Goal: Task Accomplishment & Management: Manage account settings

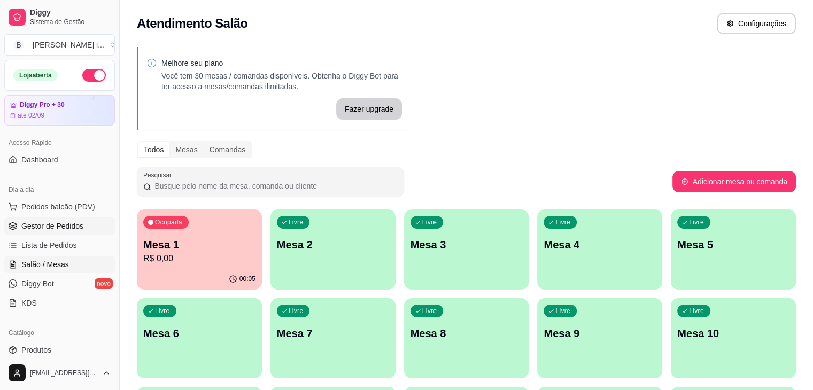
click at [56, 230] on span "Gestor de Pedidos" at bounding box center [52, 226] width 62 height 11
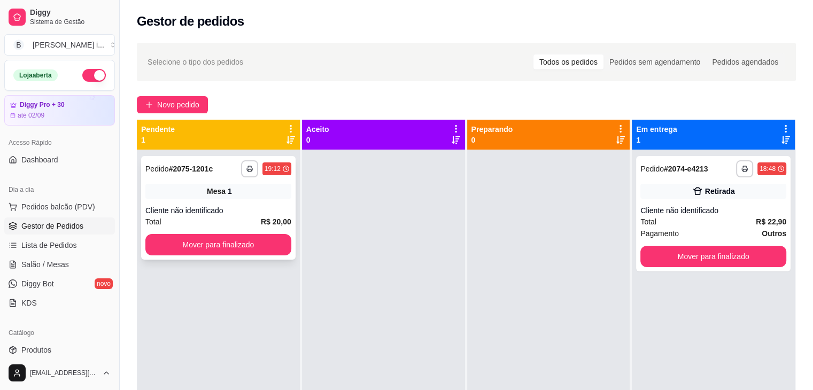
click at [206, 191] on div "Mesa 1" at bounding box center [218, 191] width 146 height 15
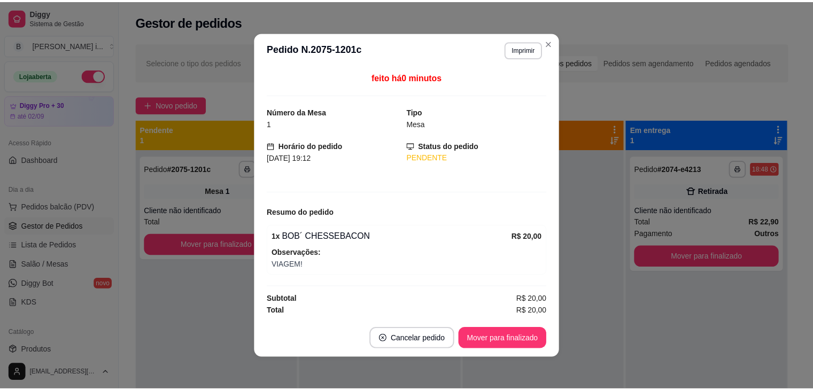
scroll to position [1, 0]
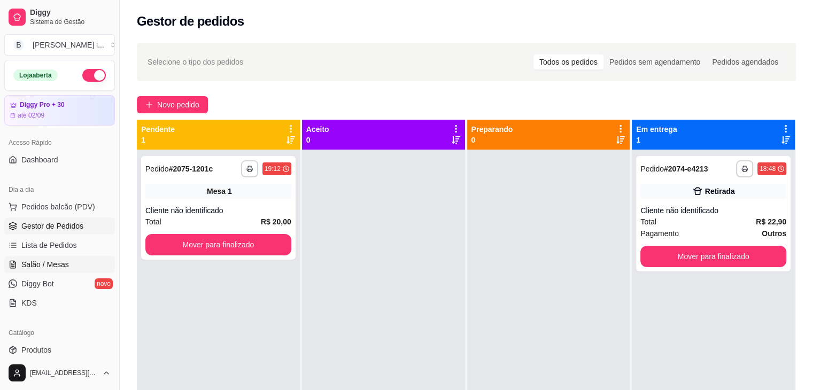
click at [46, 262] on span "Salão / Mesas" at bounding box center [45, 264] width 48 height 11
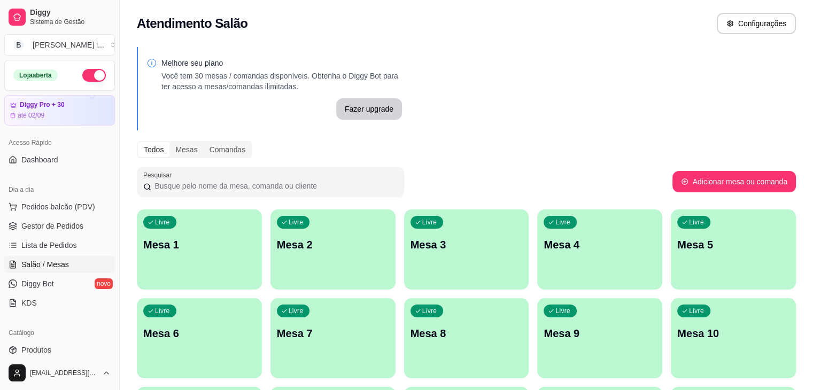
click at [34, 229] on span "Gestor de Pedidos" at bounding box center [52, 226] width 62 height 11
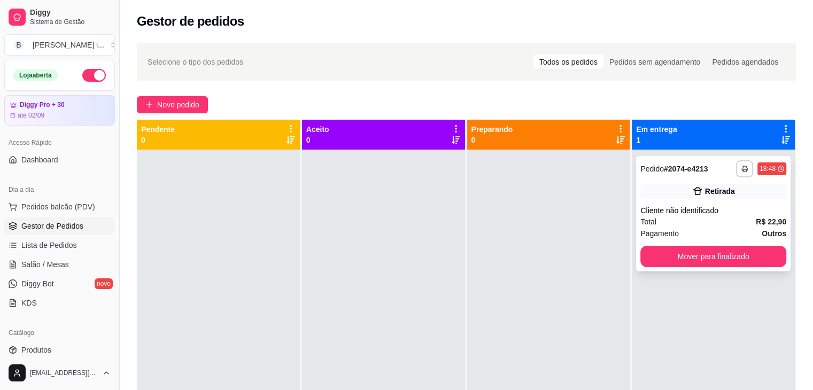
click at [714, 201] on div "**********" at bounding box center [713, 213] width 154 height 115
click at [712, 205] on div "Cliente não identificado" at bounding box center [713, 210] width 146 height 11
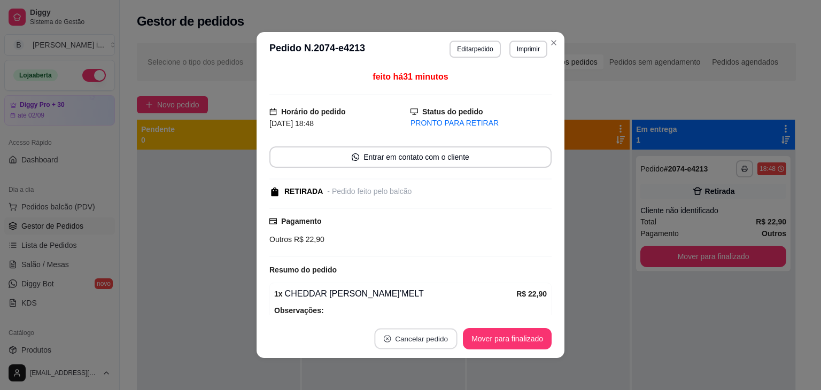
click at [439, 338] on button "Cancelar pedido" at bounding box center [416, 339] width 83 height 21
click at [435, 316] on button "Sim" at bounding box center [442, 312] width 42 height 21
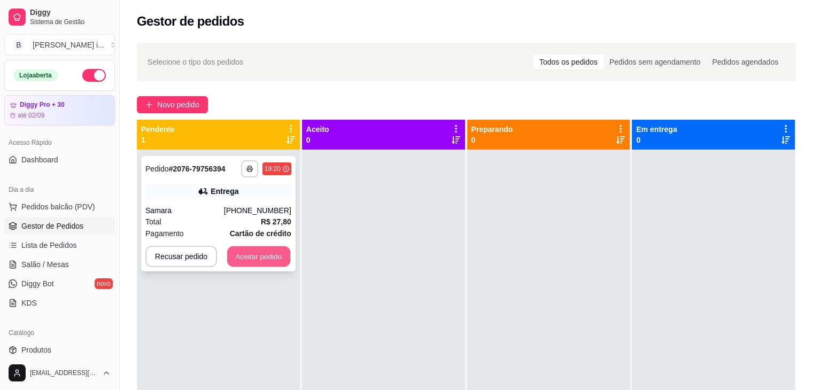
click at [275, 253] on button "Aceitar pedido" at bounding box center [258, 256] width 63 height 21
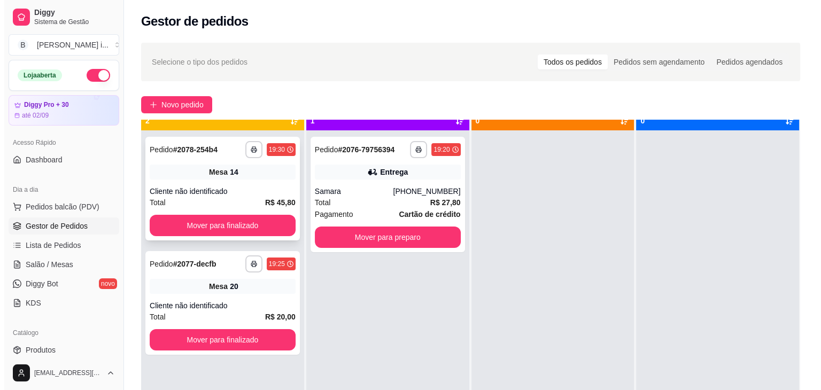
scroll to position [30, 0]
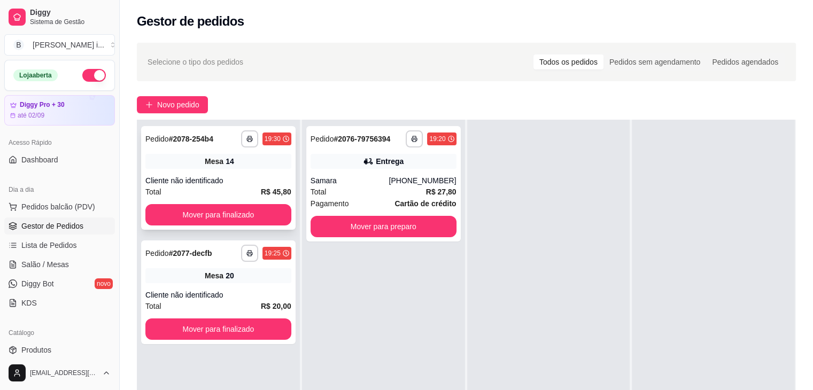
click at [286, 161] on div "Mesa 14" at bounding box center [218, 161] width 146 height 15
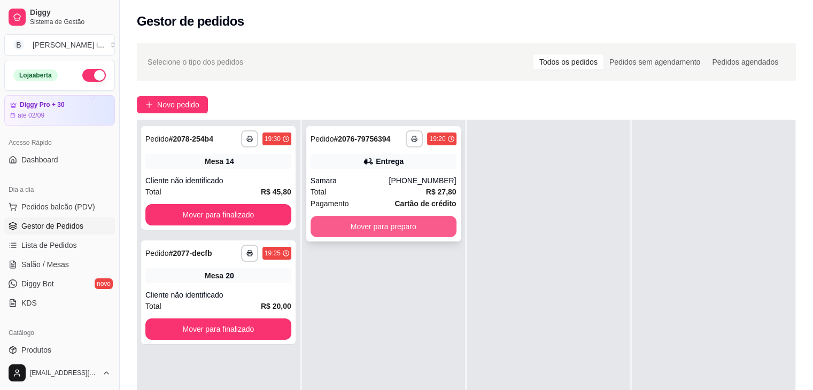
click at [416, 219] on button "Mover para preparo" at bounding box center [384, 226] width 146 height 21
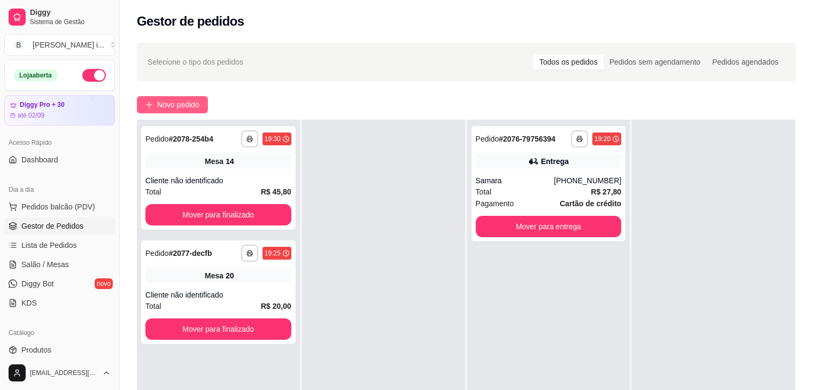
click at [204, 103] on button "Novo pedido" at bounding box center [172, 104] width 71 height 17
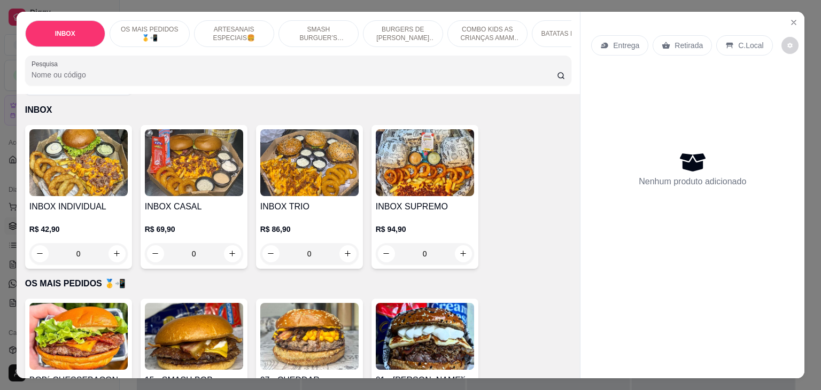
scroll to position [160, 0]
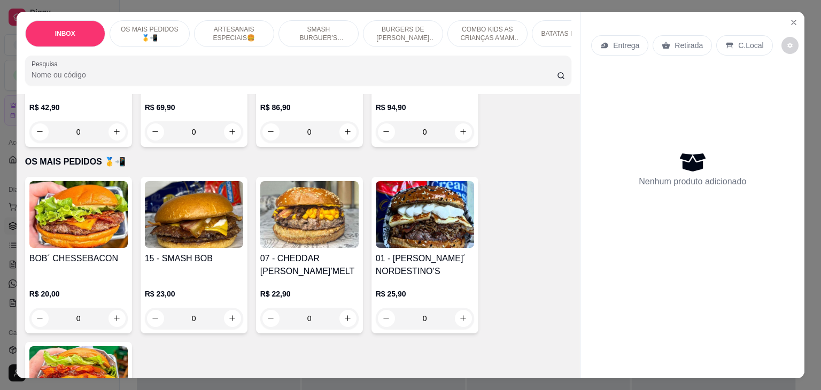
click at [84, 278] on div "R$ 20,00 0" at bounding box center [78, 303] width 98 height 51
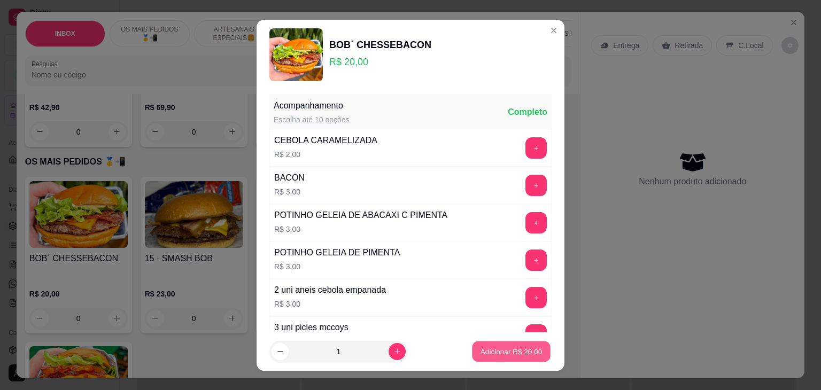
click at [487, 346] on p "Adicionar R$ 20,00" at bounding box center [511, 351] width 62 height 10
type input "1"
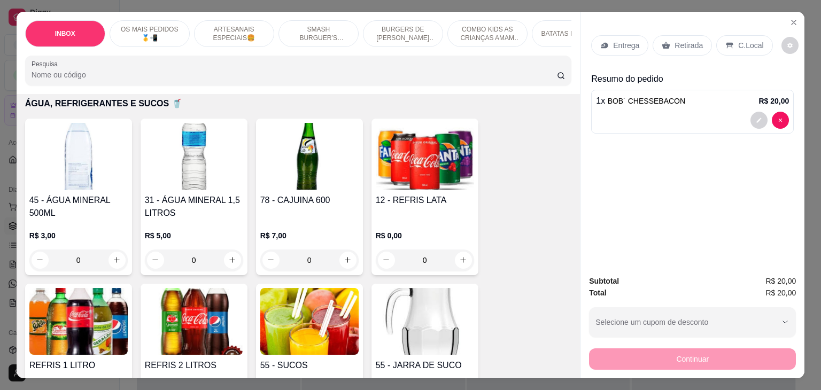
scroll to position [2318, 0]
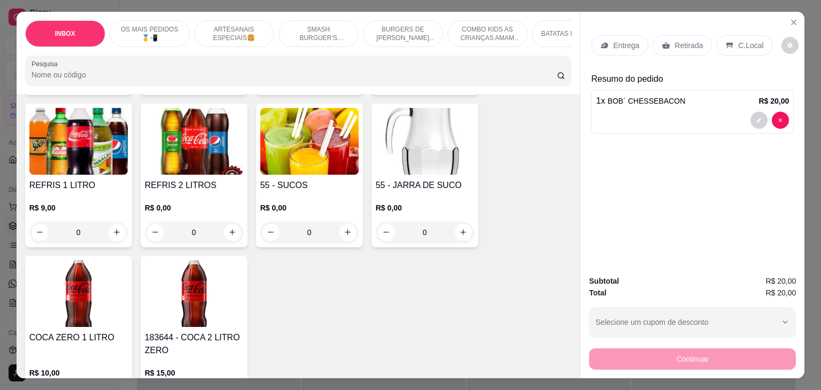
click at [98, 129] on div "REFRIS 1 LITRO R$ 9,00 0" at bounding box center [78, 176] width 107 height 144
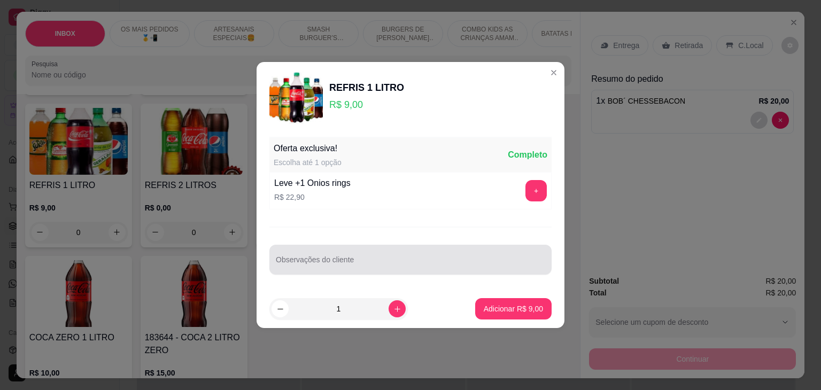
click at [395, 268] on input "Observações do cliente" at bounding box center [410, 264] width 269 height 11
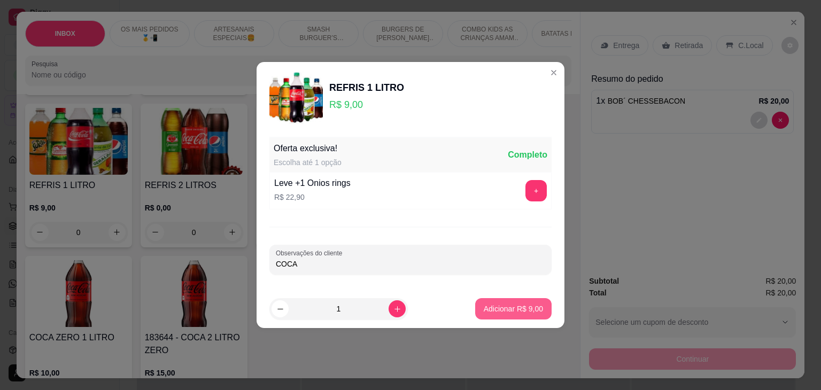
type input "COCA"
click at [491, 313] on p "Adicionar R$ 9,00" at bounding box center [513, 309] width 59 height 11
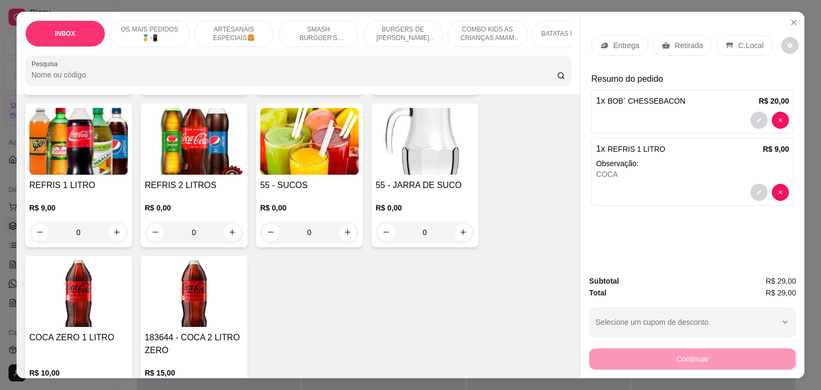
click at [679, 43] on p "Retirada" at bounding box center [688, 45] width 28 height 11
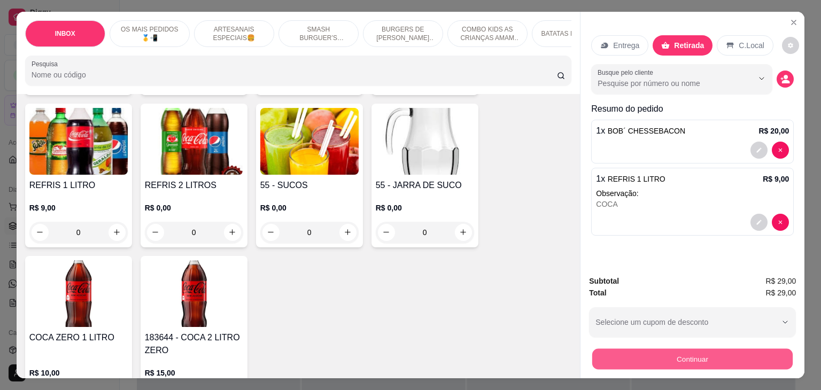
click at [660, 360] on button "Continuar" at bounding box center [692, 359] width 200 height 21
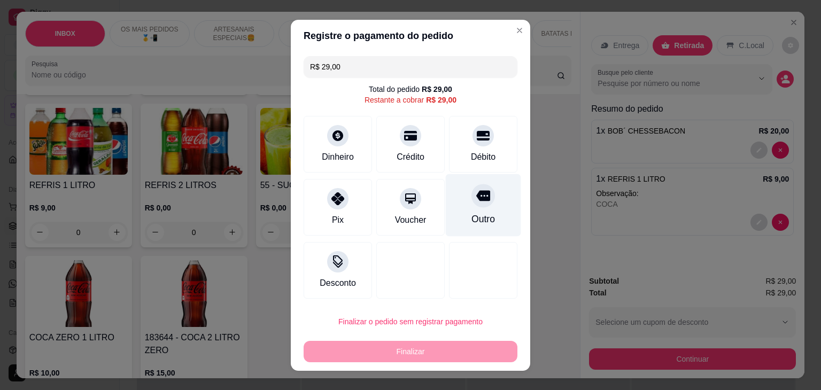
click at [471, 212] on div "Outro" at bounding box center [483, 219] width 24 height 14
type input "R$ 0,00"
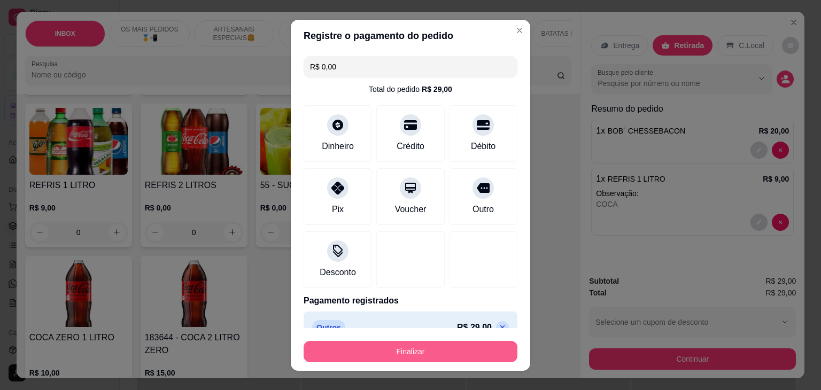
click at [444, 356] on button "Finalizar" at bounding box center [411, 351] width 214 height 21
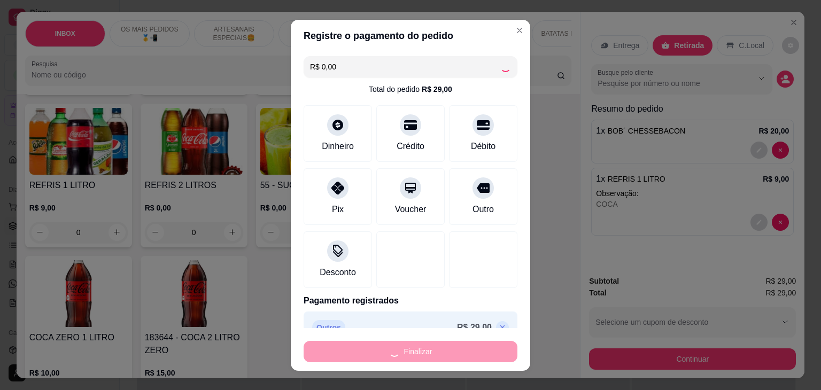
type input "0"
type input "-R$ 29,00"
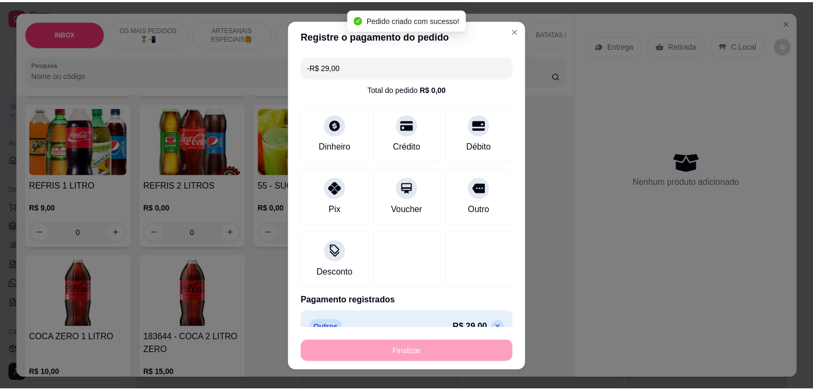
scroll to position [2317, 0]
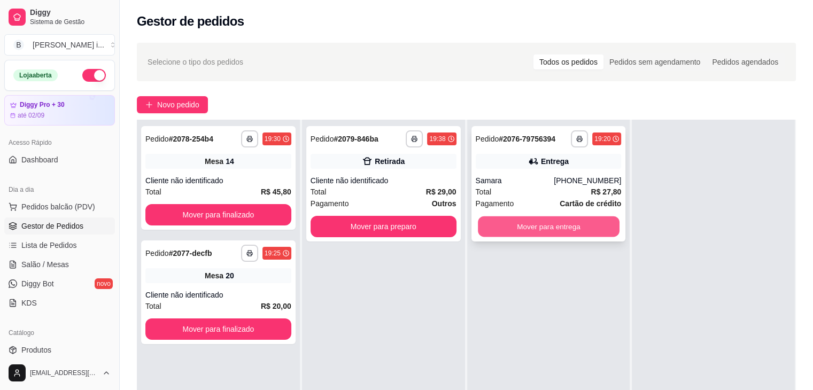
click at [564, 225] on button "Mover para entrega" at bounding box center [549, 226] width 142 height 21
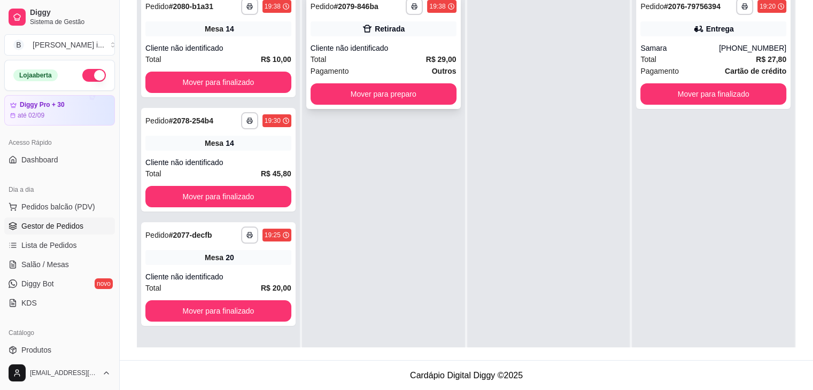
click at [426, 61] on strong "R$ 29,00" at bounding box center [441, 59] width 30 height 9
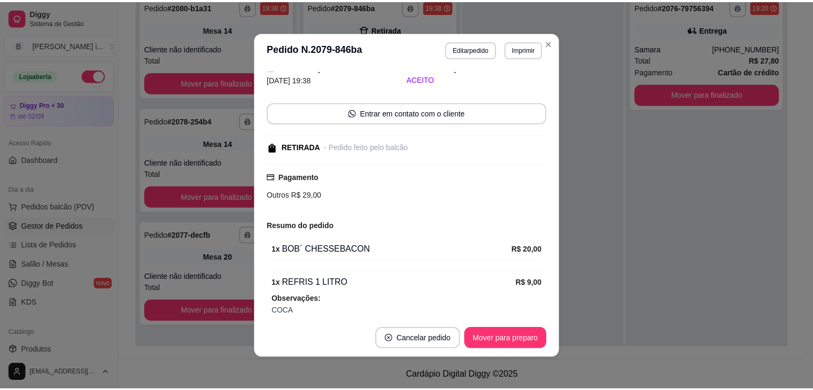
scroll to position [91, 0]
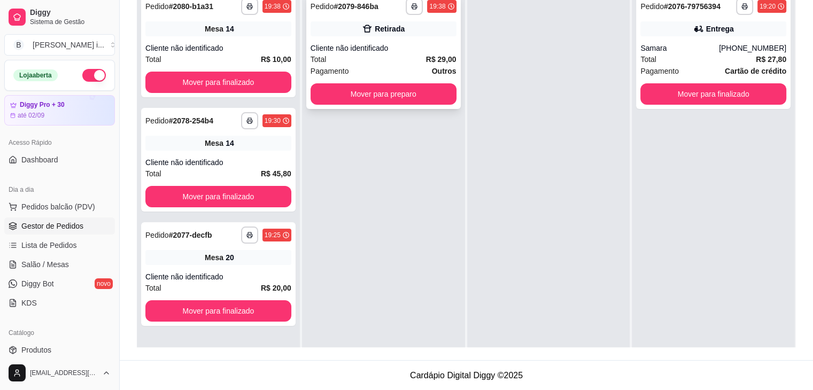
click at [417, 52] on div "Cliente não identificado" at bounding box center [384, 48] width 146 height 11
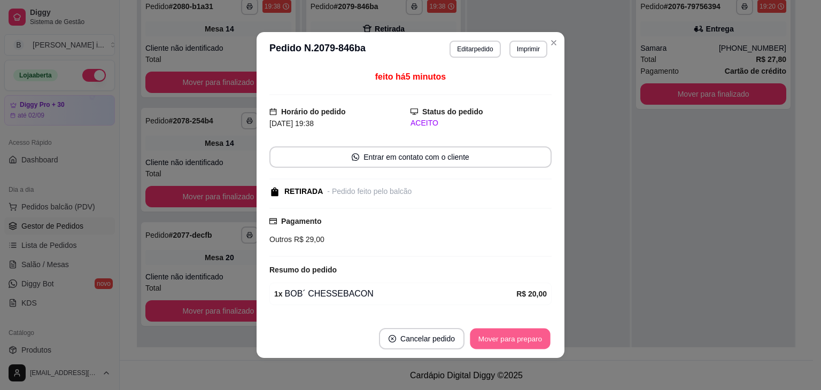
click at [499, 347] on button "Mover para preparo" at bounding box center [510, 339] width 80 height 21
click at [499, 347] on div "Mover para preparo" at bounding box center [503, 338] width 98 height 21
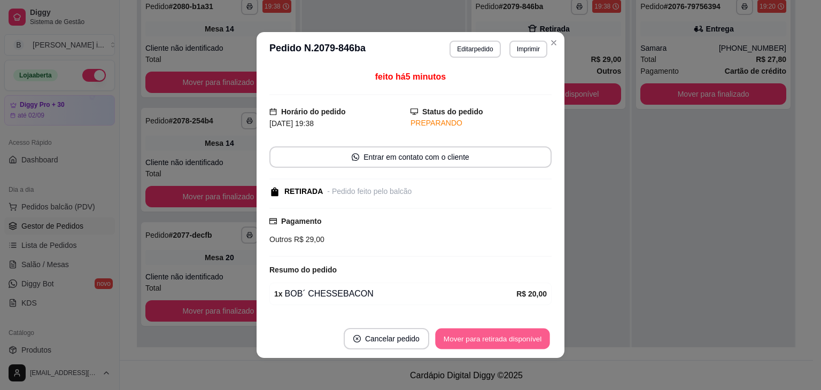
click at [503, 343] on button "Mover para retirada disponível" at bounding box center [492, 339] width 114 height 21
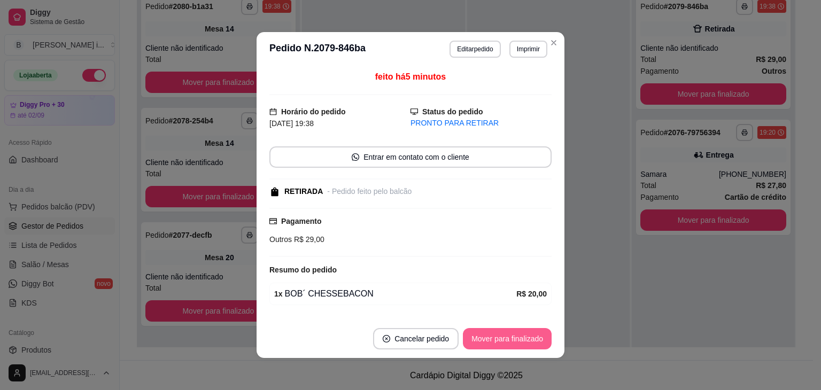
click at [503, 343] on button "Mover para finalizado" at bounding box center [507, 338] width 89 height 21
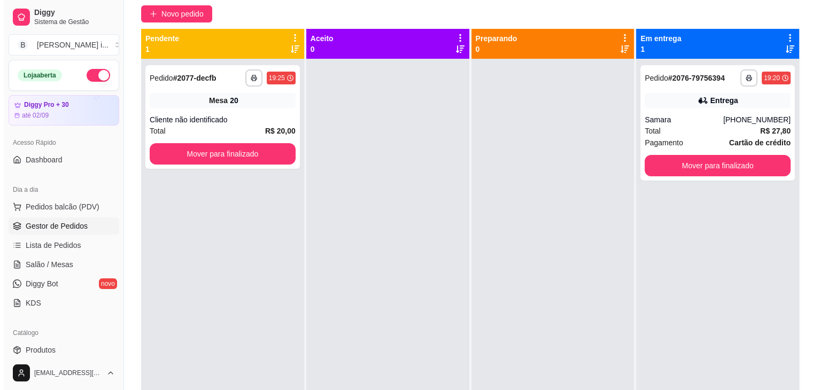
scroll to position [0, 0]
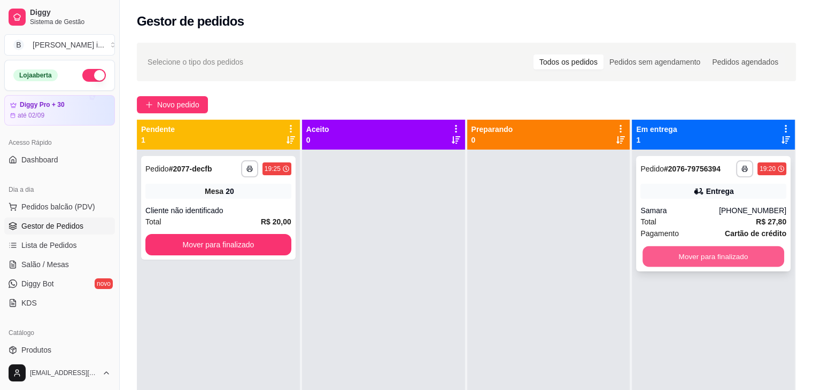
click at [720, 263] on button "Mover para finalizado" at bounding box center [713, 256] width 142 height 21
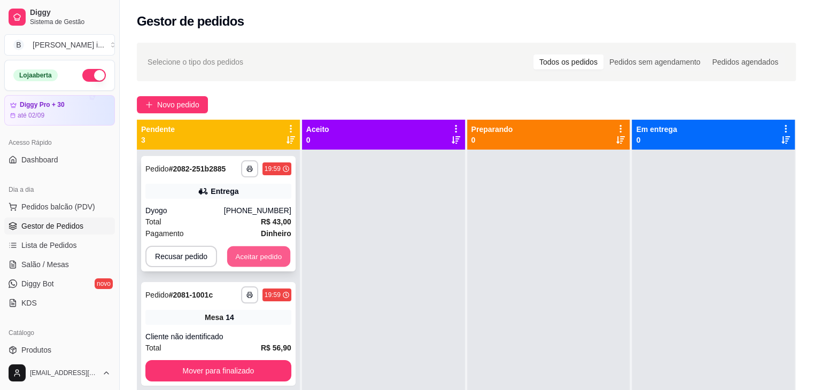
click at [280, 259] on button "Aceitar pedido" at bounding box center [258, 256] width 63 height 21
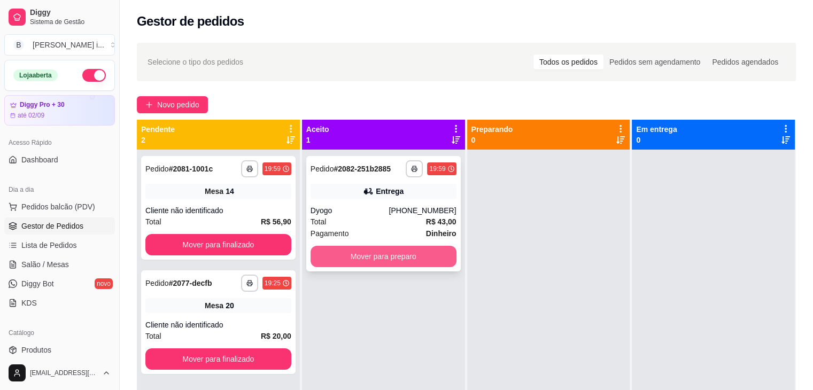
click at [339, 260] on button "Mover para preparo" at bounding box center [384, 256] width 146 height 21
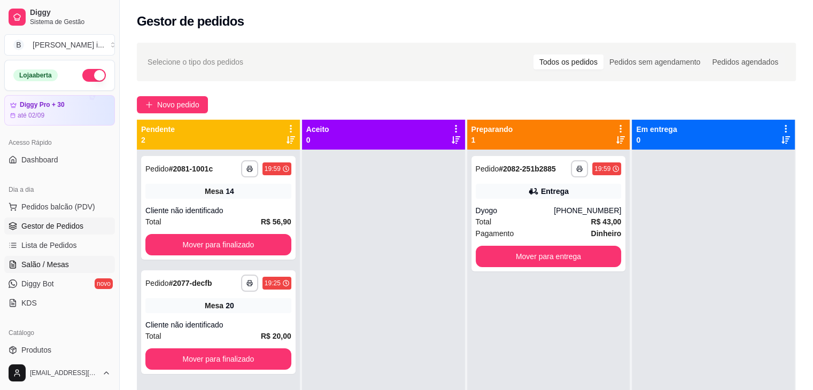
click at [67, 262] on link "Salão / Mesas" at bounding box center [59, 264] width 111 height 17
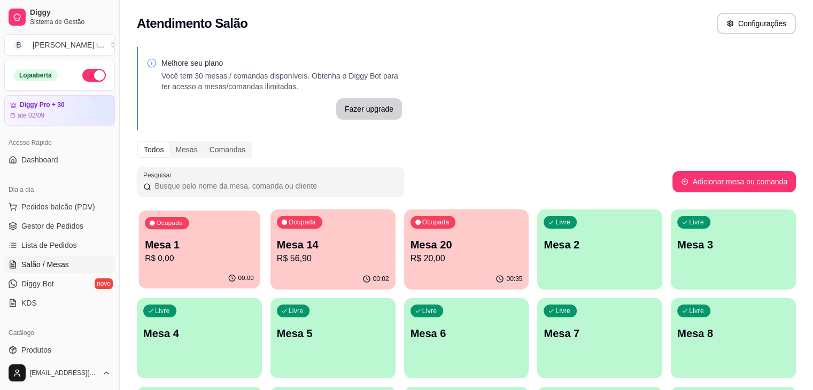
click at [187, 258] on p "R$ 0,00" at bounding box center [199, 258] width 109 height 12
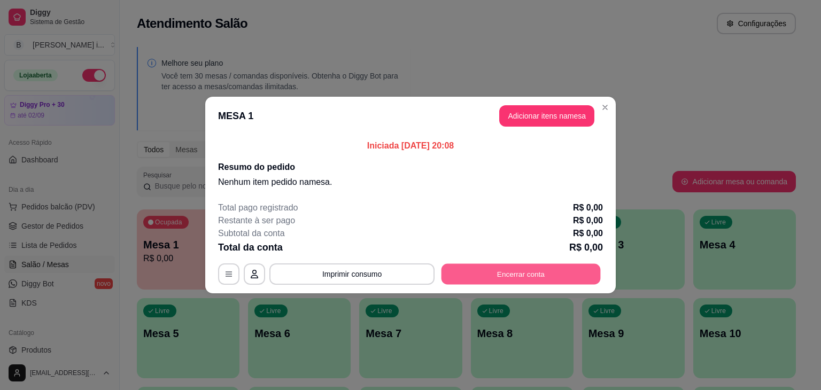
click at [531, 272] on button "Encerrar conta" at bounding box center [520, 274] width 159 height 21
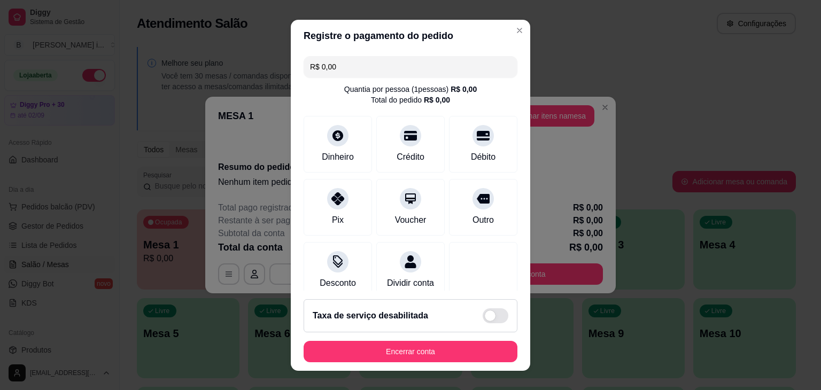
click at [507, 85] on div "R$ 0,00 Quantia por pessoa ( 1 pessoas) R$ 0,00 Total do pedido R$ 0,00 Dinheir…" at bounding box center [410, 171] width 239 height 239
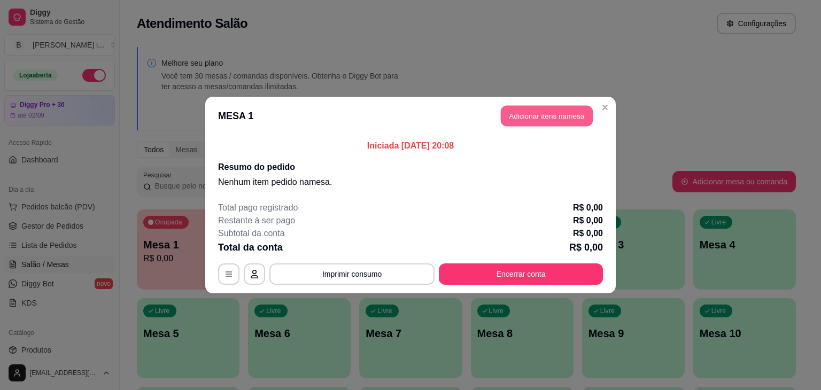
click at [552, 123] on button "Adicionar itens na mesa" at bounding box center [547, 116] width 92 height 21
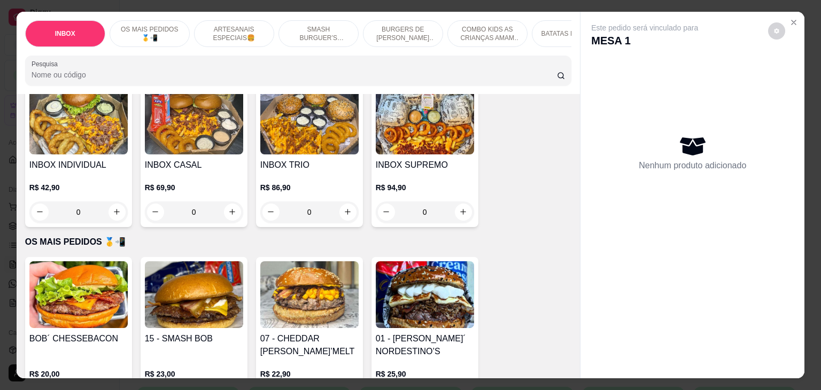
scroll to position [160, 0]
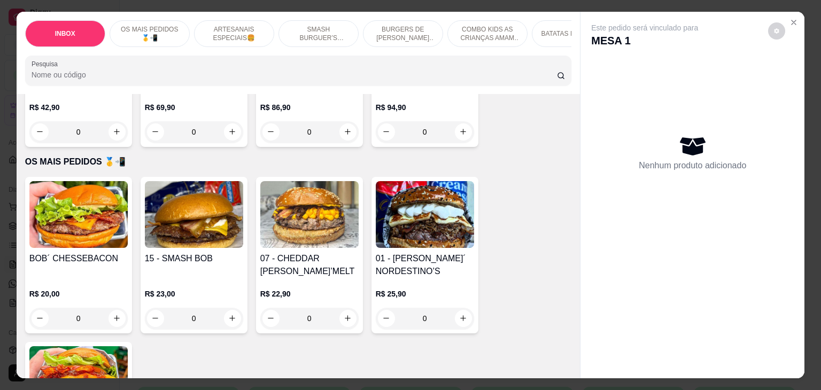
click at [83, 221] on img at bounding box center [78, 214] width 98 height 67
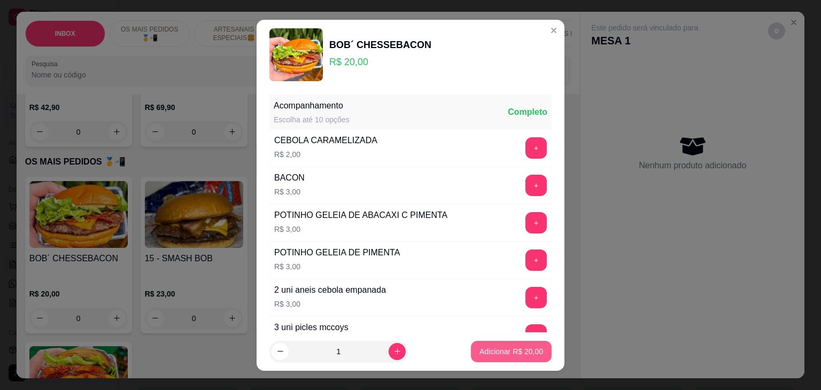
click at [471, 353] on button "Adicionar R$ 20,00" at bounding box center [511, 351] width 81 height 21
type input "1"
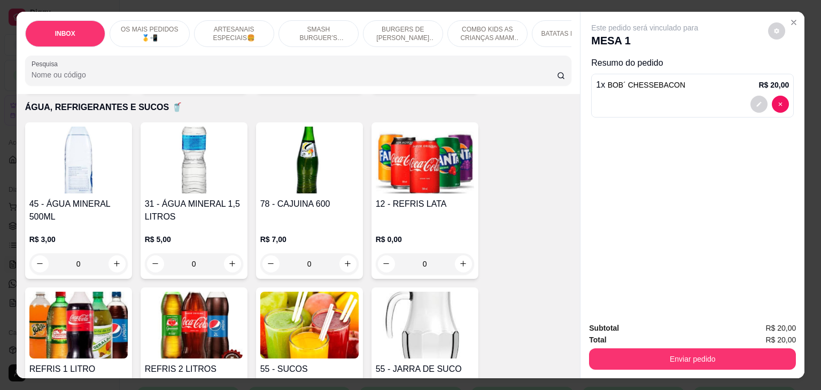
scroll to position [2138, 0]
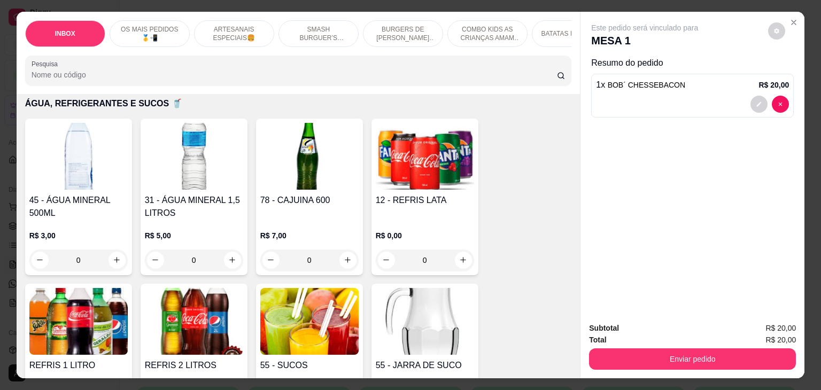
click at [385, 194] on h4 "12 - REFRIS LATA" at bounding box center [425, 200] width 98 height 13
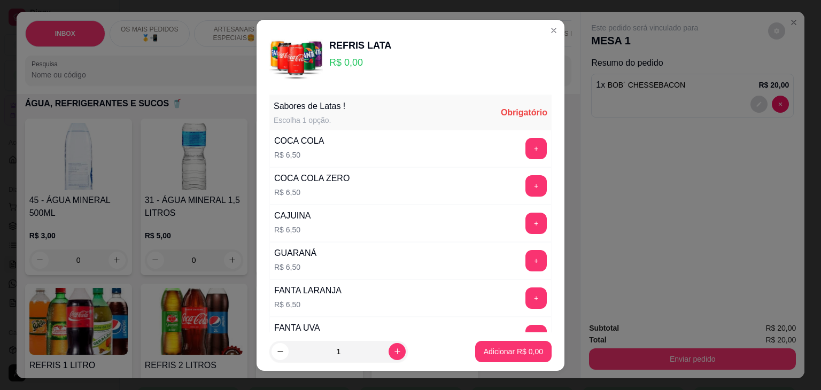
click at [525, 191] on button "+" at bounding box center [535, 185] width 21 height 21
click at [516, 351] on p "Adicionar R$ 6,50" at bounding box center [513, 351] width 58 height 10
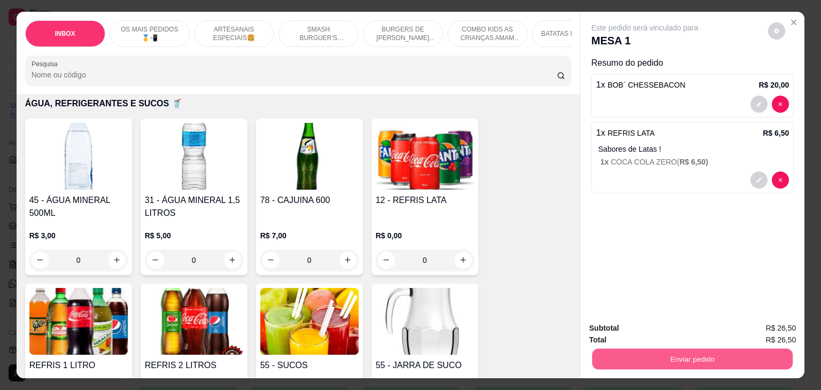
click at [625, 349] on button "Enviar pedido" at bounding box center [692, 359] width 200 height 21
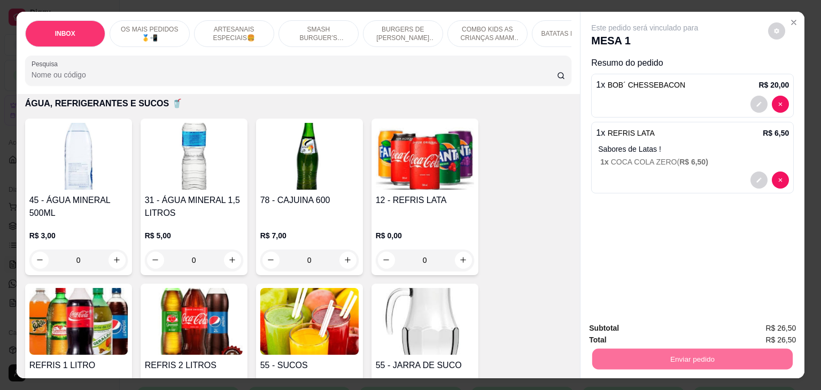
click at [620, 335] on button "Não registrar e enviar pedido" at bounding box center [656, 329] width 111 height 20
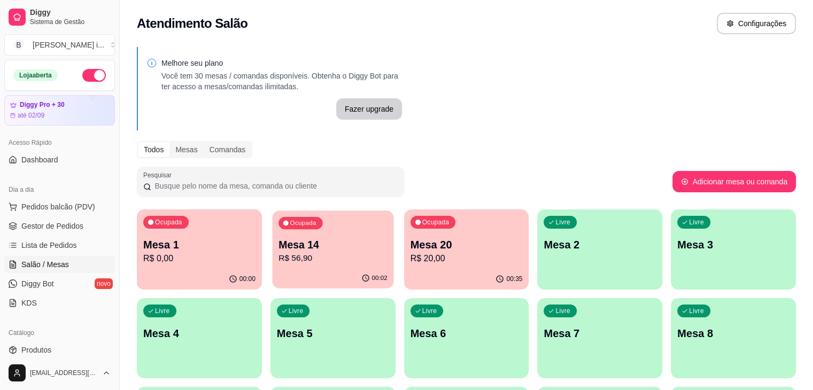
click at [299, 257] on p "R$ 56,90" at bounding box center [332, 258] width 109 height 12
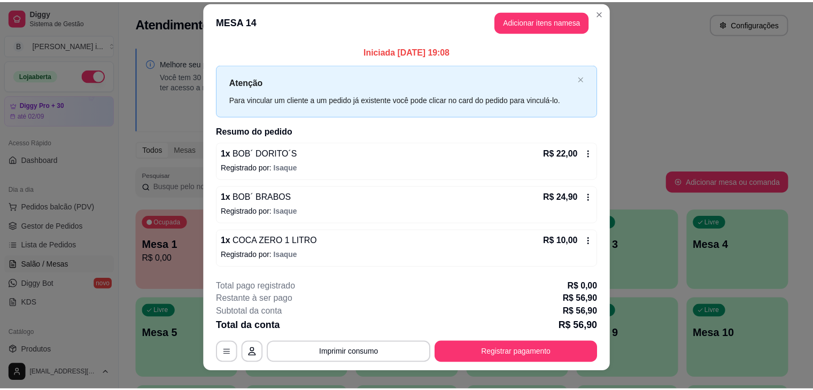
scroll to position [0, 0]
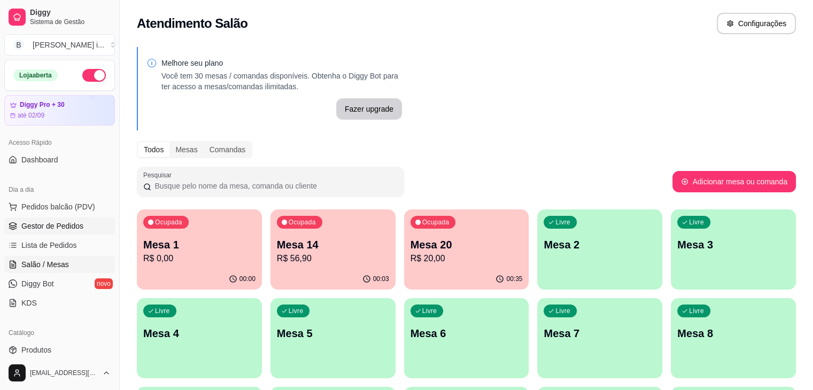
click at [65, 223] on span "Gestor de Pedidos" at bounding box center [52, 226] width 62 height 11
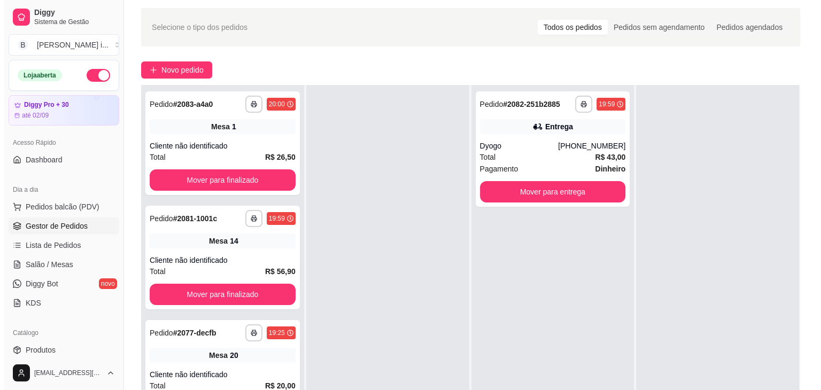
scroll to position [53, 0]
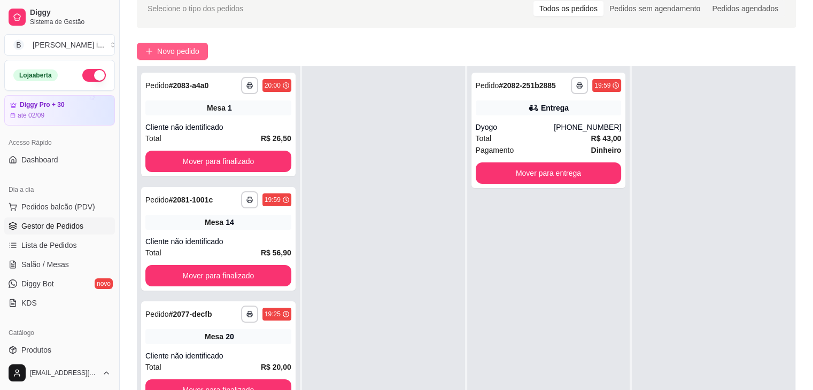
click at [168, 48] on span "Novo pedido" at bounding box center [178, 51] width 42 height 12
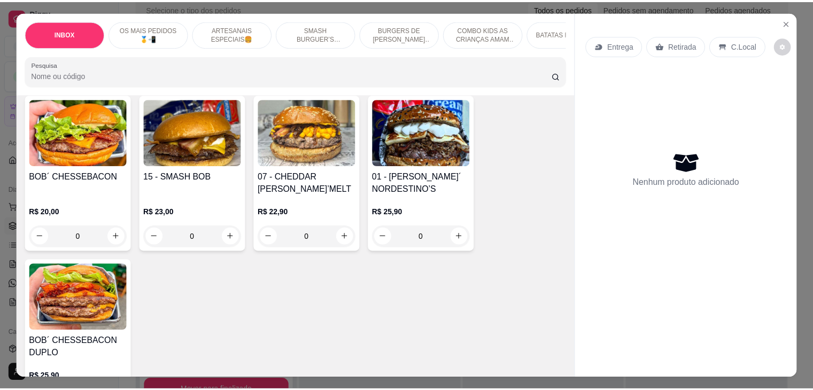
scroll to position [267, 0]
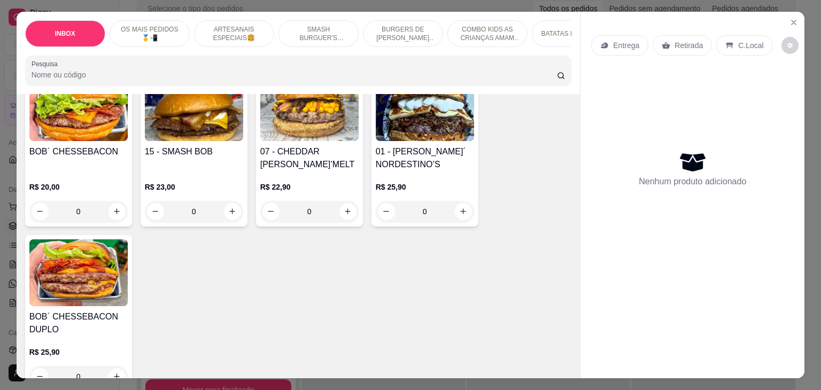
click at [328, 182] on p "R$ 22,90" at bounding box center [309, 187] width 98 height 11
click at [345, 206] on div "0" at bounding box center [309, 211] width 98 height 21
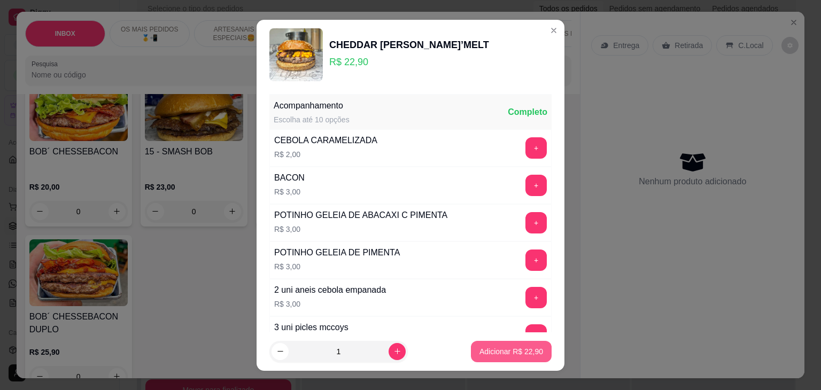
click at [519, 346] on p "Adicionar R$ 22,90" at bounding box center [511, 351] width 64 height 11
type input "1"
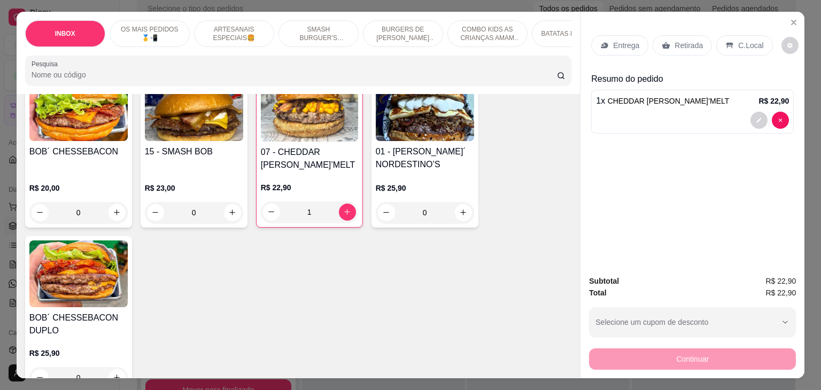
click at [678, 44] on p "Retirada" at bounding box center [688, 45] width 28 height 11
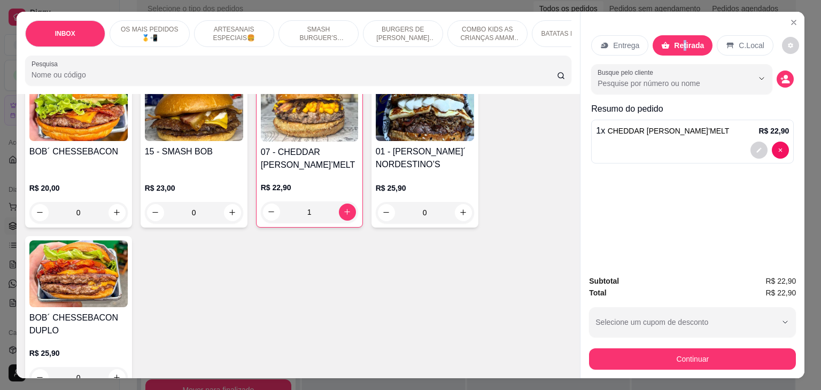
click at [667, 348] on button "Continuar" at bounding box center [692, 358] width 207 height 21
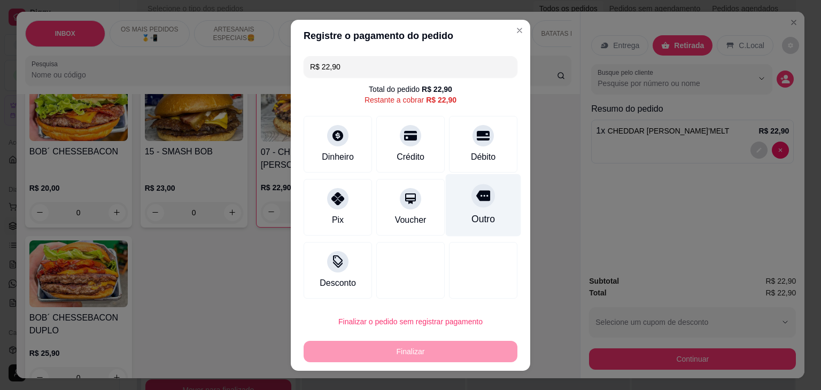
click at [482, 201] on div at bounding box center [483, 196] width 24 height 24
type input "R$ 0,00"
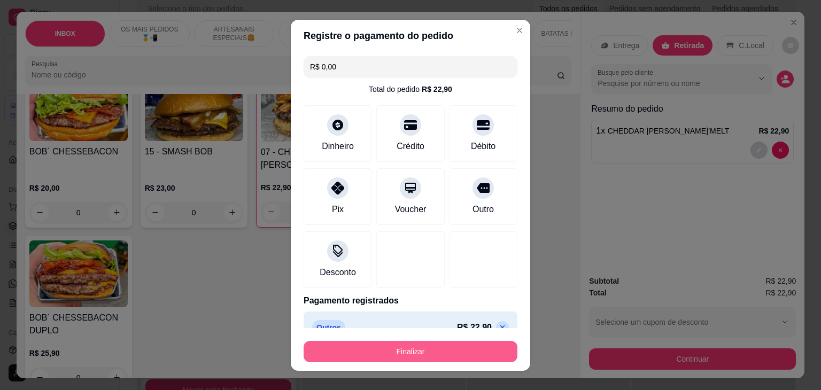
click at [445, 350] on button "Finalizar" at bounding box center [411, 351] width 214 height 21
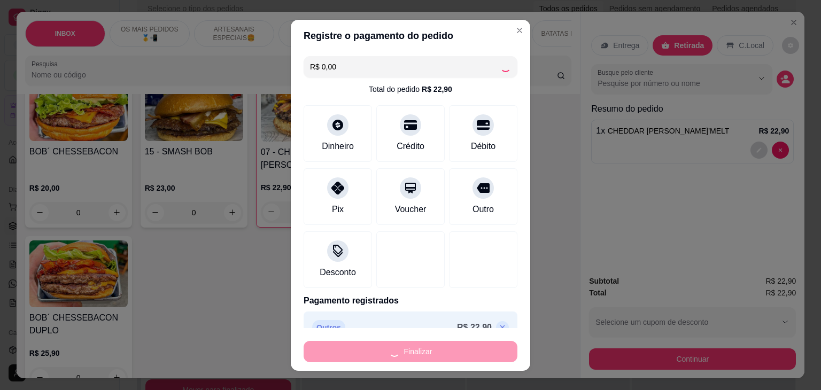
type input "0"
type input "-R$ 22,90"
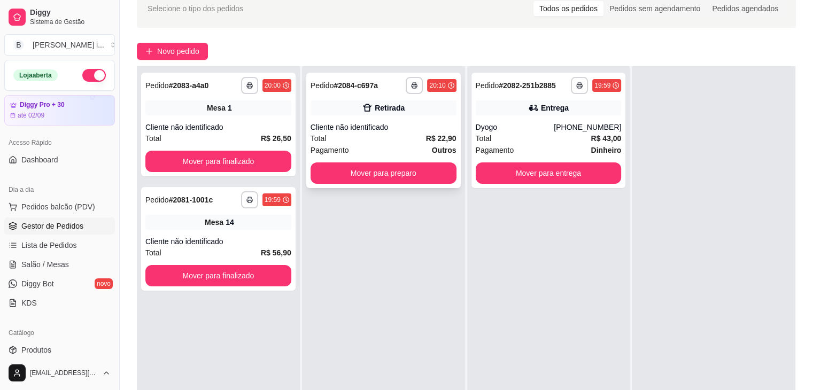
click at [420, 107] on div "Retirada" at bounding box center [384, 107] width 146 height 15
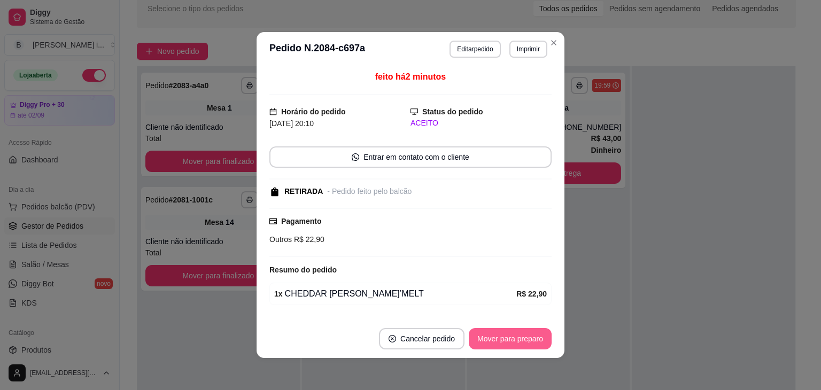
click at [501, 340] on button "Mover para preparo" at bounding box center [510, 338] width 83 height 21
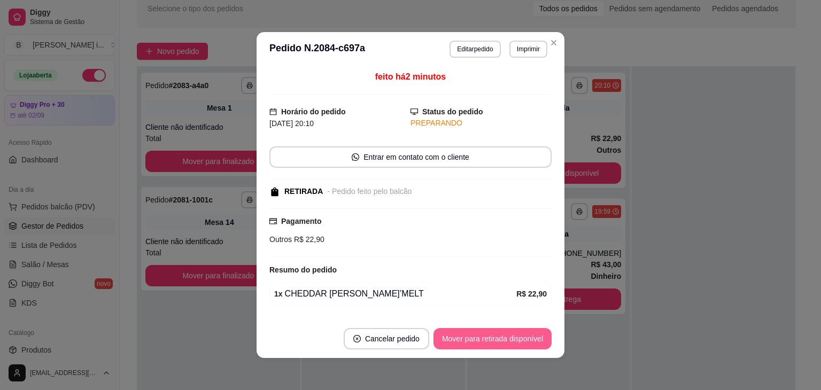
click at [501, 340] on button "Mover para retirada disponível" at bounding box center [492, 338] width 118 height 21
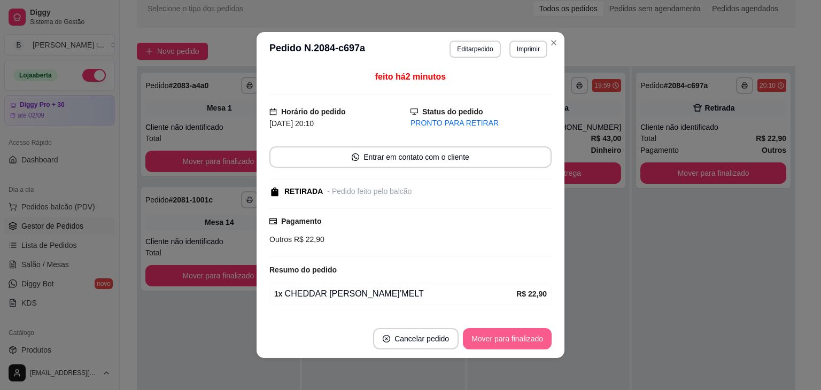
click at [505, 340] on button "Mover para finalizado" at bounding box center [507, 338] width 89 height 21
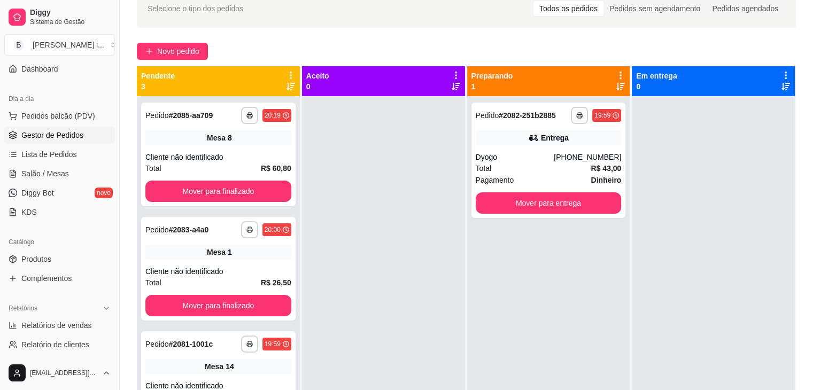
scroll to position [107, 0]
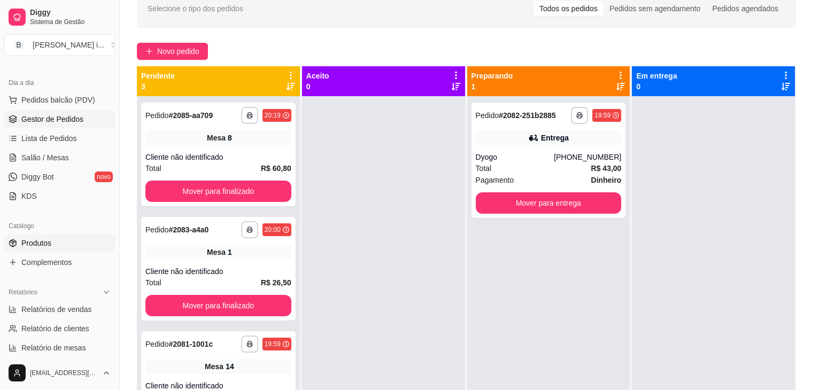
click at [42, 235] on link "Produtos" at bounding box center [59, 243] width 111 height 17
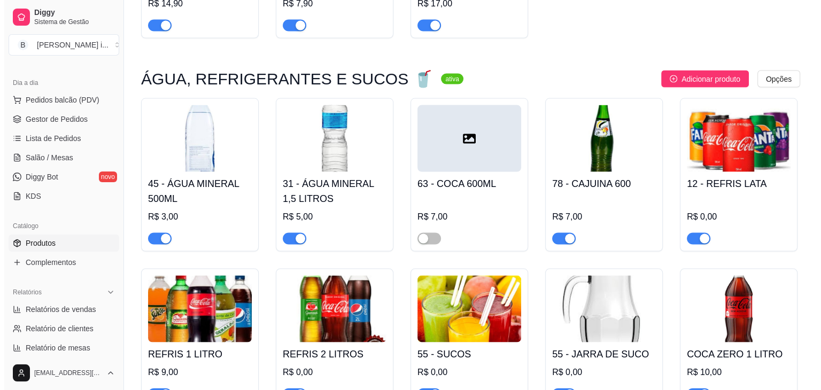
scroll to position [2245, 0]
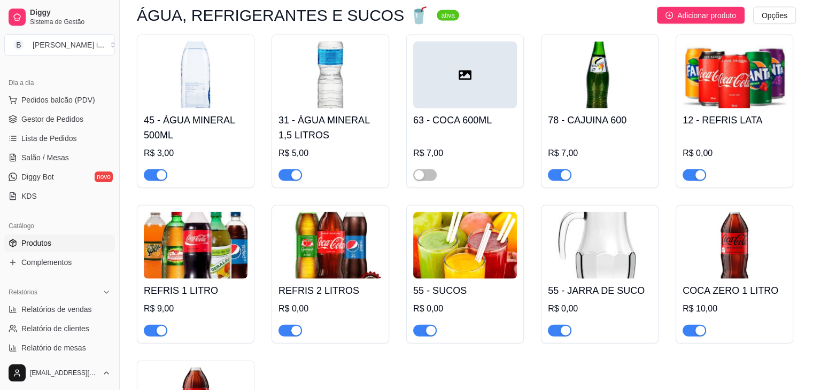
click at [192, 283] on h4 "REFRIS 1 LITRO" at bounding box center [196, 290] width 104 height 15
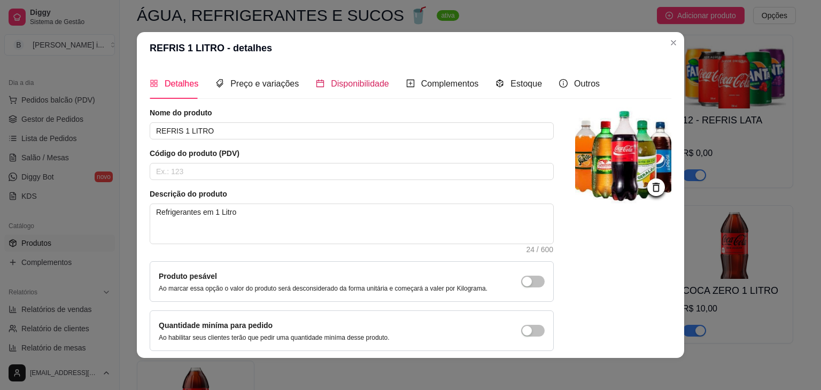
click at [333, 82] on span "Disponibilidade" at bounding box center [360, 83] width 58 height 9
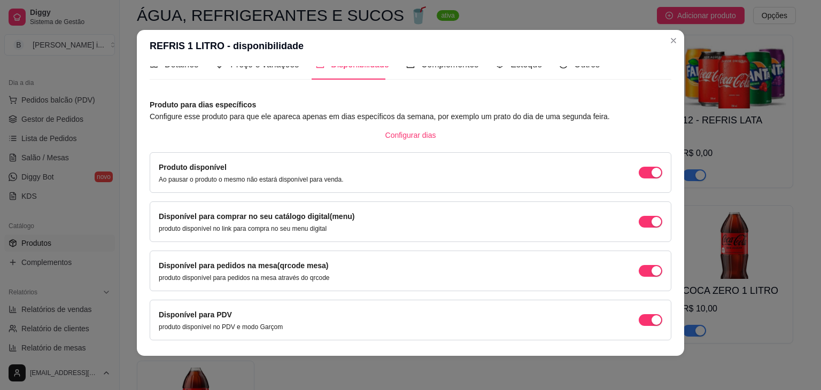
scroll to position [0, 0]
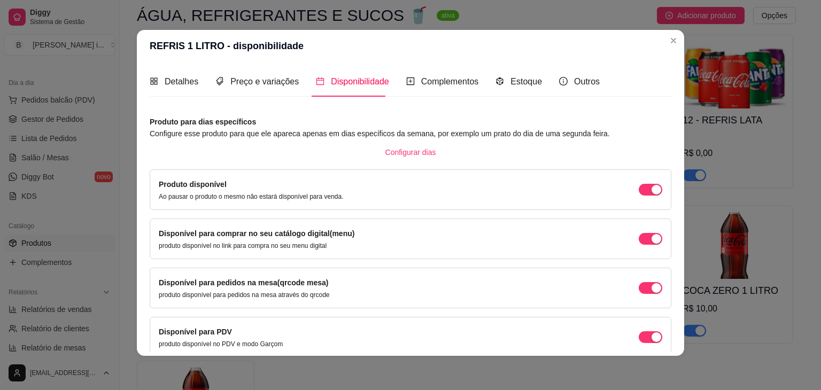
click at [477, 77] on div "Detalhes Preço e variações Disponibilidade Complementos Estoque Outros" at bounding box center [375, 81] width 450 height 30
click at [472, 84] on div "Detalhes Preço e variações Disponibilidade Complementos Estoque Outros" at bounding box center [375, 81] width 450 height 30
click at [451, 82] on span "Complementos" at bounding box center [450, 81] width 58 height 9
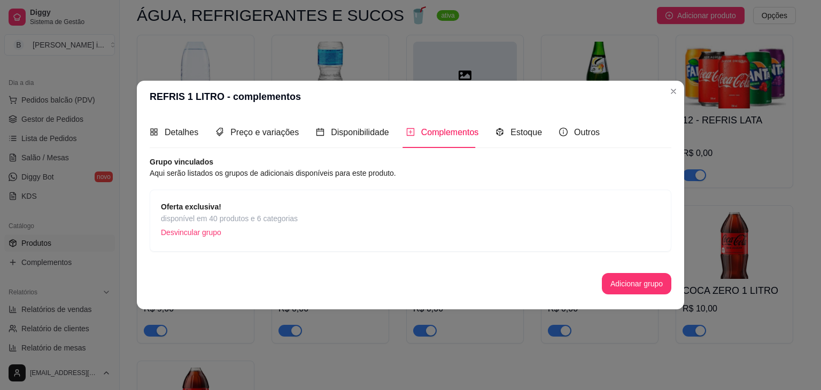
click at [291, 170] on article "Aqui serão listados os grupos de adicionais disponíveis para este produto." at bounding box center [411, 173] width 522 height 12
click at [633, 283] on button "Adicionar grupo" at bounding box center [636, 283] width 69 height 21
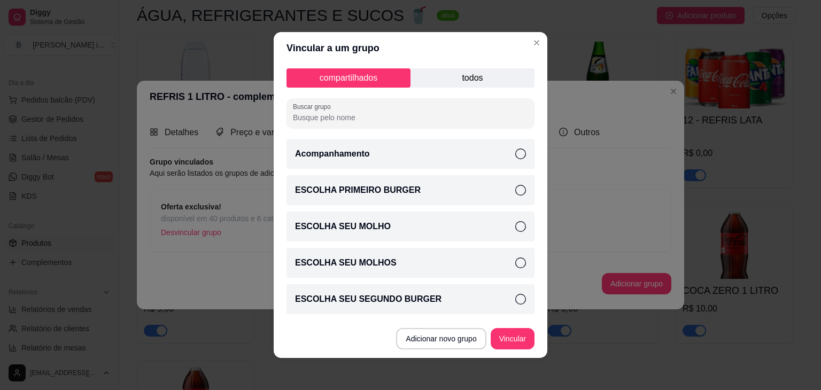
click at [445, 77] on p "todos" at bounding box center [472, 77] width 124 height 19
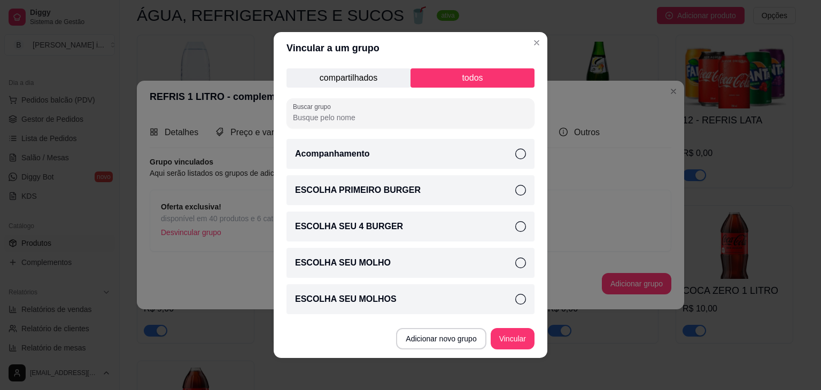
click at [370, 76] on p "compartilhados" at bounding box center [348, 77] width 124 height 19
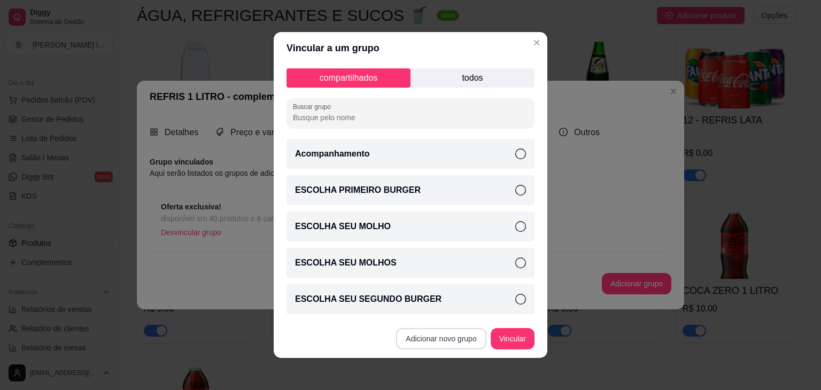
click at [448, 345] on button "Adicionar novo grupo" at bounding box center [441, 338] width 90 height 21
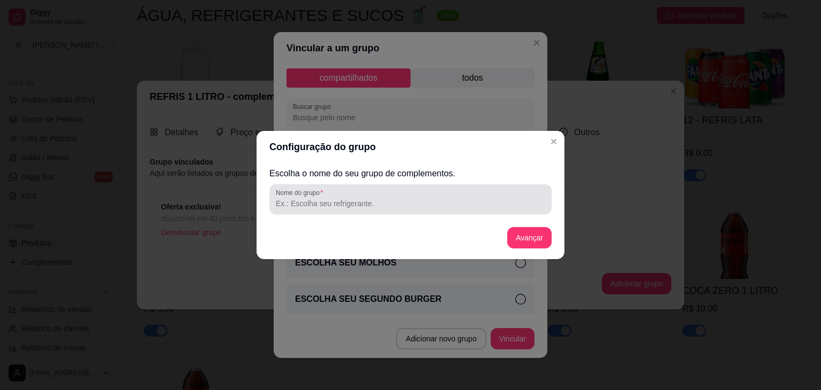
click at [353, 199] on input "Nome do grupo" at bounding box center [410, 203] width 269 height 11
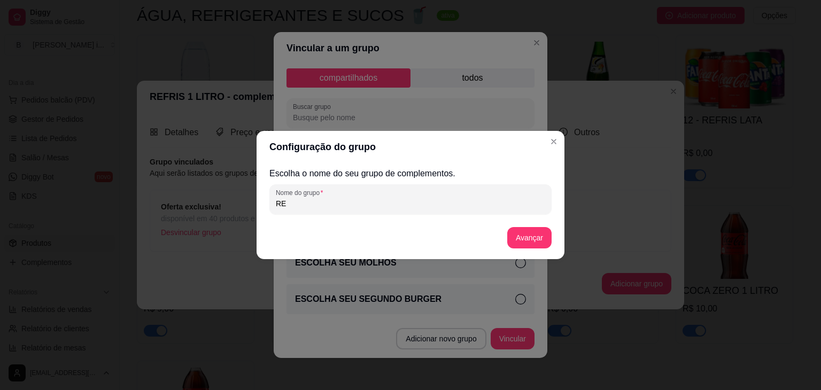
type input "R"
click at [526, 236] on button "Avançar" at bounding box center [529, 237] width 44 height 21
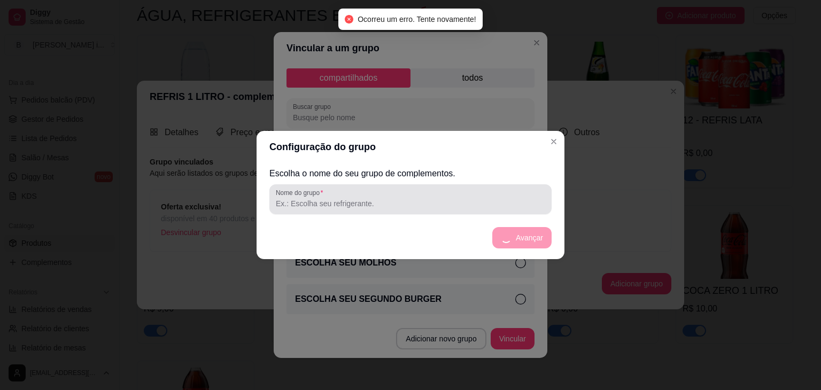
click at [336, 199] on input "Nome do grupo" at bounding box center [410, 203] width 269 height 11
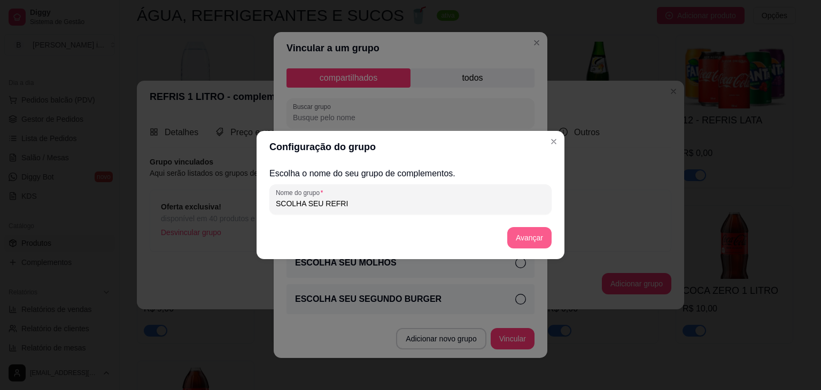
type input "SCOLHA SEU REFRI"
click at [545, 238] on button "Avançar" at bounding box center [529, 237] width 44 height 21
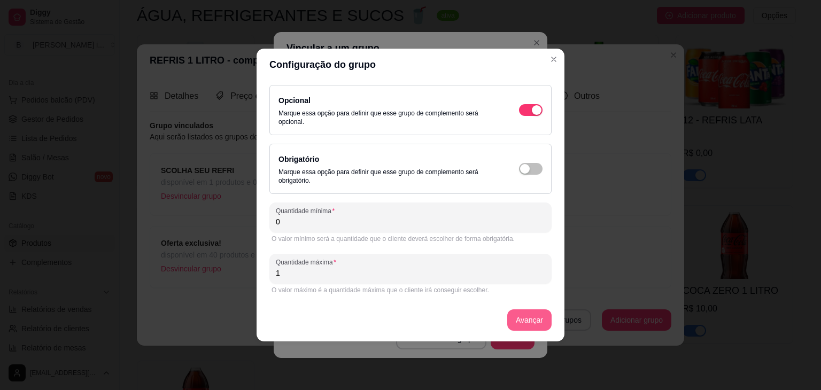
click at [537, 323] on button "Avançar" at bounding box center [529, 319] width 44 height 21
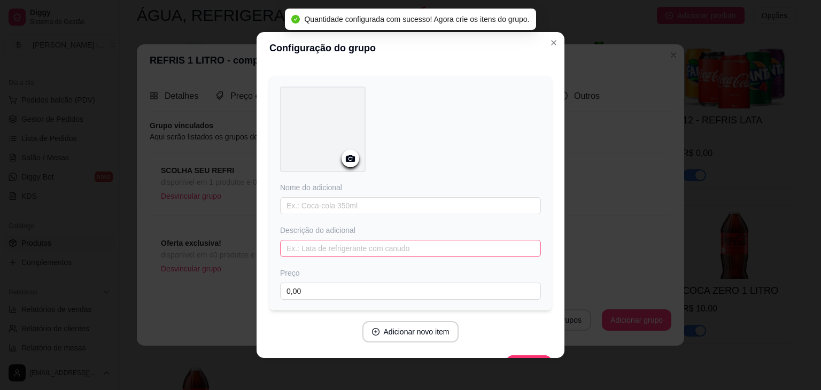
scroll to position [57, 0]
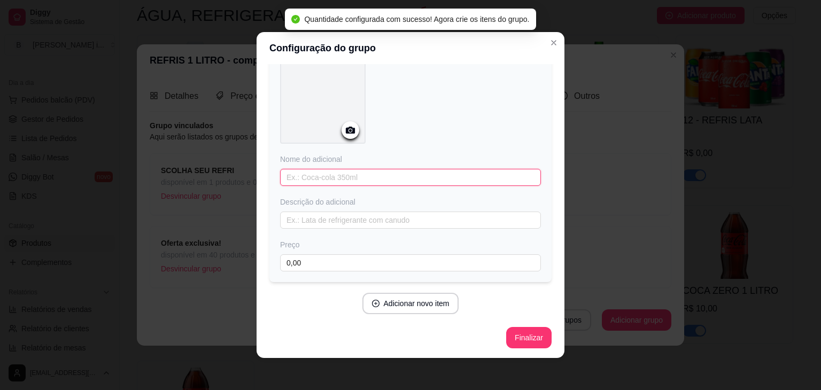
click at [368, 173] on input "text" at bounding box center [410, 177] width 261 height 17
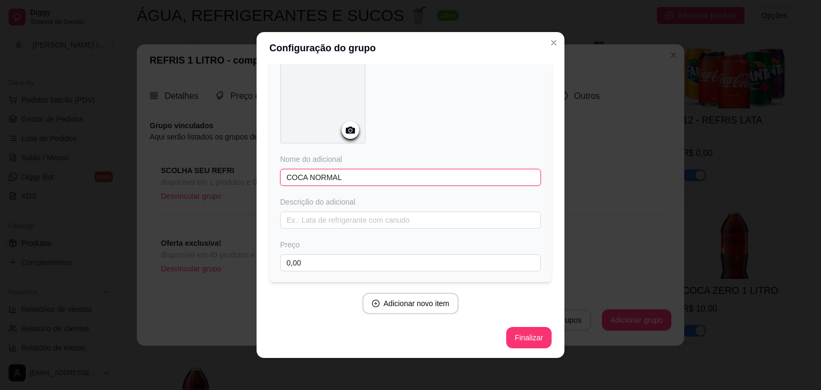
type input "COCA NORMAL"
click at [320, 252] on div "Preço 0,00" at bounding box center [410, 255] width 261 height 32
click at [337, 262] on input "0,00" at bounding box center [410, 262] width 261 height 17
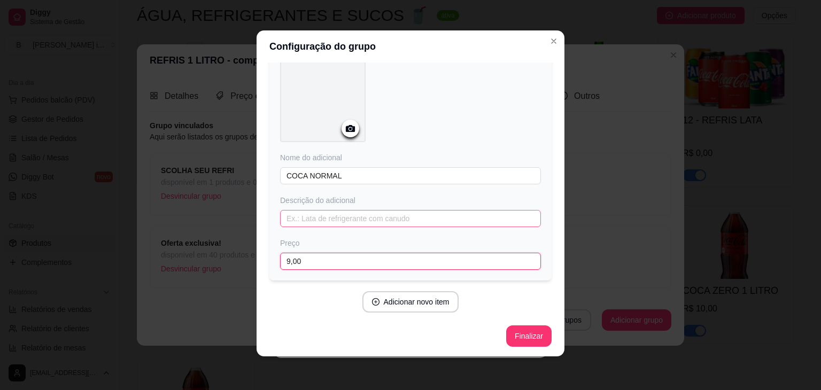
scroll to position [2, 0]
type input "9,00"
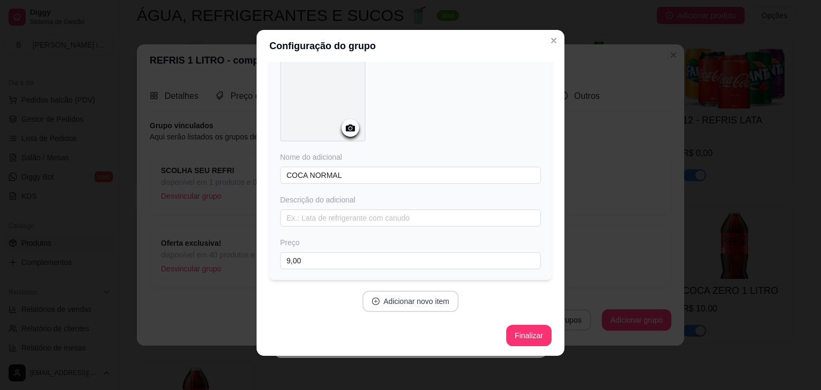
click at [412, 304] on button "Adicionar novo item" at bounding box center [410, 301] width 97 height 21
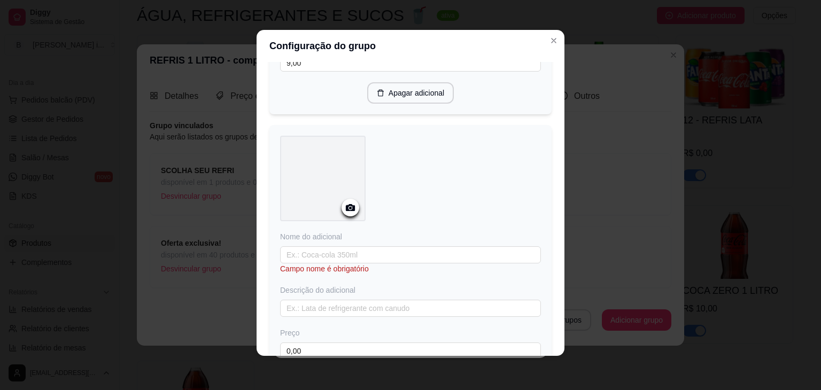
scroll to position [271, 0]
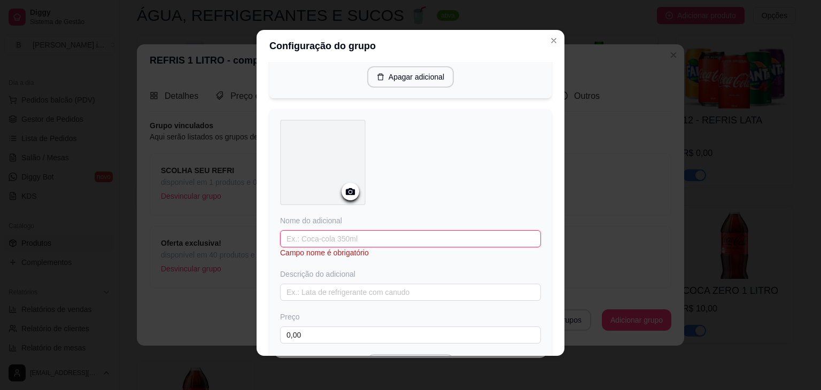
click at [367, 242] on input "text" at bounding box center [410, 238] width 261 height 17
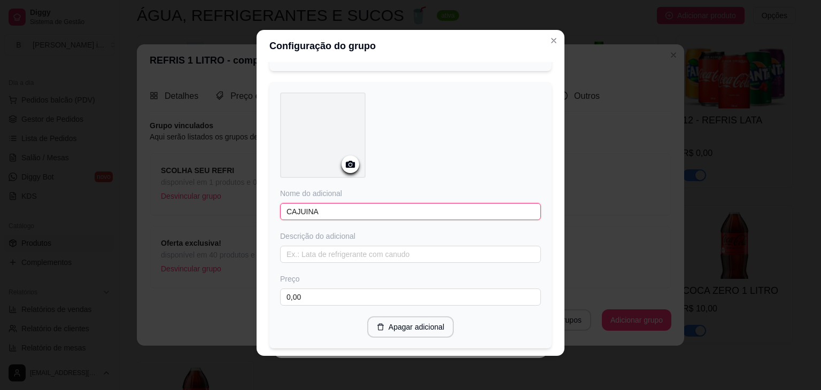
scroll to position [324, 0]
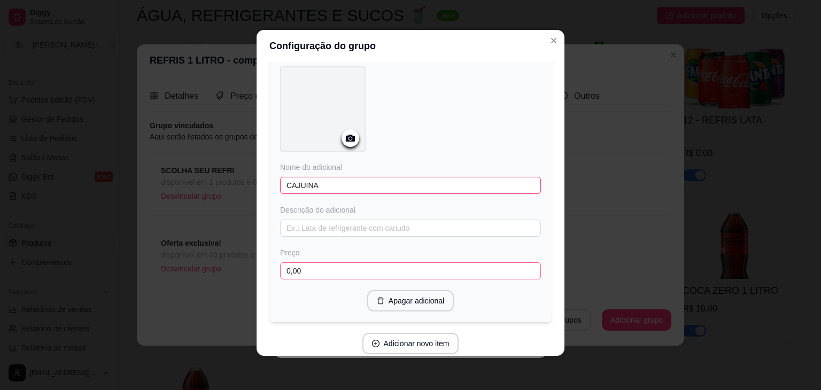
type input "CAJUINA"
click at [345, 268] on input "0,00" at bounding box center [410, 270] width 261 height 17
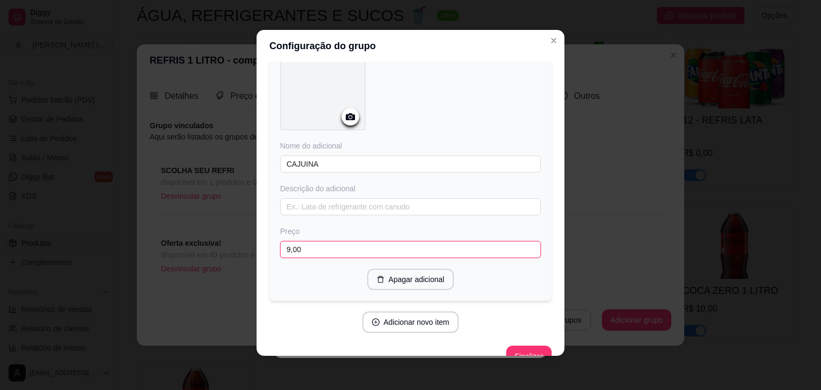
scroll to position [365, 0]
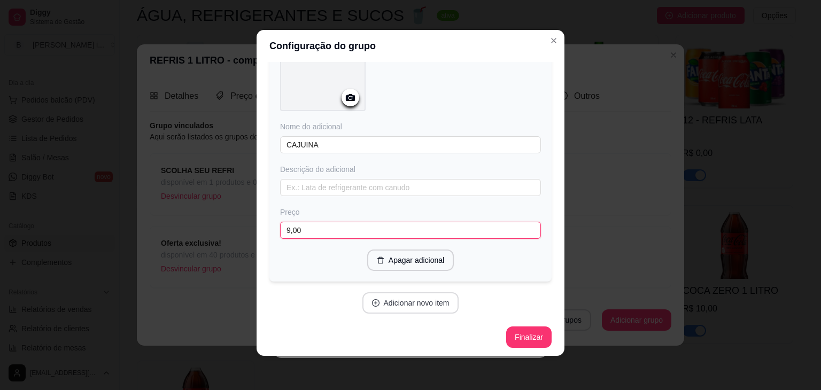
type input "9,00"
click at [404, 301] on button "Adicionar novo item" at bounding box center [410, 302] width 97 height 21
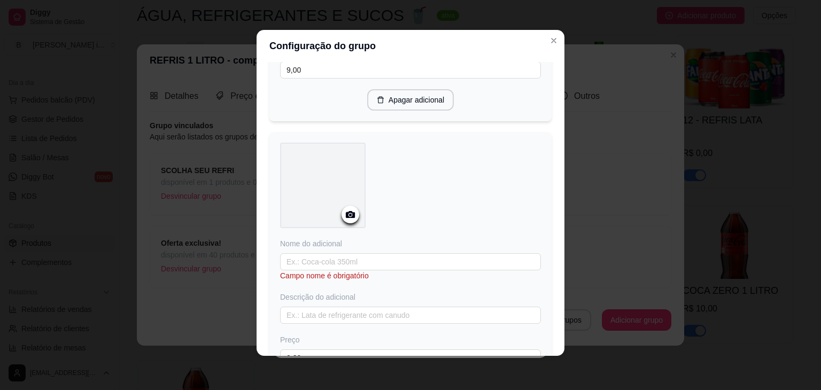
scroll to position [632, 0]
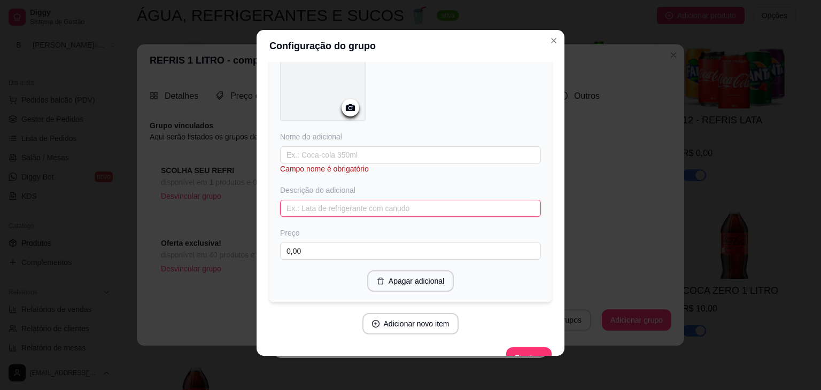
click at [393, 208] on input "text" at bounding box center [410, 208] width 261 height 17
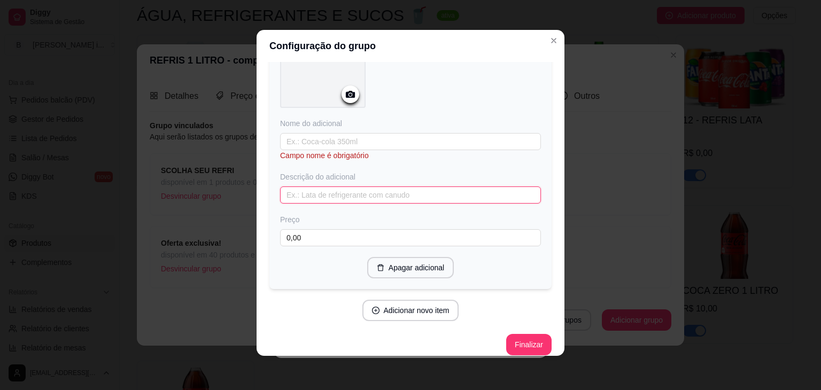
scroll to position [652, 0]
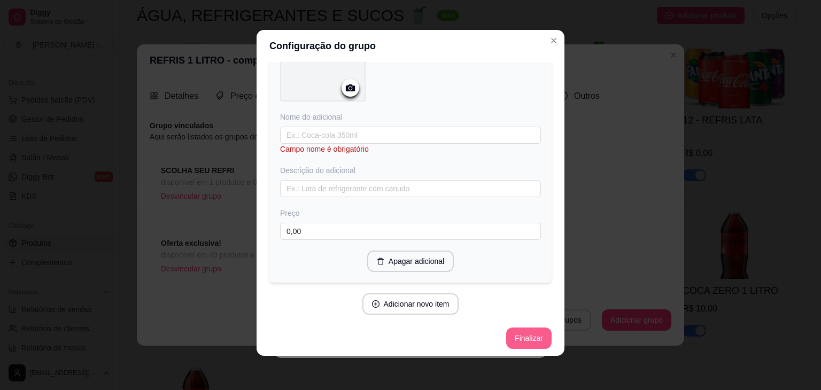
click at [514, 334] on button "Finalizar" at bounding box center [528, 338] width 45 height 21
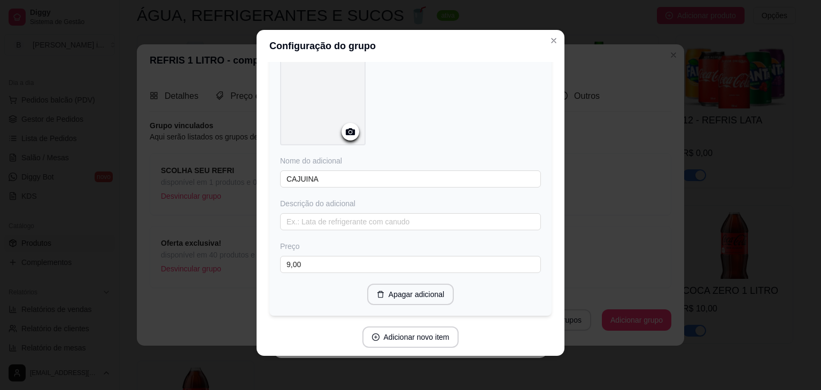
scroll to position [365, 0]
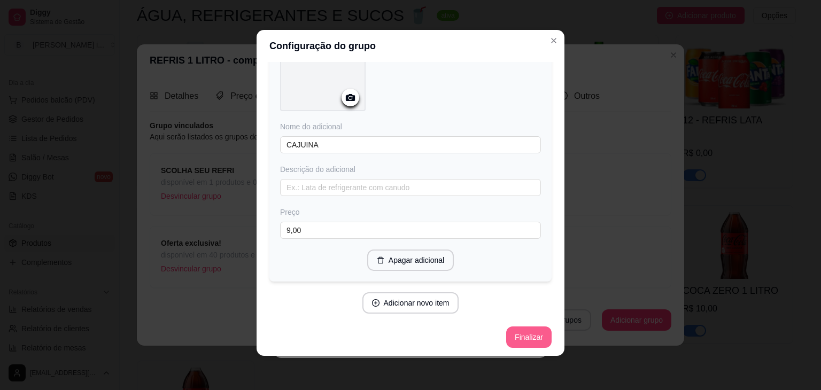
click at [534, 336] on button "Finalizar" at bounding box center [528, 337] width 45 height 21
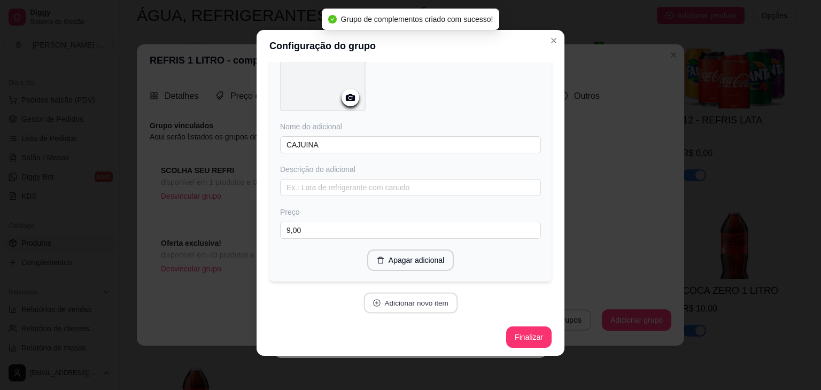
click at [435, 300] on button "Adicionar novo item" at bounding box center [410, 303] width 94 height 21
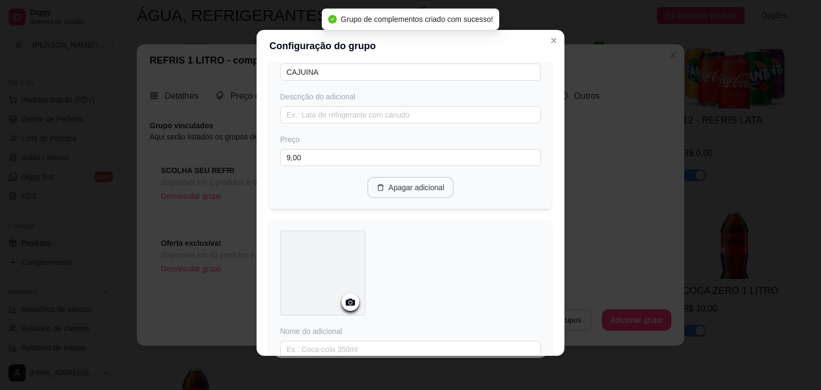
scroll to position [652, 0]
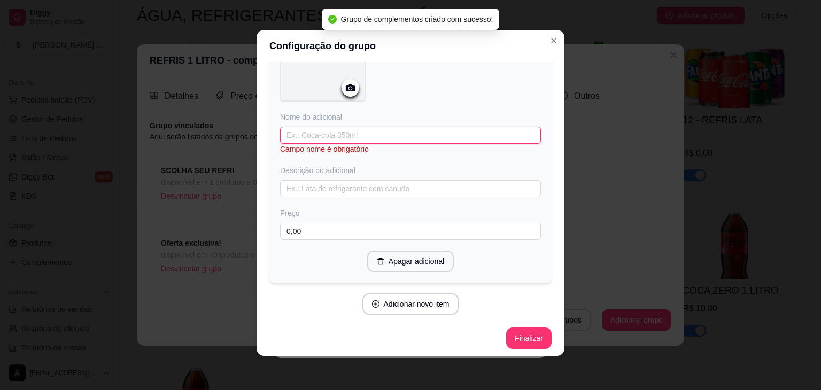
click at [347, 135] on input "text" at bounding box center [410, 135] width 261 height 17
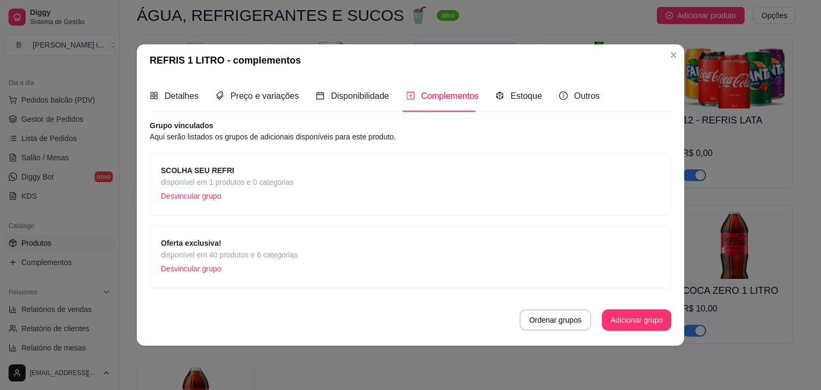
click at [317, 176] on div "SCOLHA SEU REFRI disponível em 1 produtos e 0 categorias Desvincular grupo" at bounding box center [410, 185] width 499 height 40
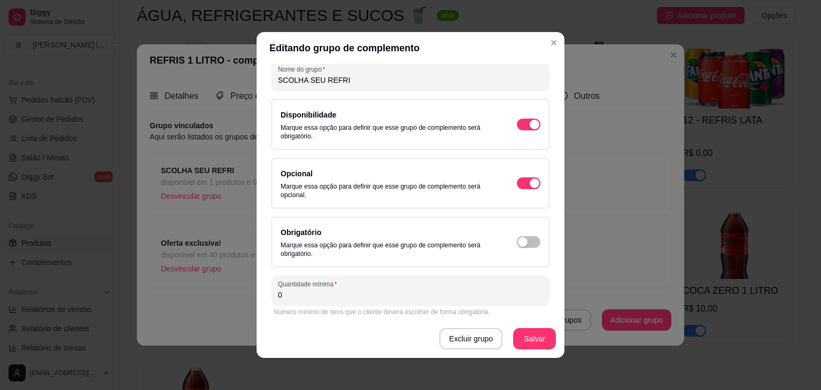
scroll to position [0, 0]
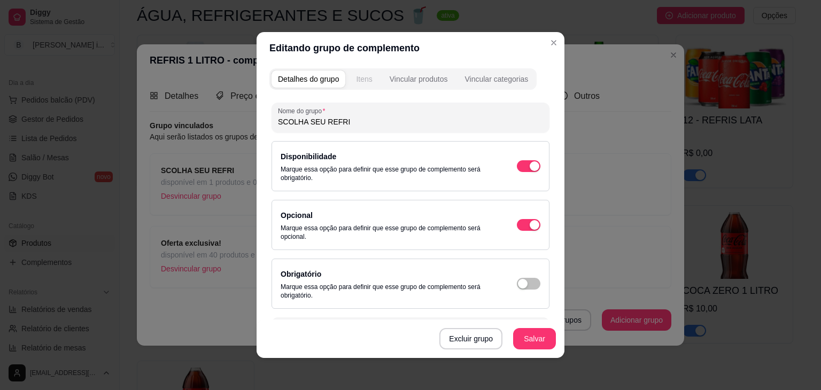
click at [365, 85] on button "Itens" at bounding box center [364, 79] width 29 height 17
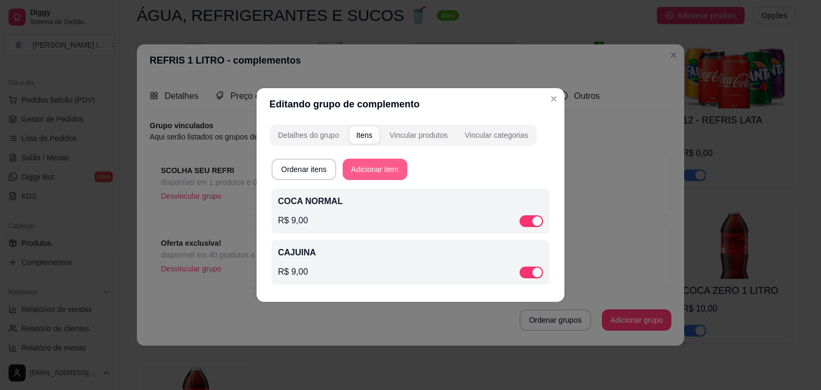
click at [383, 168] on button "Adicionar item" at bounding box center [375, 169] width 65 height 21
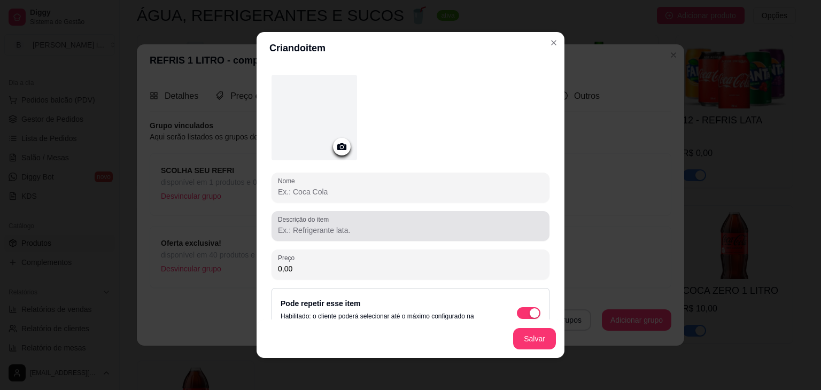
scroll to position [52, 0]
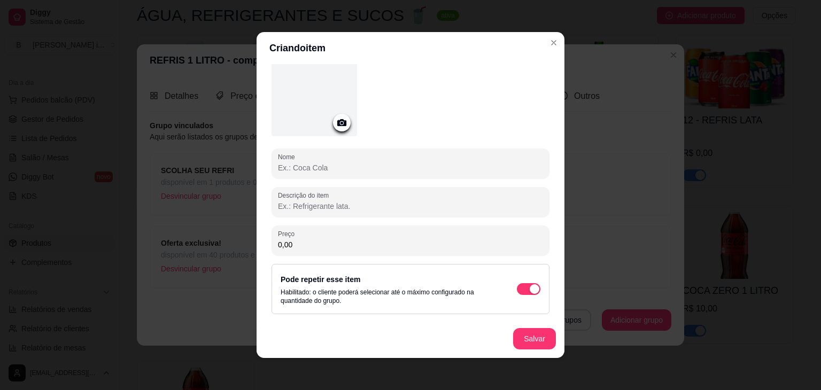
click at [340, 165] on input "Nome" at bounding box center [410, 167] width 265 height 11
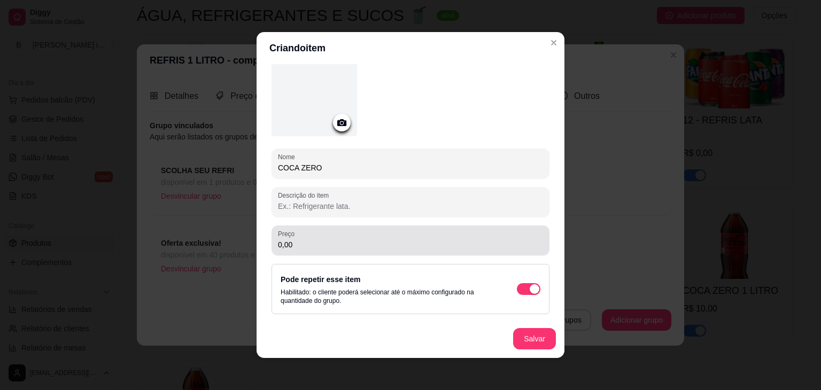
type input "COCA ZERO"
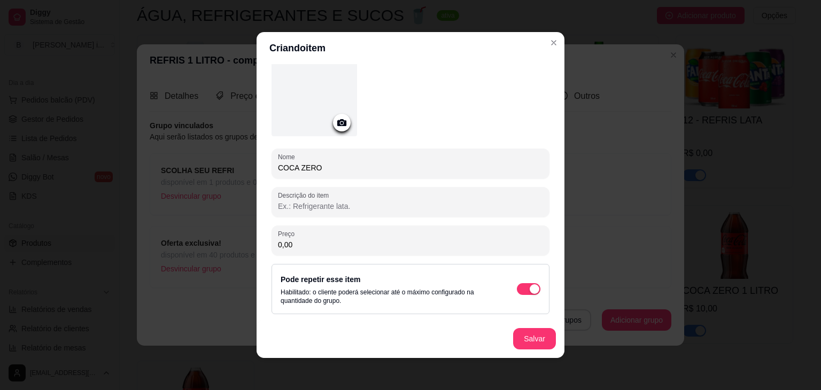
click at [346, 247] on input "0,00" at bounding box center [410, 244] width 265 height 11
type input "10,00"
click at [528, 340] on button "Salvar" at bounding box center [534, 338] width 43 height 21
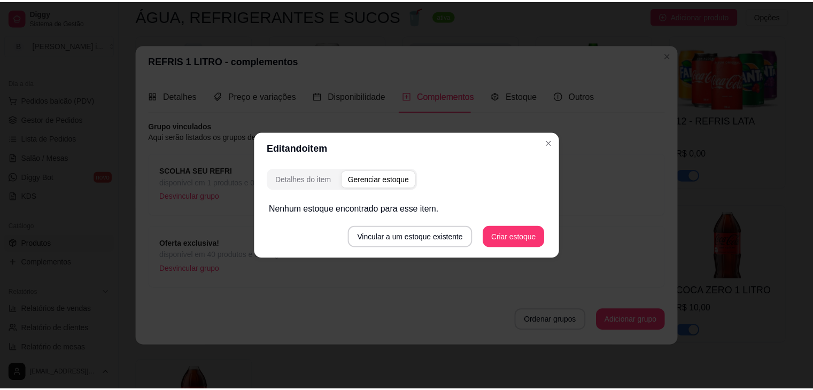
scroll to position [0, 0]
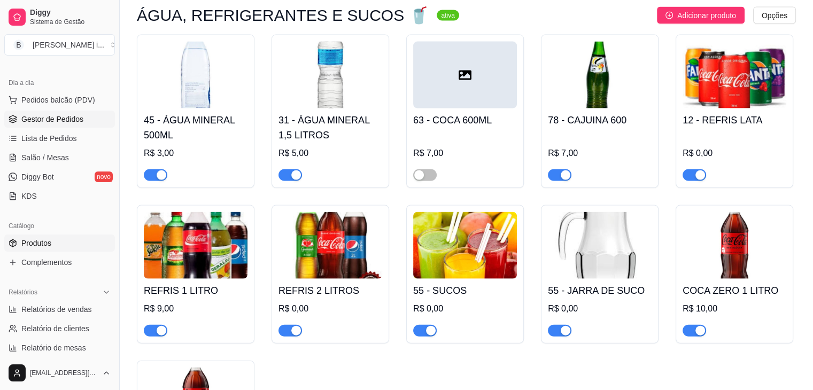
click at [52, 118] on span "Gestor de Pedidos" at bounding box center [52, 119] width 62 height 11
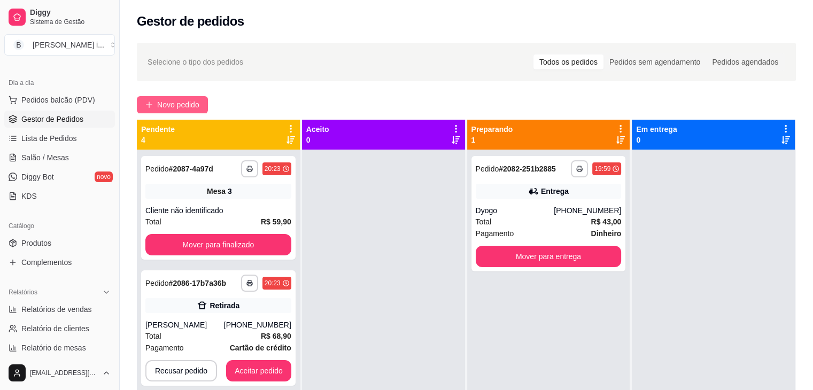
click at [168, 98] on button "Novo pedido" at bounding box center [172, 104] width 71 height 17
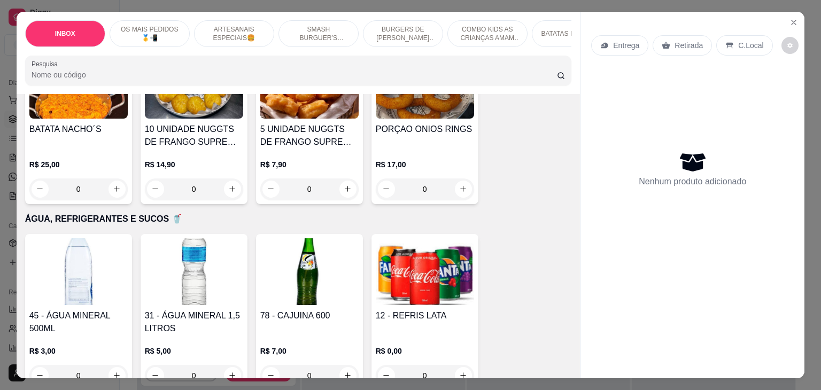
scroll to position [2138, 0]
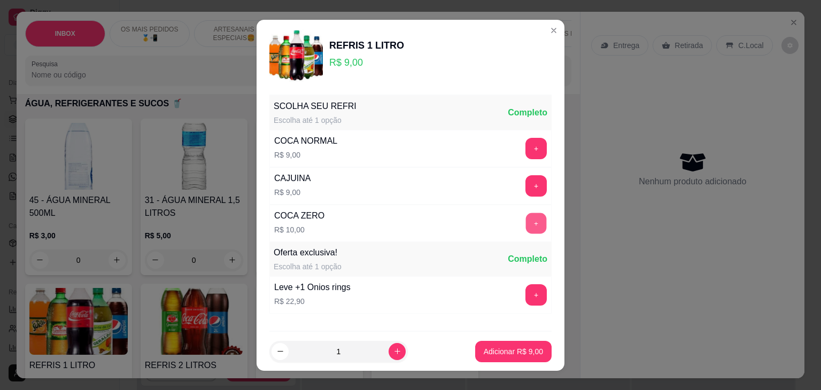
click at [526, 223] on button "+" at bounding box center [536, 223] width 21 height 21
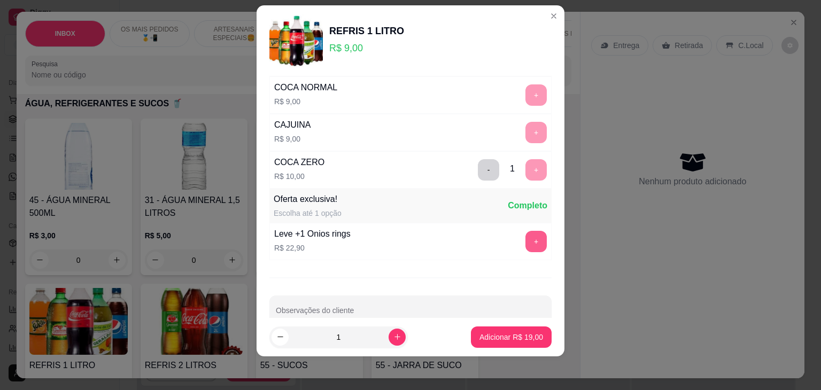
scroll to position [60, 0]
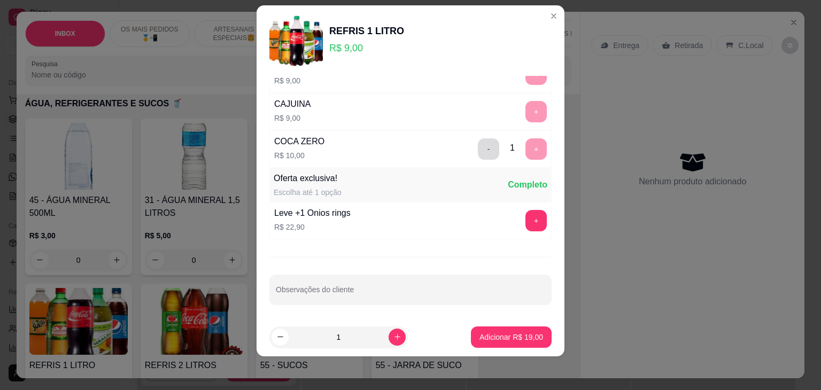
click at [478, 154] on button "-" at bounding box center [488, 148] width 21 height 21
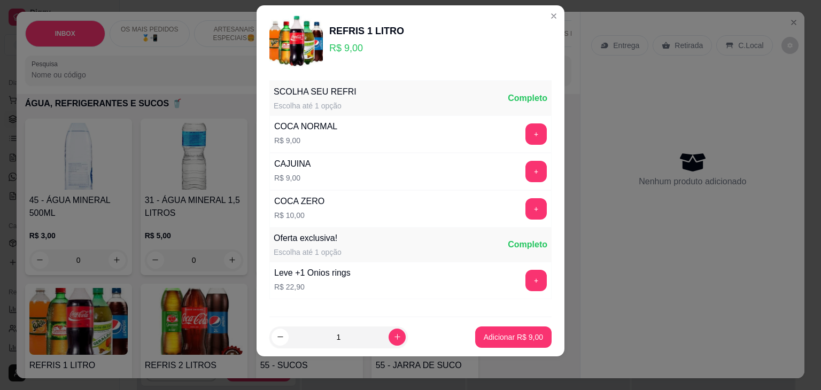
scroll to position [0, 0]
click at [382, 212] on div "COCA ZERO R$ 10,00 +" at bounding box center [410, 208] width 282 height 37
click at [486, 337] on p "Adicionar R$ 9,00" at bounding box center [513, 337] width 58 height 10
type input "1"
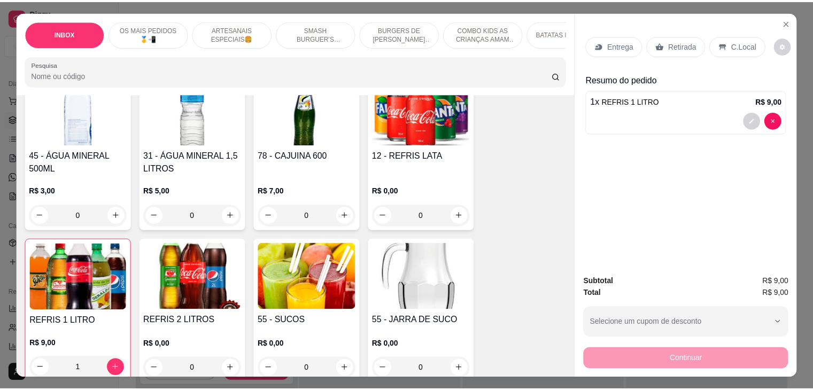
scroll to position [2298, 0]
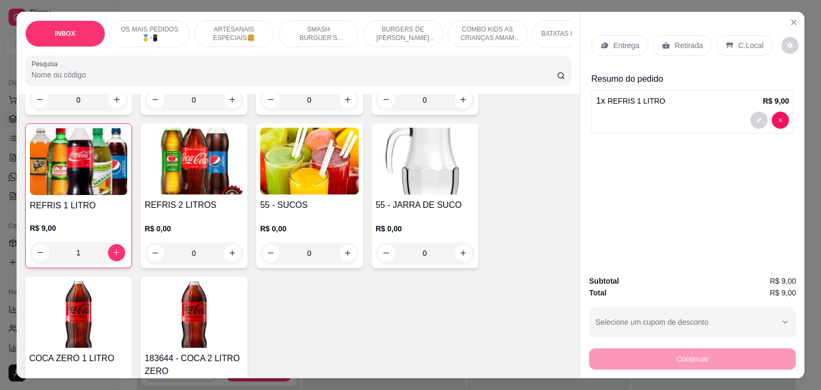
click at [30, 242] on div "1" at bounding box center [78, 252] width 97 height 21
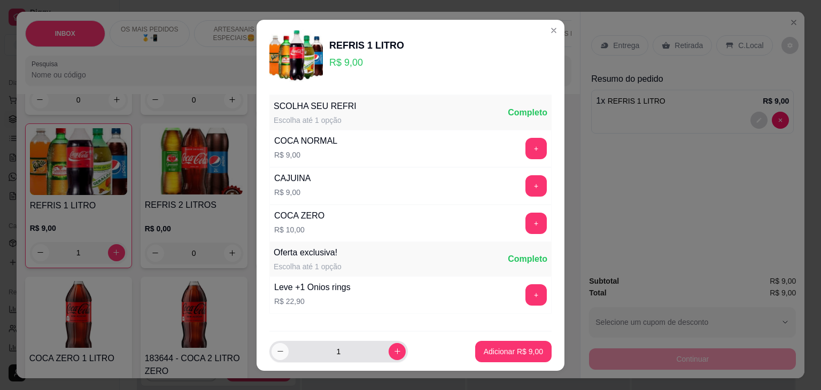
click at [276, 354] on icon "decrease-product-quantity" at bounding box center [280, 351] width 8 height 8
type input "0"
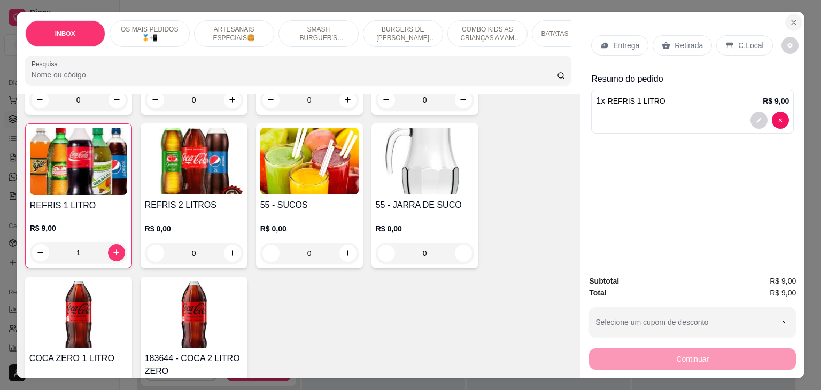
click at [789, 18] on icon "Close" at bounding box center [793, 22] width 9 height 9
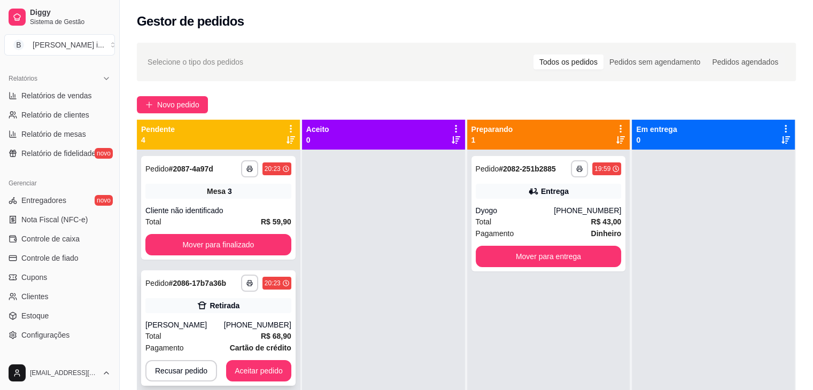
scroll to position [90, 0]
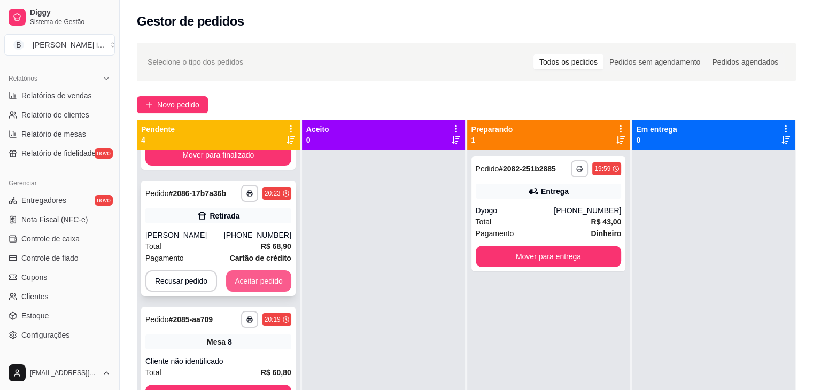
click at [268, 282] on button "Aceitar pedido" at bounding box center [258, 280] width 65 height 21
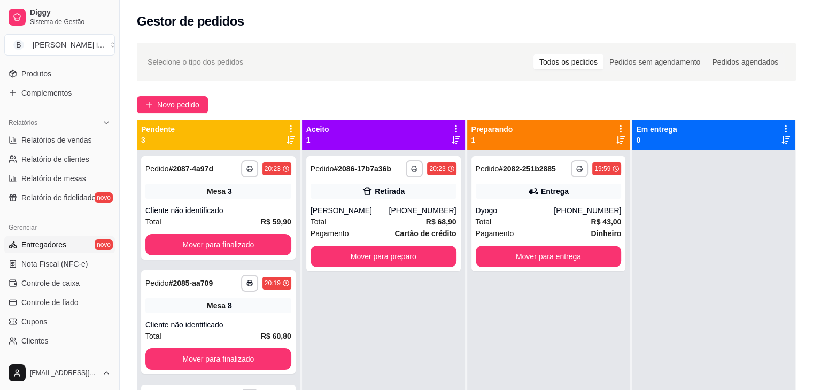
scroll to position [272, 0]
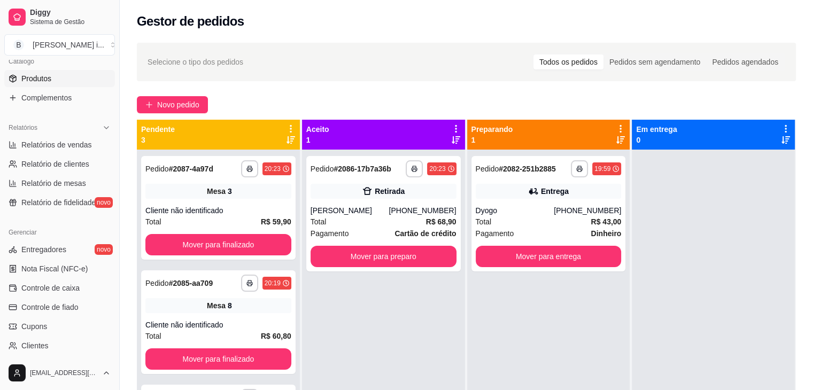
click at [68, 84] on link "Produtos" at bounding box center [59, 78] width 111 height 17
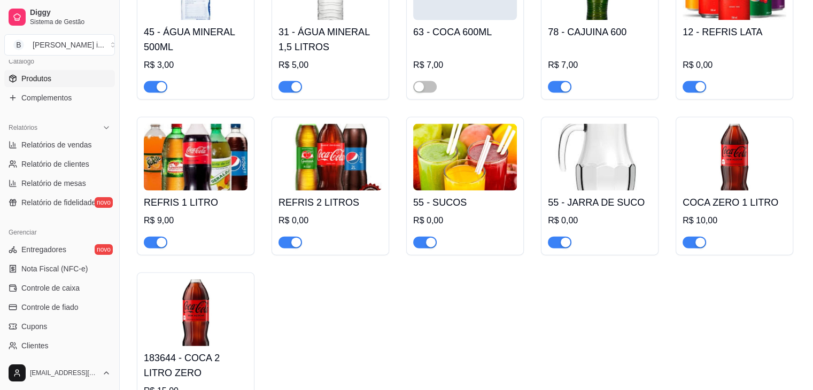
scroll to position [2352, 0]
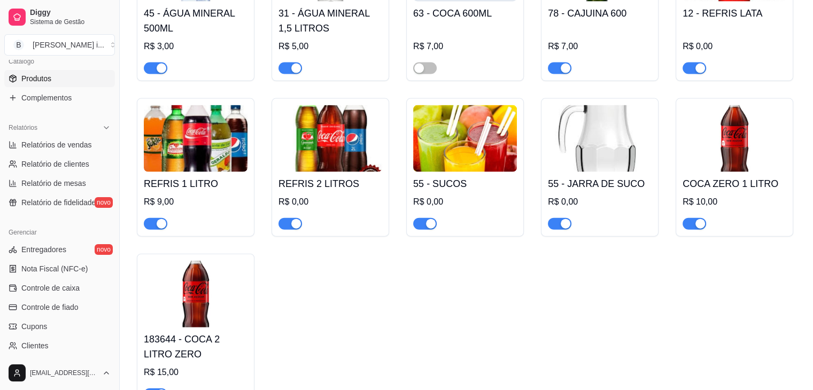
click at [230, 134] on img at bounding box center [196, 138] width 104 height 67
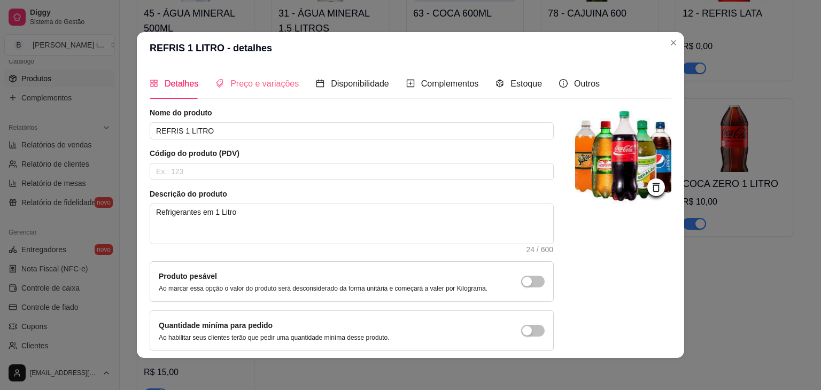
click at [226, 74] on div "Preço e variações" at bounding box center [256, 83] width 83 height 30
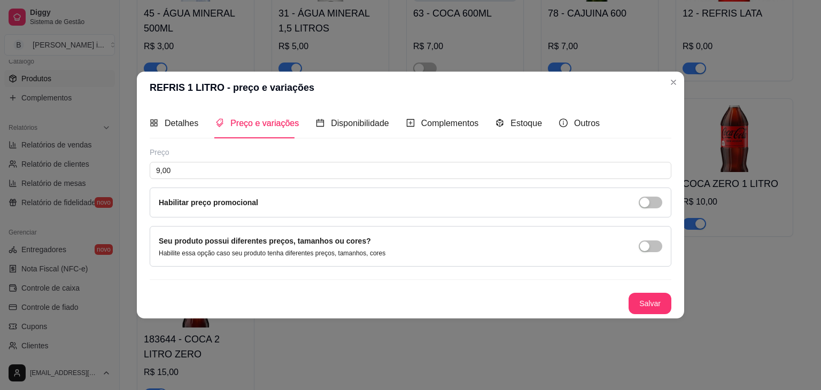
click at [198, 181] on div "Preço 9,00 Habilitar preço promocional" at bounding box center [411, 182] width 522 height 71
click at [193, 171] on input "9,00" at bounding box center [411, 170] width 522 height 17
type input "0,00"
click at [665, 297] on button "Salvar" at bounding box center [650, 303] width 43 height 21
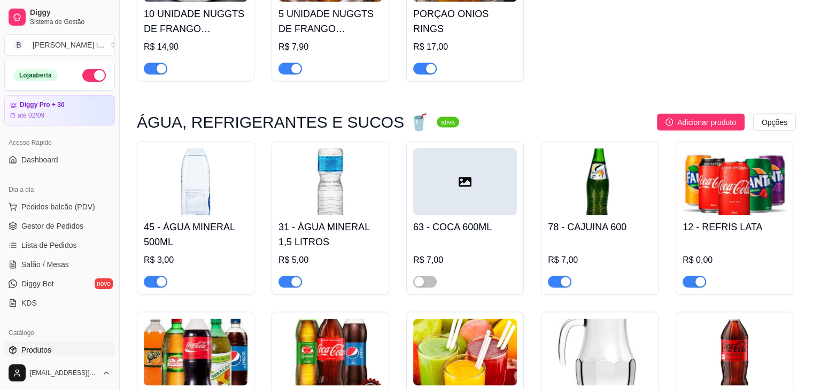
scroll to position [2138, 0]
click at [49, 223] on span "Gestor de Pedidos" at bounding box center [52, 226] width 62 height 11
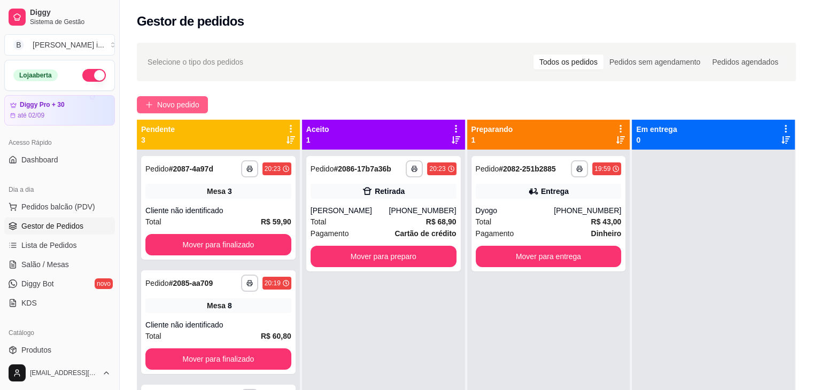
click at [185, 105] on span "Novo pedido" at bounding box center [178, 105] width 42 height 12
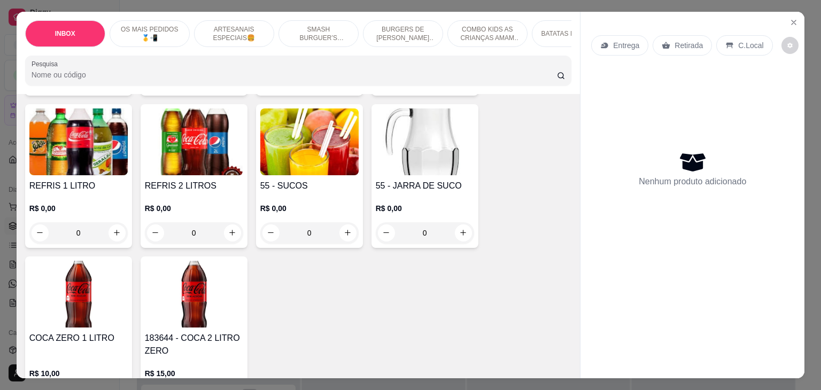
scroll to position [2264, 0]
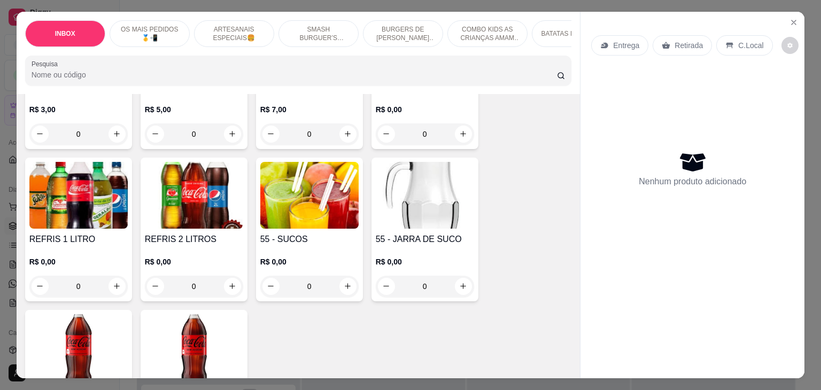
click at [62, 233] on h4 "REFRIS 1 LITRO" at bounding box center [78, 239] width 98 height 13
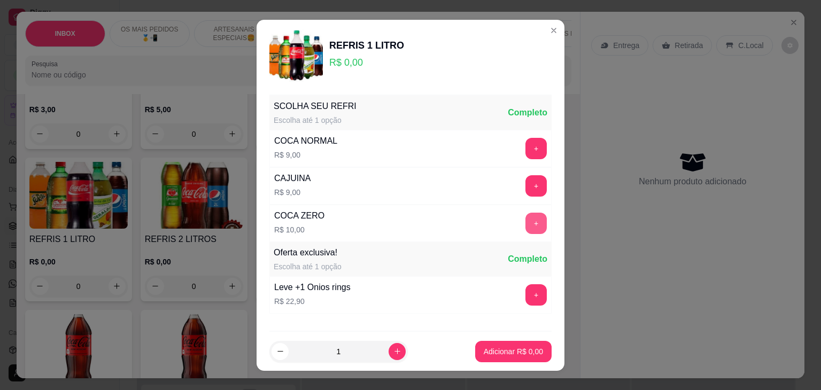
click at [525, 230] on button "+" at bounding box center [535, 223] width 21 height 21
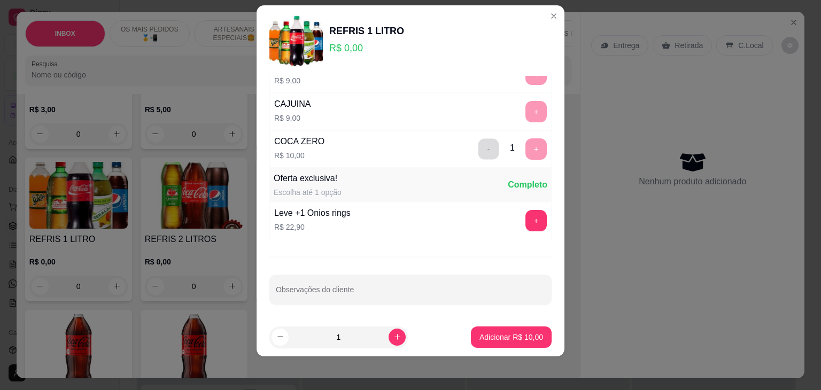
click at [478, 152] on button "-" at bounding box center [488, 148] width 21 height 21
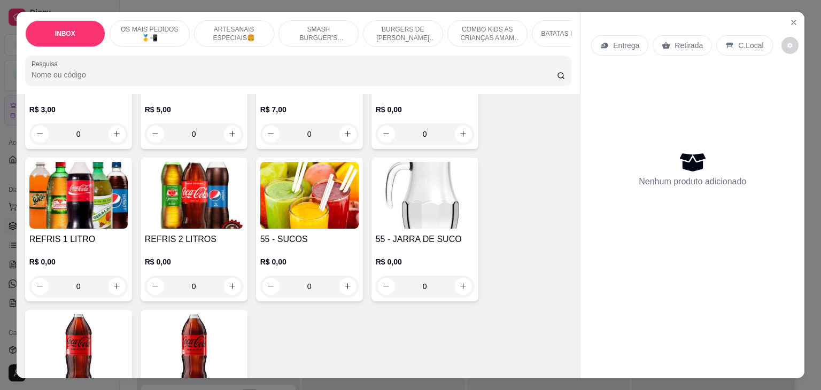
scroll to position [2317, 0]
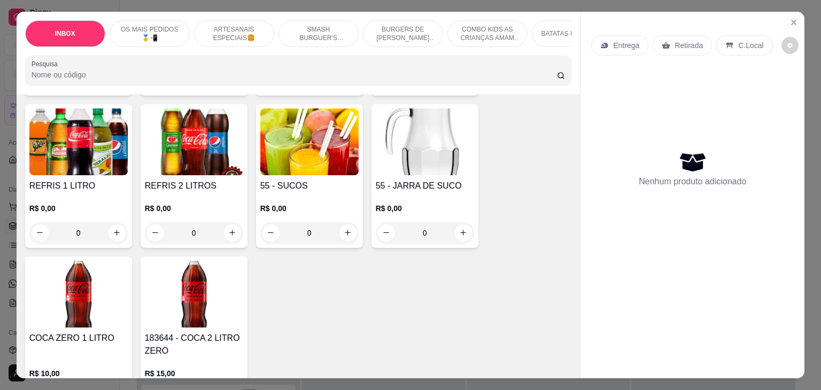
click at [182, 180] on h4 "REFRIS 2 LITROS" at bounding box center [194, 186] width 98 height 13
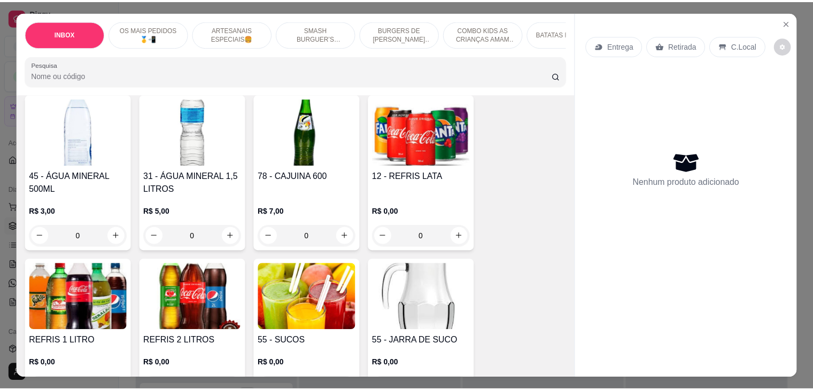
scroll to position [2157, 0]
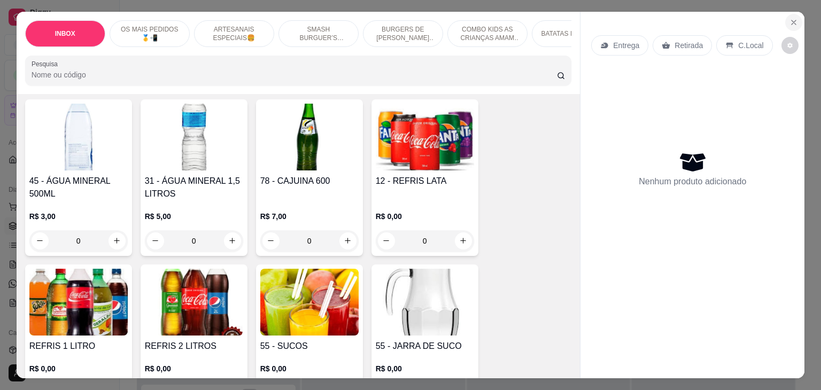
click at [789, 18] on icon "Close" at bounding box center [793, 22] width 9 height 9
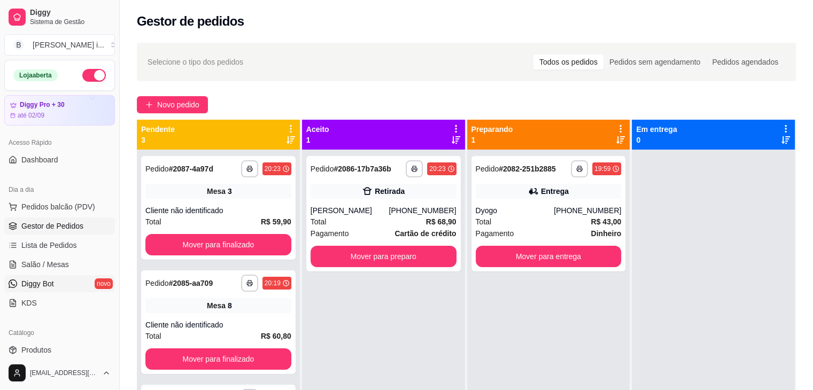
scroll to position [214, 0]
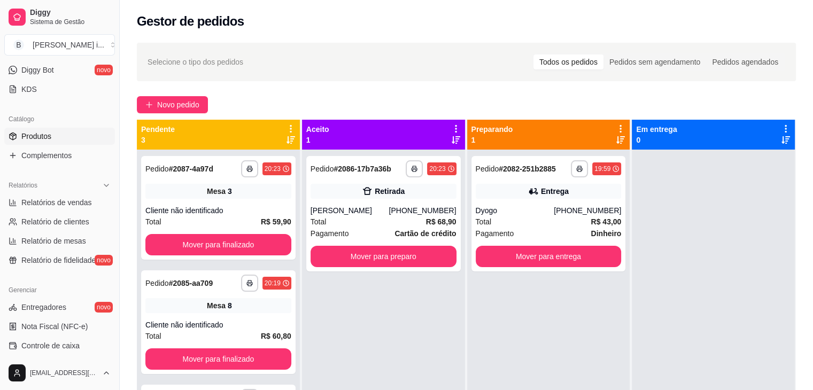
click at [59, 131] on link "Produtos" at bounding box center [59, 136] width 111 height 17
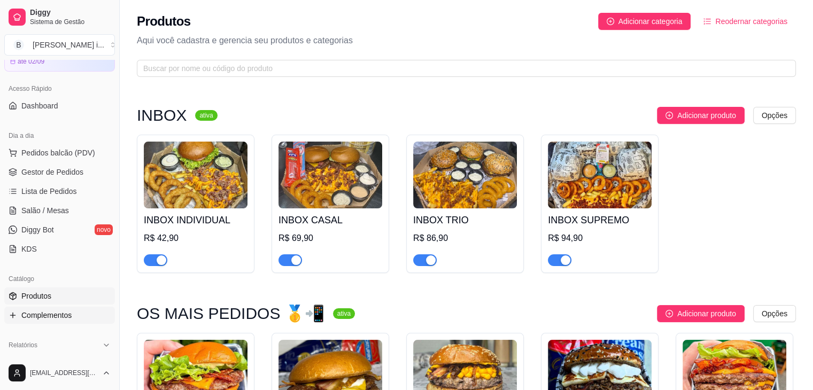
scroll to position [53, 0]
click at [45, 172] on span "Gestor de Pedidos" at bounding box center [52, 172] width 62 height 11
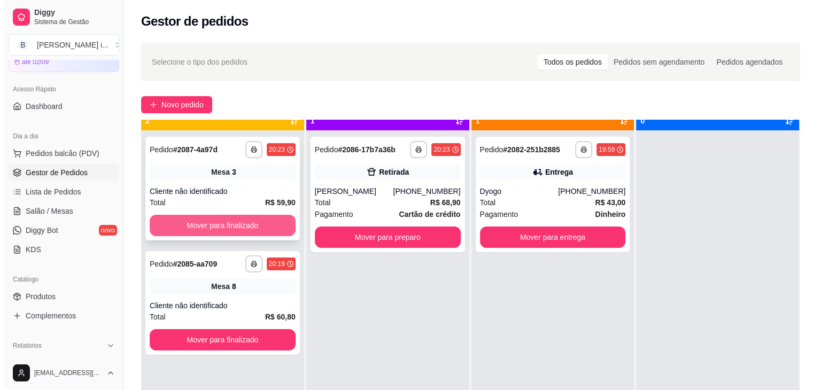
scroll to position [30, 0]
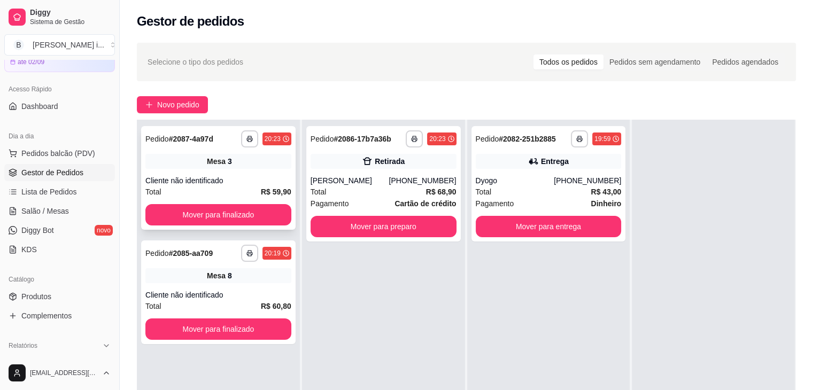
click at [263, 173] on div "**********" at bounding box center [218, 178] width 154 height 104
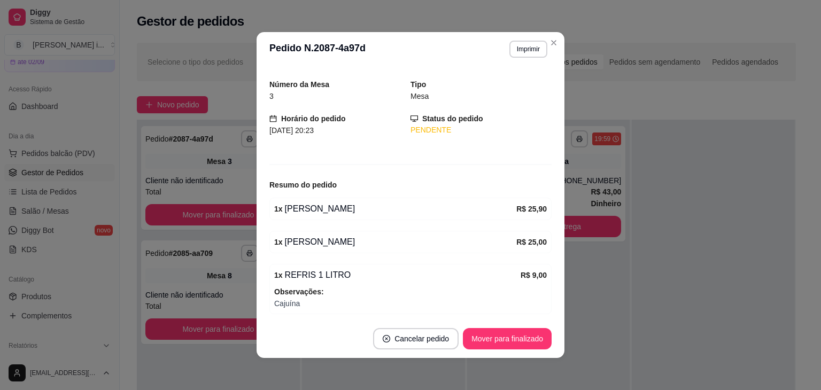
scroll to position [66, 0]
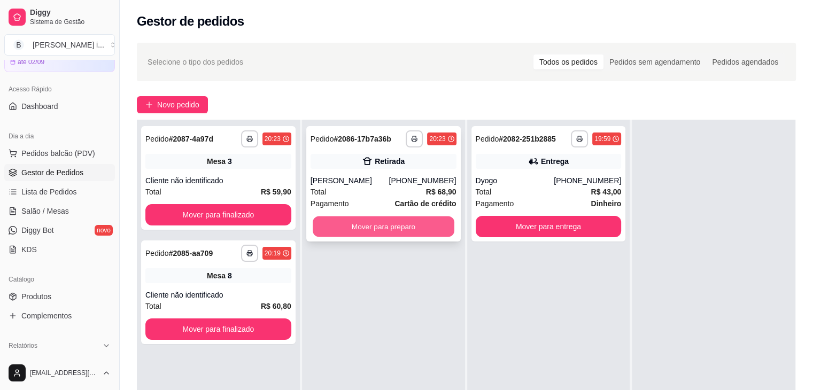
click at [432, 227] on button "Mover para preparo" at bounding box center [384, 226] width 142 height 21
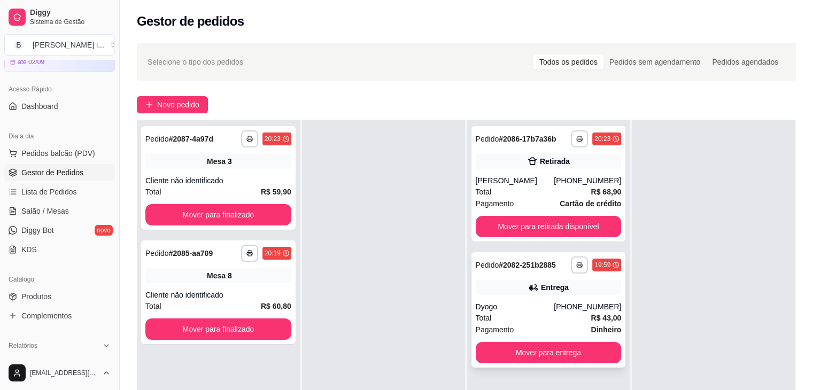
click at [584, 294] on div "Entrega" at bounding box center [549, 287] width 146 height 15
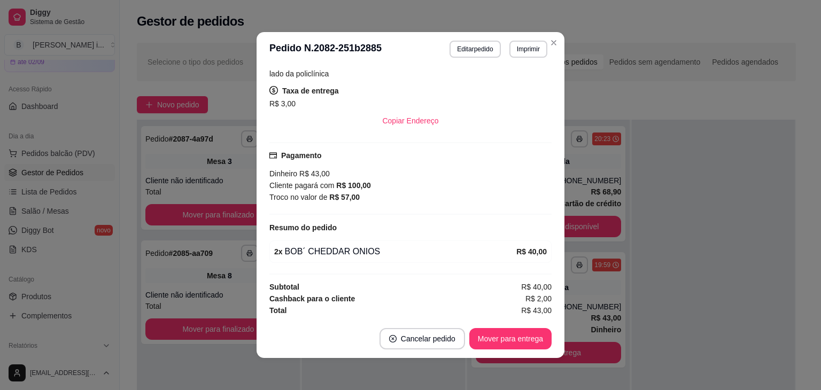
scroll to position [2, 0]
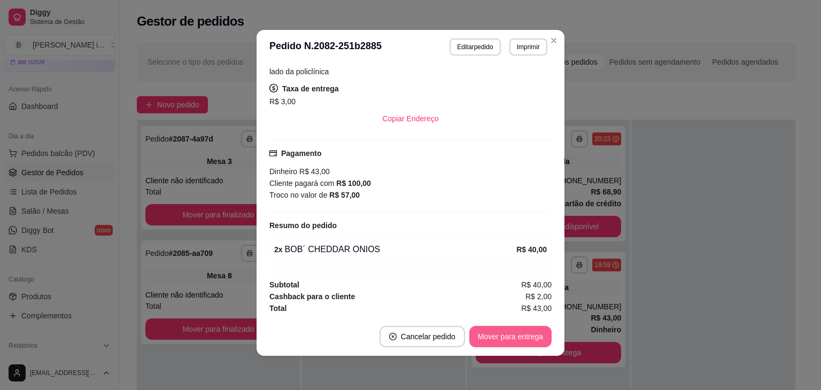
click at [502, 332] on button "Mover para entrega" at bounding box center [510, 336] width 82 height 21
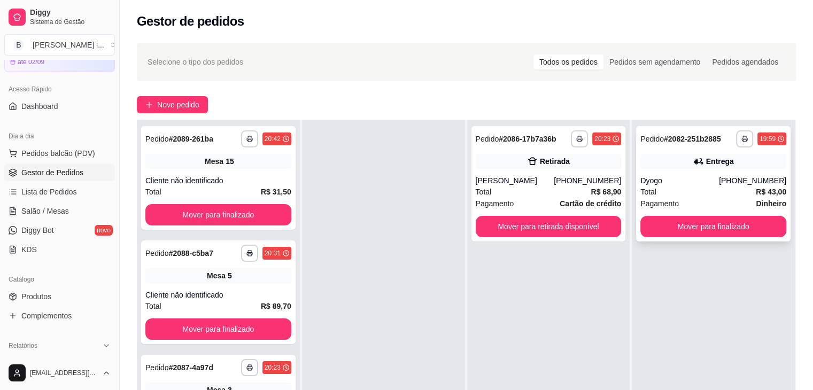
click at [685, 182] on div "Dyogo" at bounding box center [679, 180] width 79 height 11
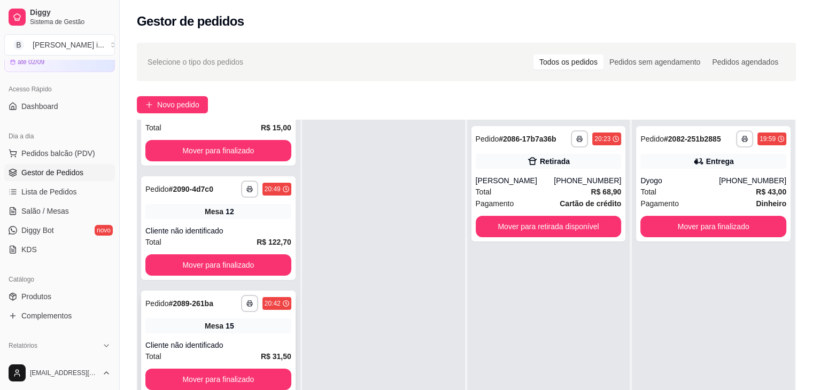
scroll to position [0, 0]
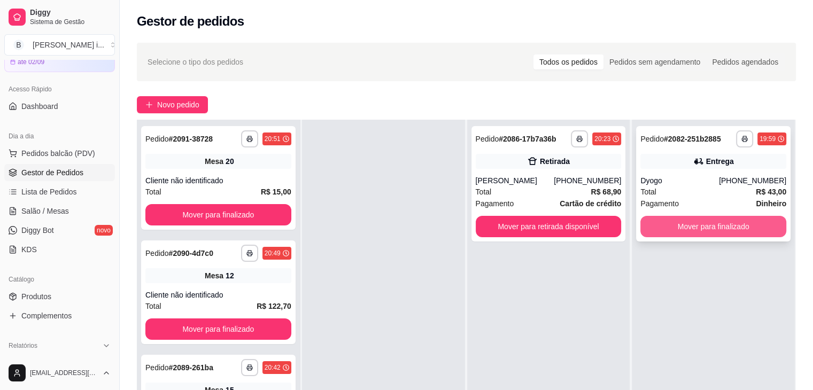
click at [729, 229] on button "Mover para finalizado" at bounding box center [713, 226] width 146 height 21
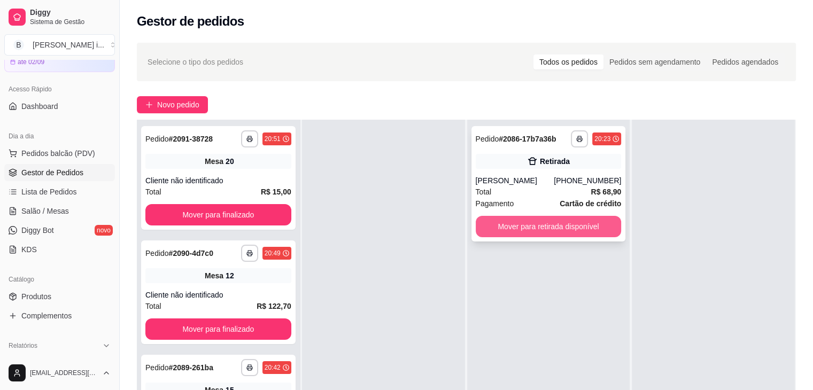
click at [596, 227] on button "Mover para retirada disponível" at bounding box center [549, 226] width 146 height 21
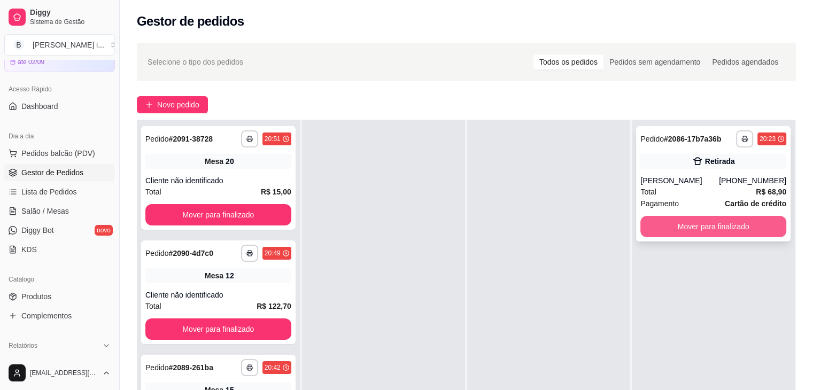
click at [705, 224] on button "Mover para finalizado" at bounding box center [713, 226] width 146 height 21
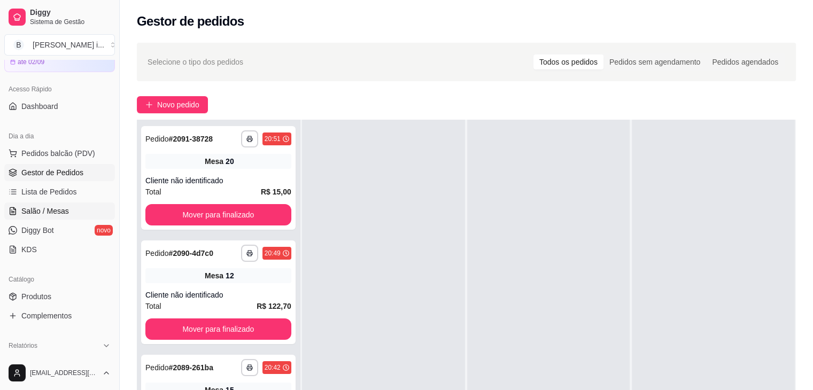
click at [38, 212] on span "Salão / Mesas" at bounding box center [45, 211] width 48 height 11
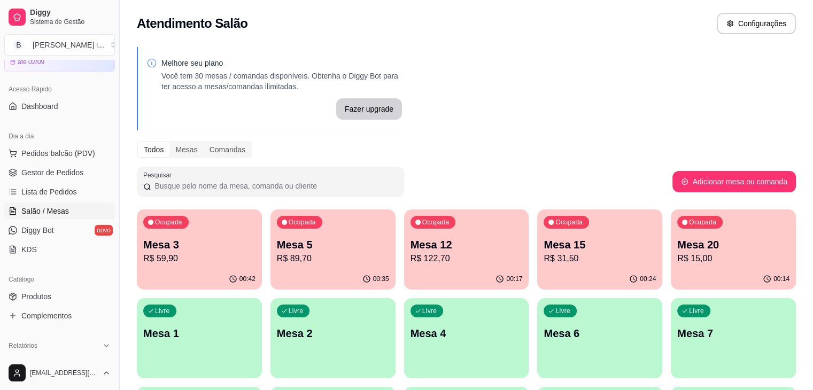
click at [175, 241] on p "Mesa 3" at bounding box center [199, 244] width 112 height 15
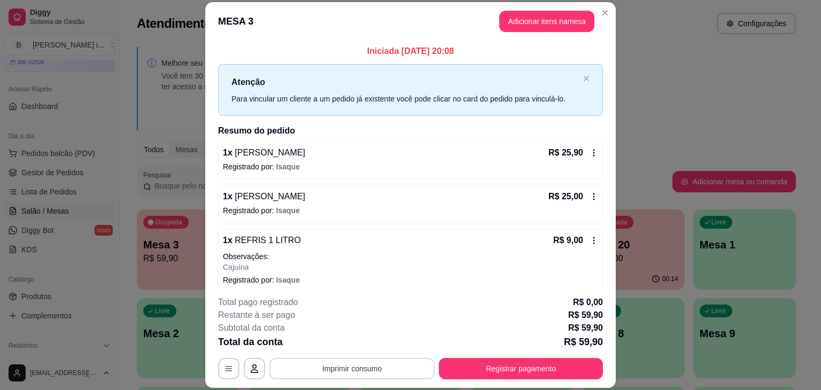
click at [356, 360] on button "Imprimir consumo" at bounding box center [351, 368] width 165 height 21
click at [357, 347] on button "IMPRESSORA ORI" at bounding box center [351, 344] width 77 height 17
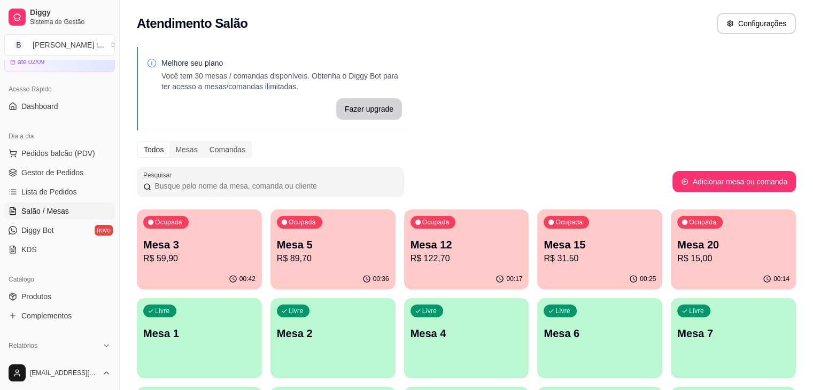
click at [208, 247] on p "Mesa 3" at bounding box center [199, 244] width 112 height 15
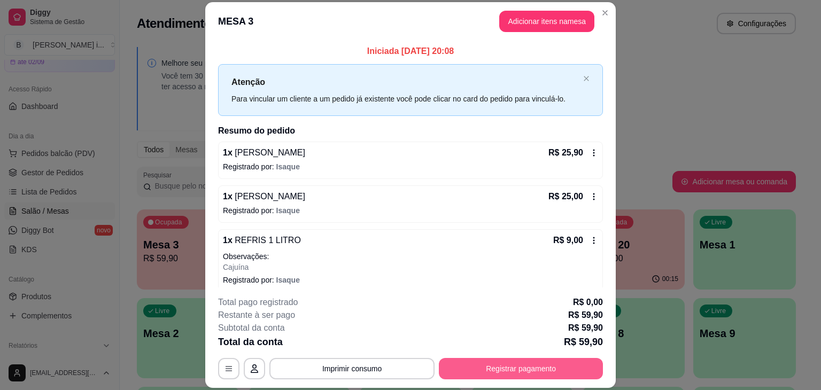
click at [530, 375] on button "Registrar pagamento" at bounding box center [521, 368] width 164 height 21
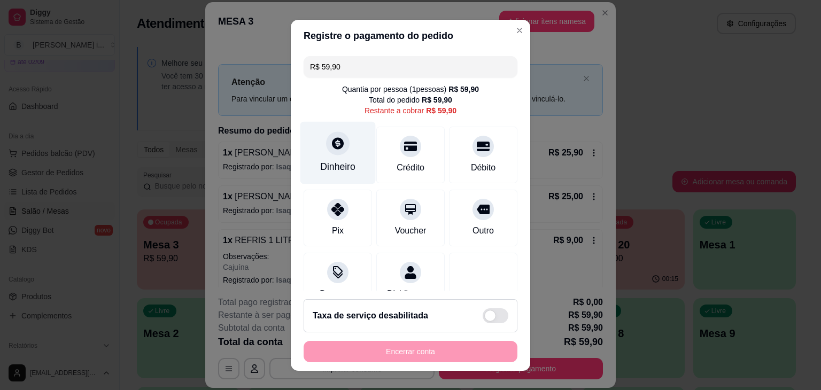
click at [351, 169] on div "Dinheiro" at bounding box center [337, 152] width 75 height 63
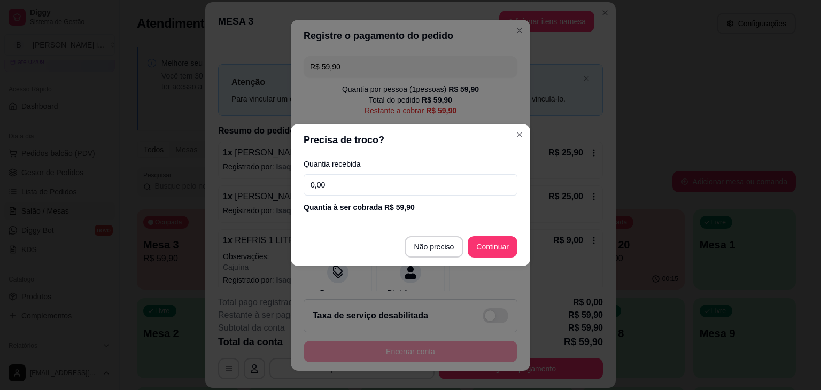
click at [362, 187] on input "0,00" at bounding box center [411, 184] width 214 height 21
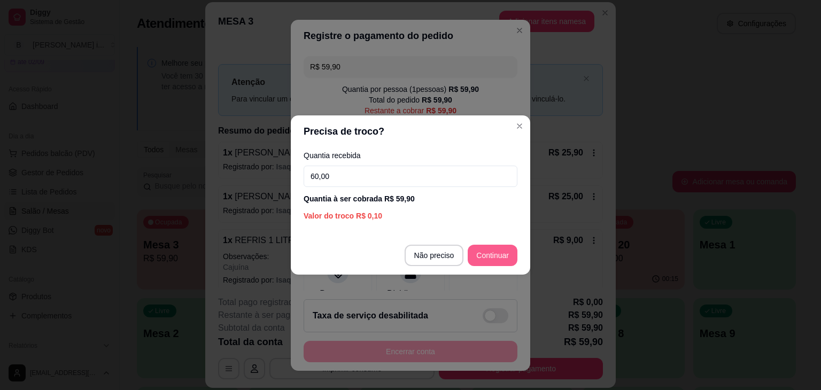
type input "60,00"
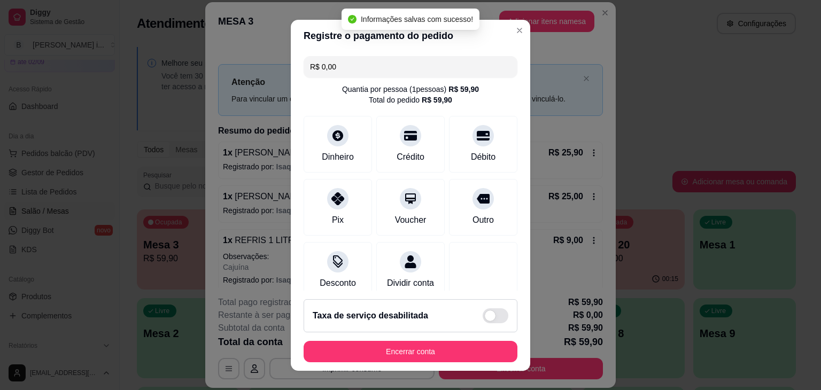
type input "R$ 0,00"
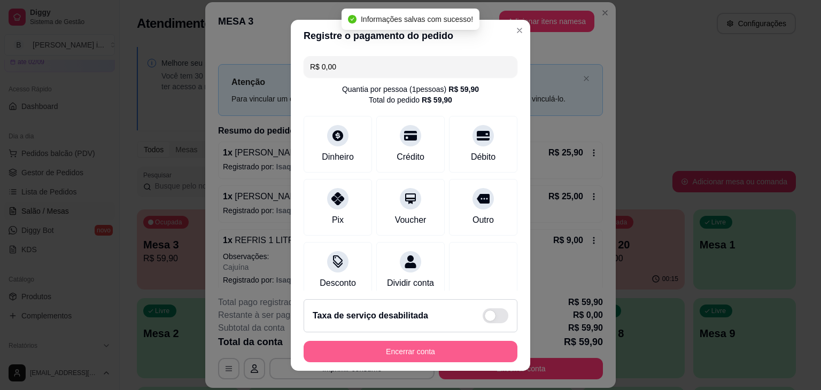
click at [441, 349] on button "Encerrar conta" at bounding box center [411, 351] width 214 height 21
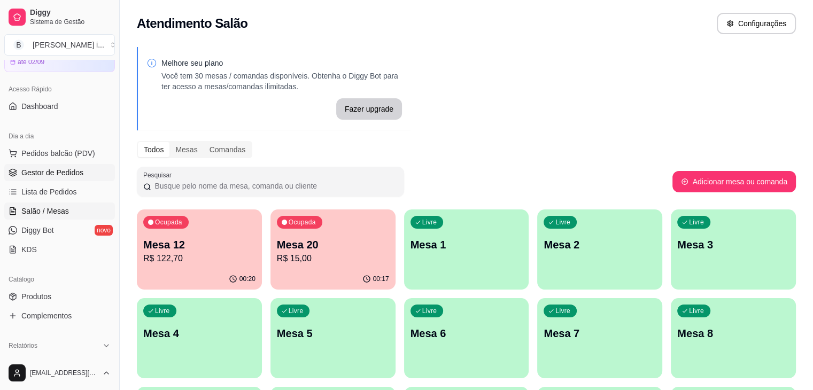
click at [53, 180] on link "Gestor de Pedidos" at bounding box center [59, 172] width 111 height 17
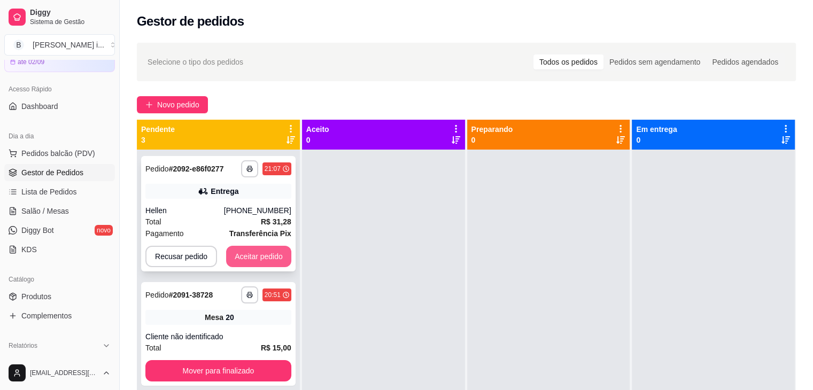
click at [283, 257] on button "Aceitar pedido" at bounding box center [258, 256] width 65 height 21
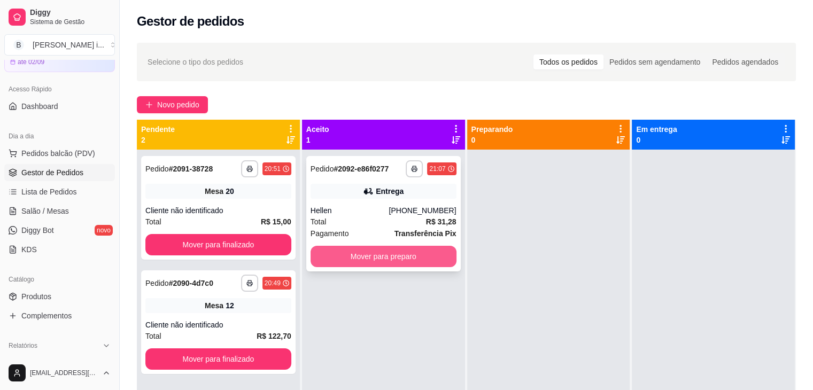
click at [405, 257] on button "Mover para preparo" at bounding box center [384, 256] width 146 height 21
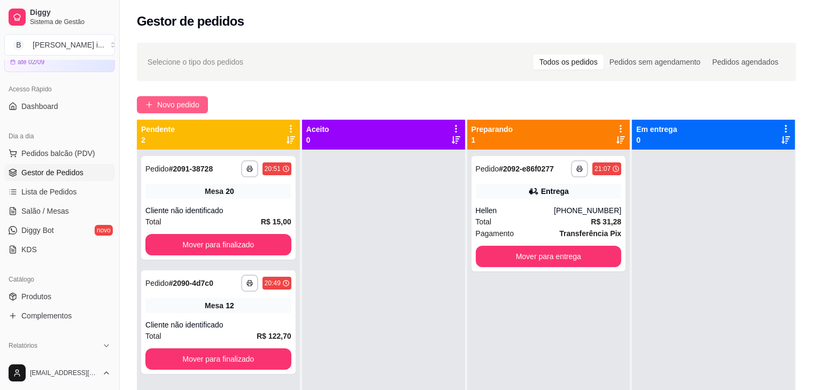
click at [175, 105] on span "Novo pedido" at bounding box center [178, 105] width 42 height 12
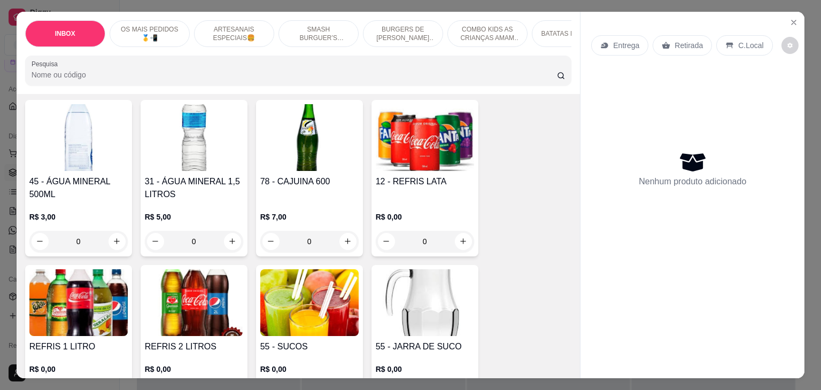
scroll to position [2138, 0]
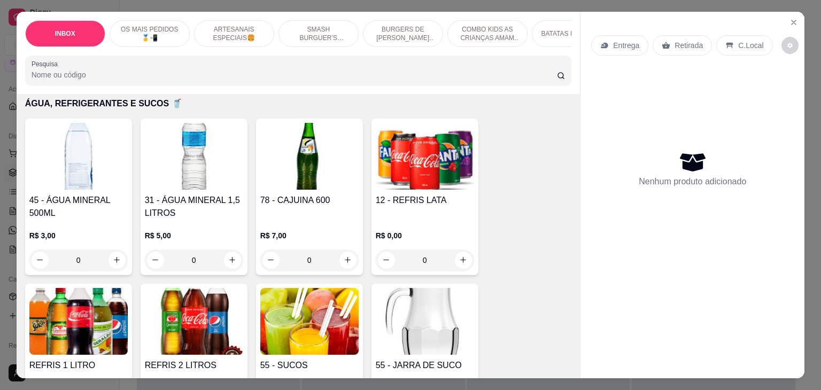
click at [632, 41] on p "Entrega" at bounding box center [626, 45] width 26 height 11
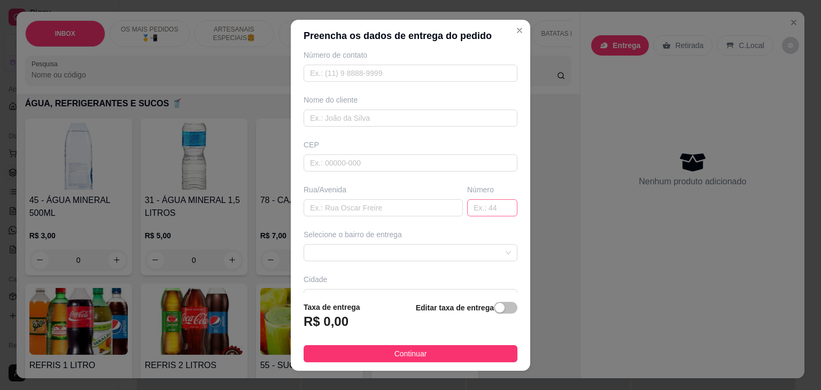
scroll to position [118, 0]
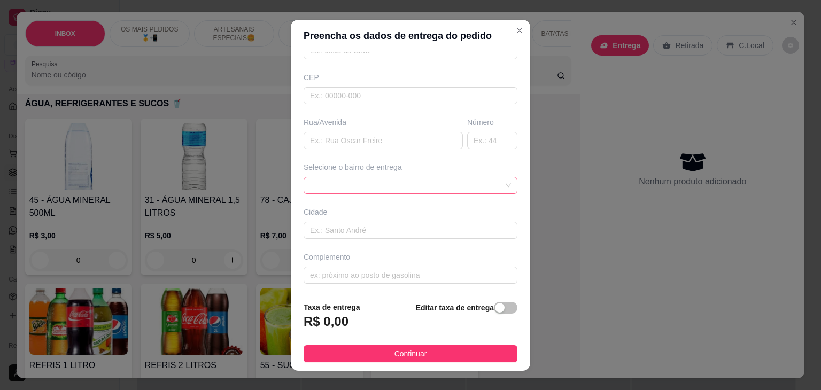
click at [481, 184] on span at bounding box center [410, 185] width 201 height 16
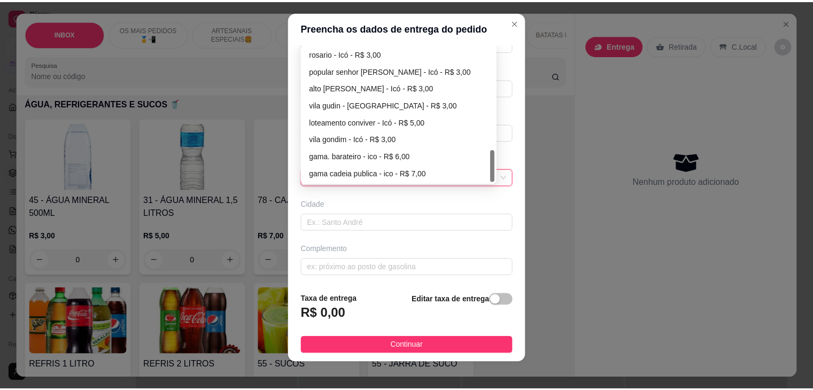
scroll to position [14, 0]
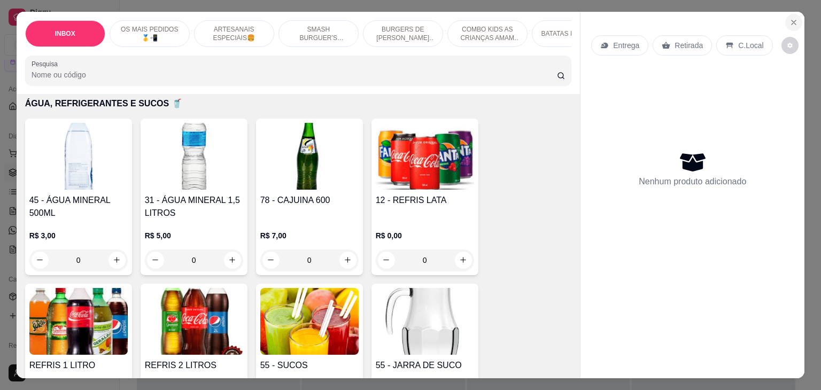
click at [793, 18] on icon "Close" at bounding box center [793, 22] width 9 height 9
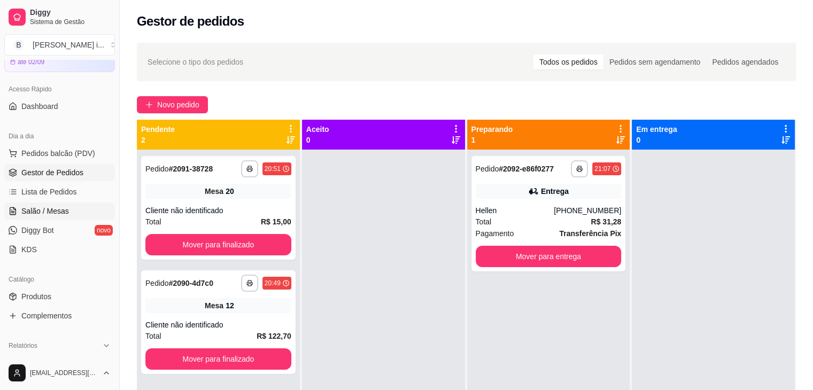
click at [49, 208] on span "Salão / Mesas" at bounding box center [45, 211] width 48 height 11
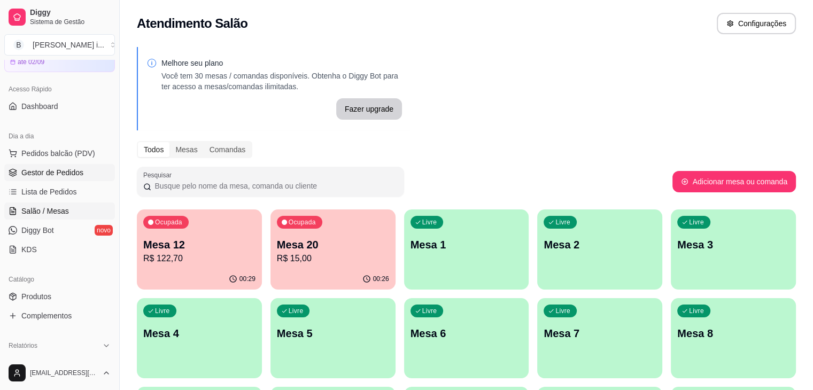
click at [62, 168] on span "Gestor de Pedidos" at bounding box center [52, 172] width 62 height 11
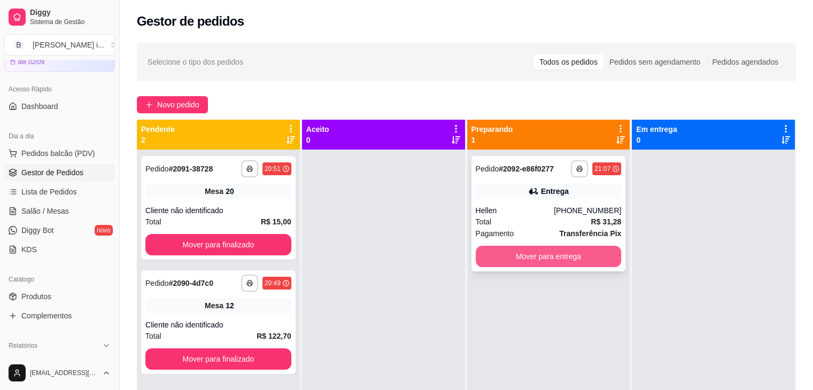
click at [579, 257] on button "Mover para entrega" at bounding box center [549, 256] width 146 height 21
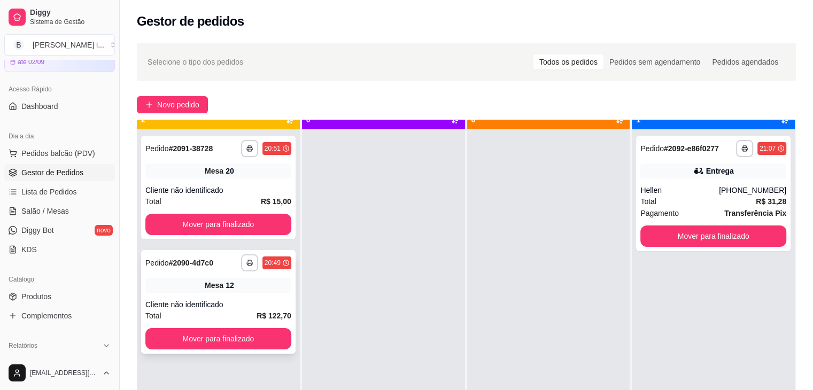
scroll to position [30, 0]
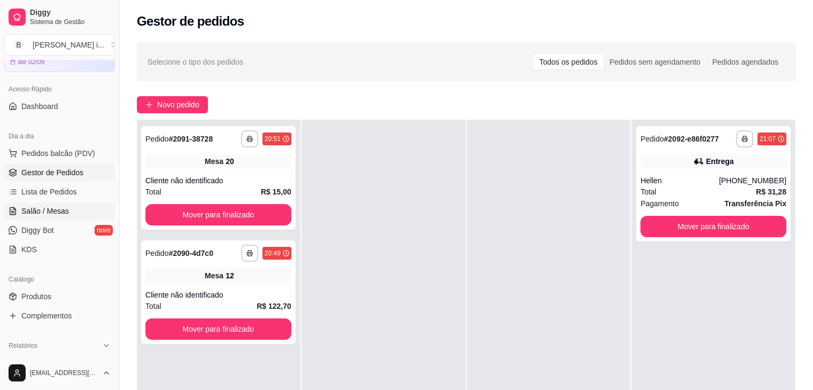
click at [31, 216] on link "Salão / Mesas" at bounding box center [59, 211] width 111 height 17
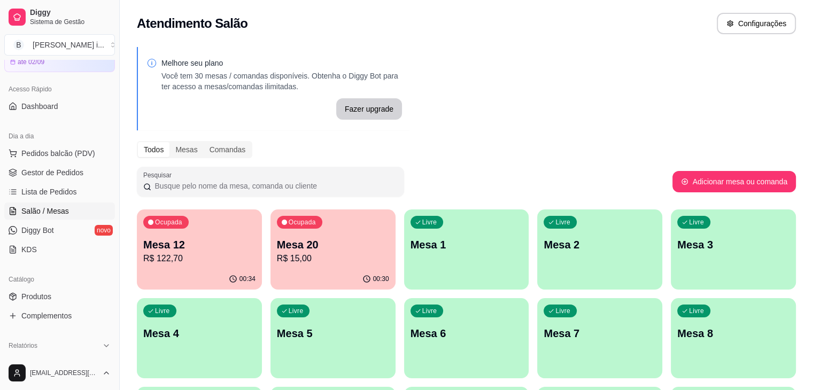
click at [208, 270] on div "00:34" at bounding box center [199, 279] width 125 height 21
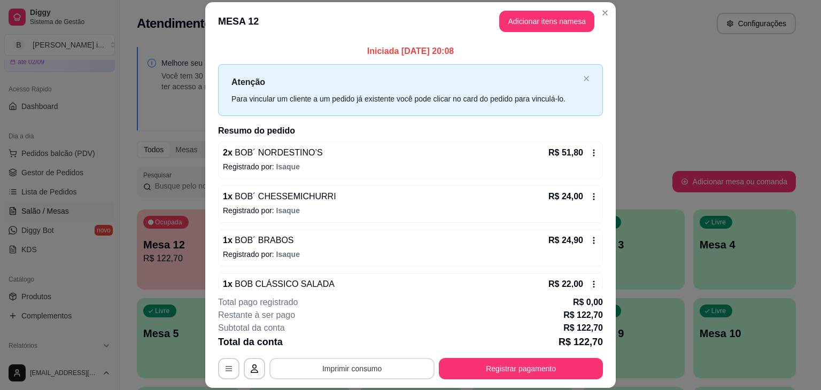
click at [393, 368] on button "Imprimir consumo" at bounding box center [351, 368] width 165 height 21
click at [362, 345] on button "IMPRESSORA ORI" at bounding box center [351, 344] width 75 height 17
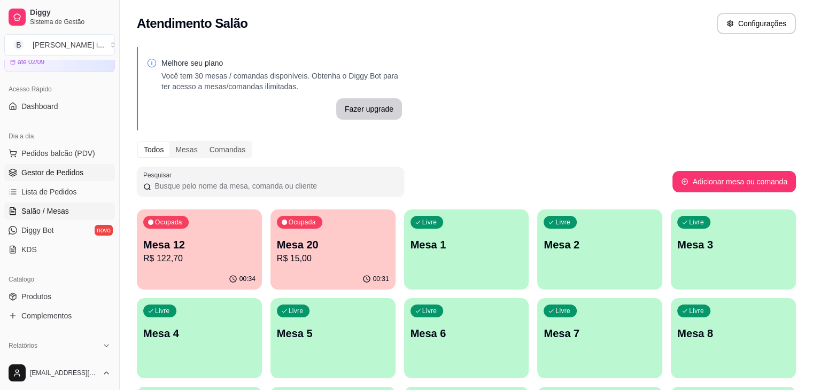
click at [30, 178] on link "Gestor de Pedidos" at bounding box center [59, 172] width 111 height 17
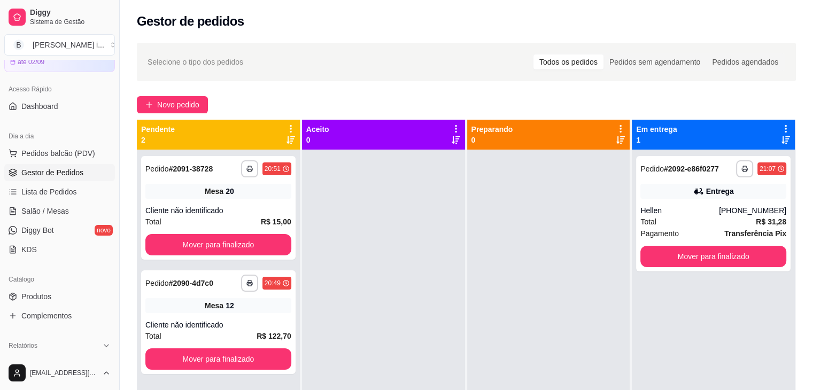
click at [17, 220] on ul "Pedidos balcão (PDV) Gestor de Pedidos Lista de Pedidos Salão / Mesas Diggy Bot…" at bounding box center [59, 201] width 111 height 113
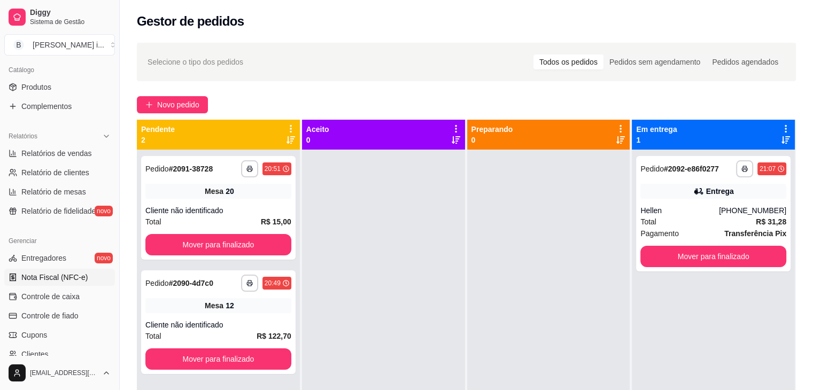
scroll to position [267, 0]
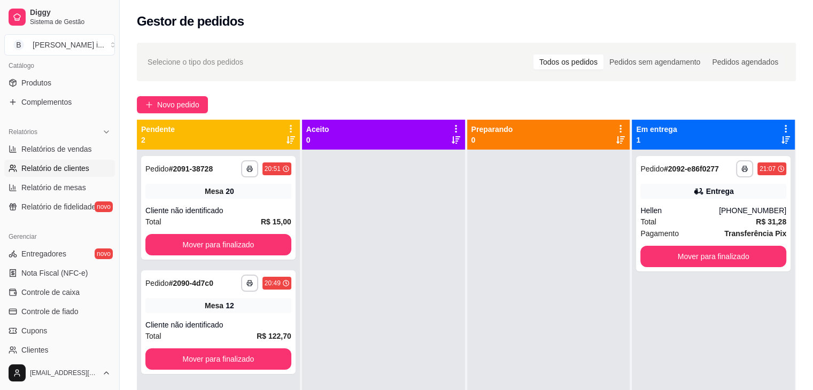
click at [65, 165] on span "Relatório de clientes" at bounding box center [55, 168] width 68 height 11
select select "30"
select select "HIGHEST_TOTAL_SPENT_WITH_ORDERS"
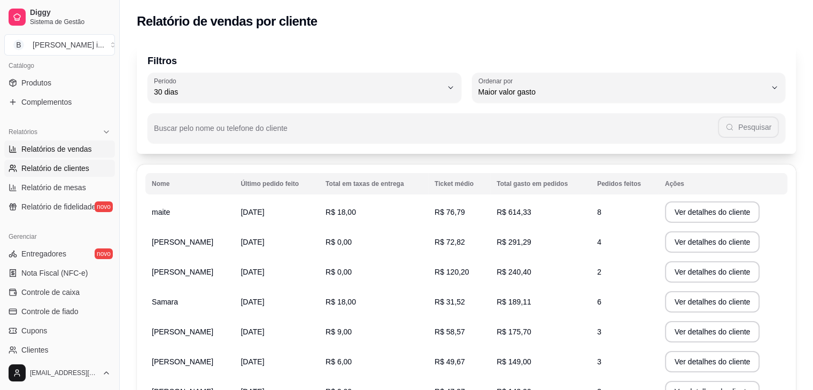
click at [74, 147] on span "Relatórios de vendas" at bounding box center [56, 149] width 71 height 11
select select "ALL"
select select "0"
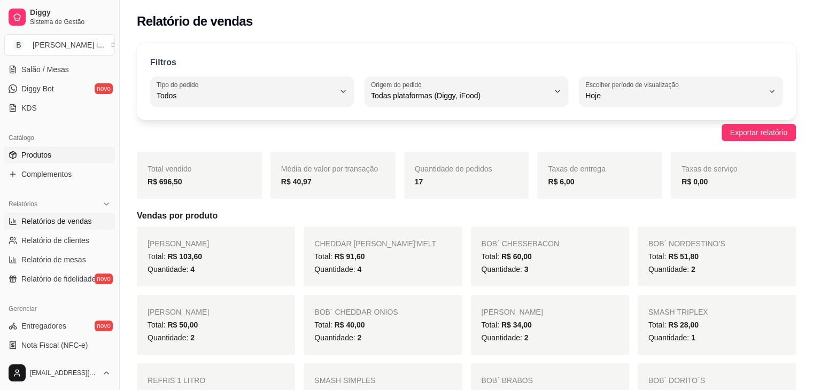
scroll to position [107, 0]
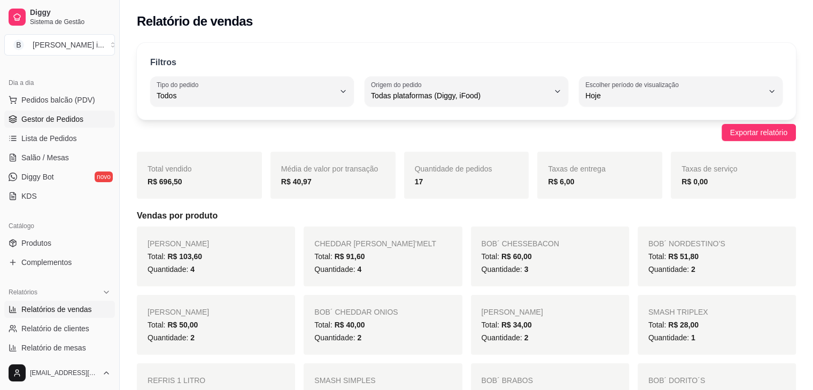
click at [60, 125] on link "Gestor de Pedidos" at bounding box center [59, 119] width 111 height 17
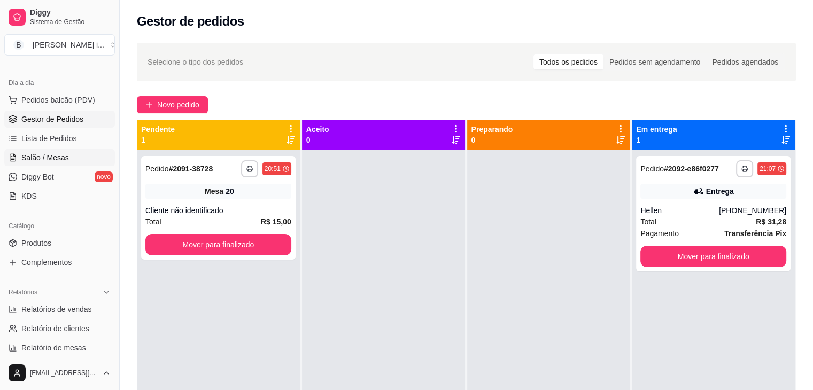
click at [38, 150] on link "Salão / Mesas" at bounding box center [59, 157] width 111 height 17
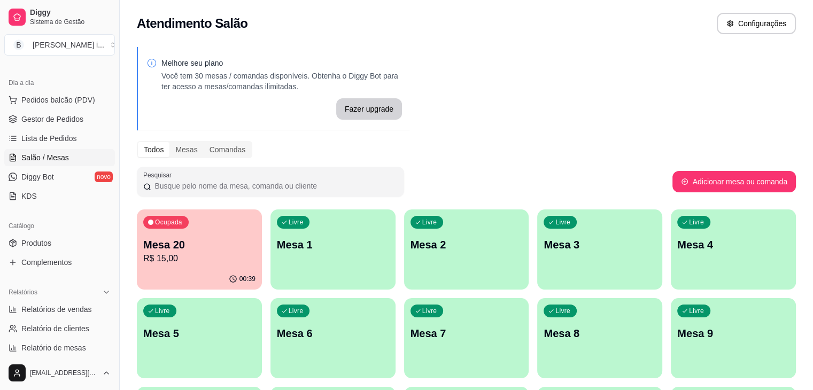
click at [208, 261] on p "R$ 15,00" at bounding box center [199, 258] width 112 height 13
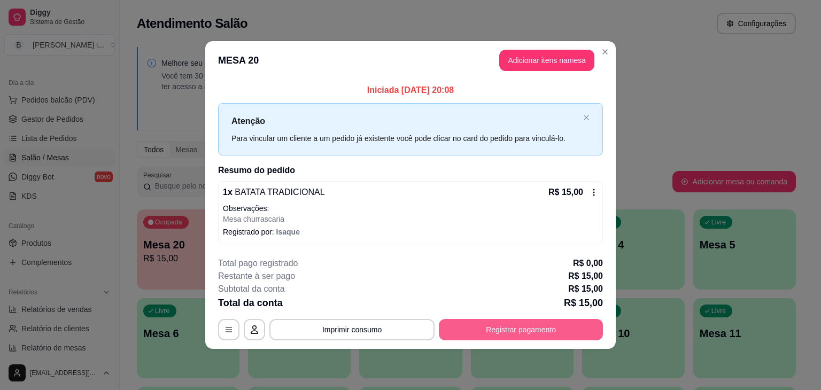
click at [487, 334] on button "Registrar pagamento" at bounding box center [521, 329] width 164 height 21
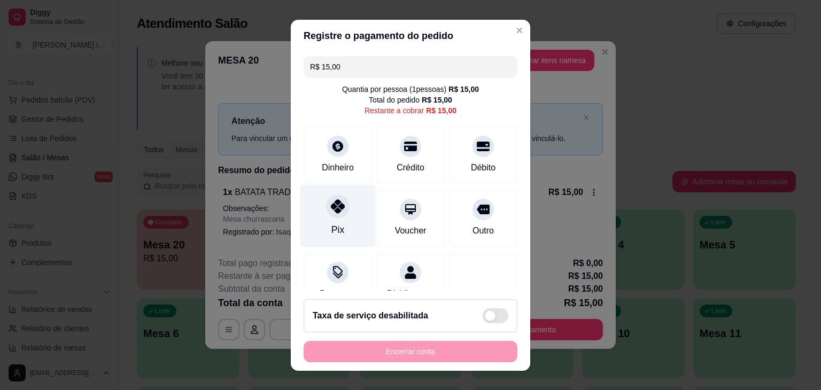
click at [331, 206] on icon at bounding box center [338, 206] width 14 height 14
type input "R$ 0,00"
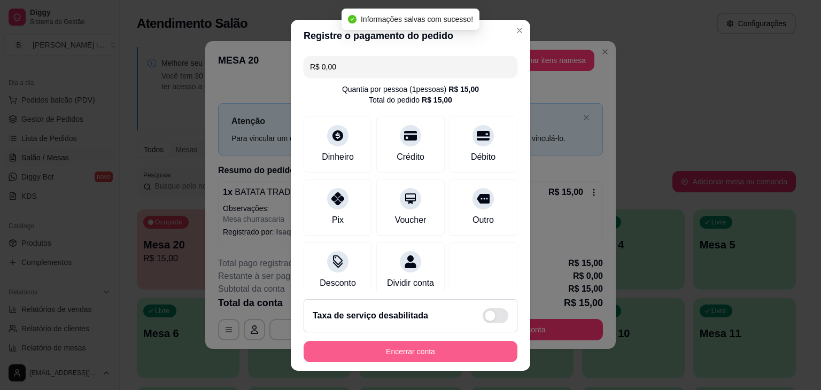
click at [428, 347] on button "Encerrar conta" at bounding box center [411, 351] width 214 height 21
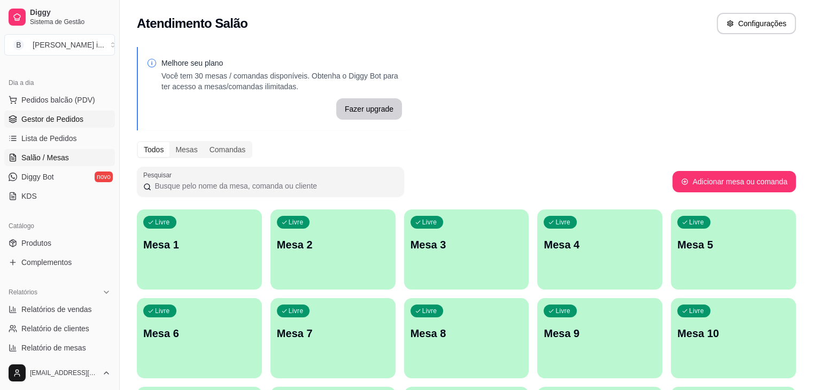
click at [43, 114] on span "Gestor de Pedidos" at bounding box center [52, 119] width 62 height 11
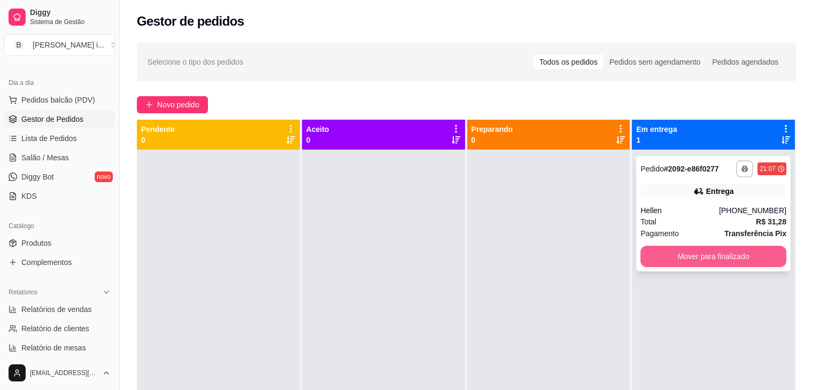
click at [742, 266] on button "Mover para finalizado" at bounding box center [713, 256] width 146 height 21
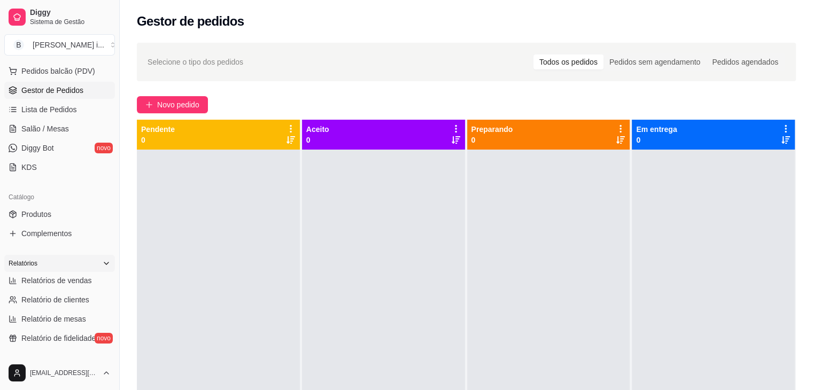
scroll to position [160, 0]
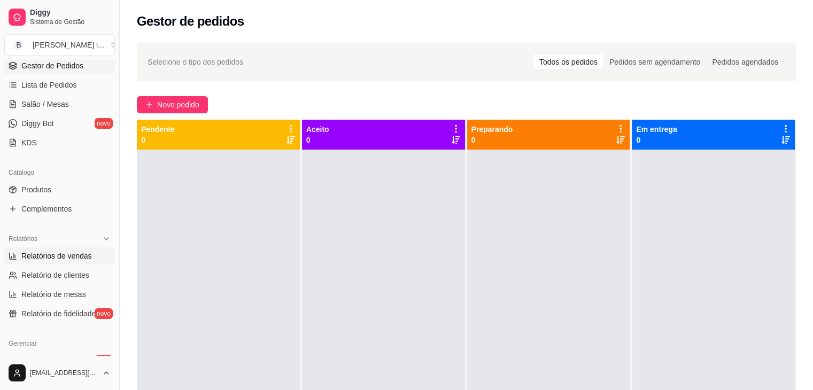
click at [66, 255] on span "Relatórios de vendas" at bounding box center [56, 256] width 71 height 11
select select "ALL"
select select "0"
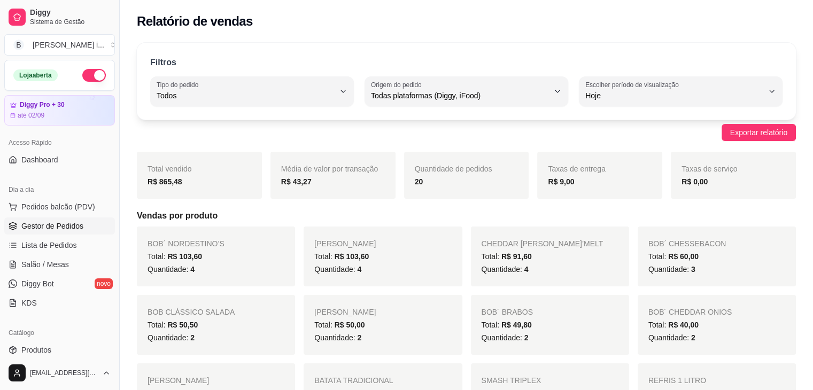
click at [58, 227] on span "Gestor de Pedidos" at bounding box center [52, 226] width 62 height 11
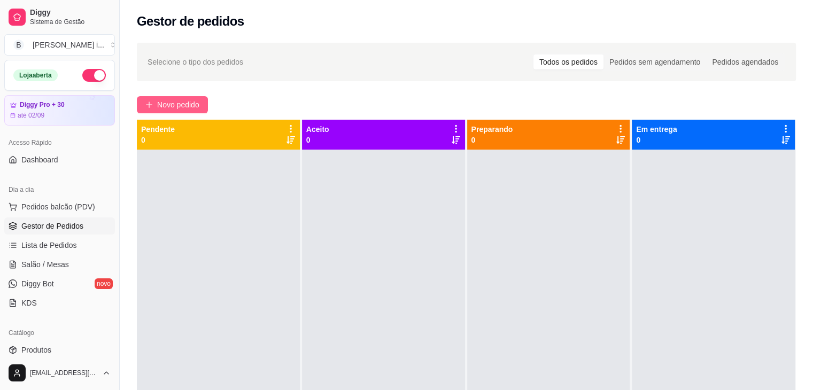
click at [177, 104] on span "Novo pedido" at bounding box center [178, 105] width 42 height 12
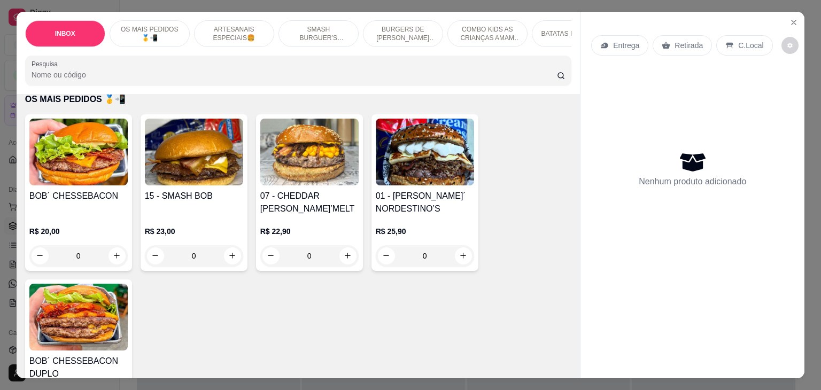
scroll to position [267, 0]
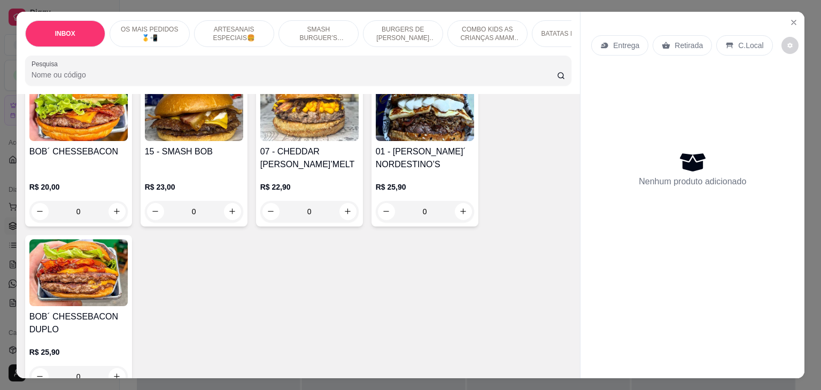
click at [195, 171] on div "R$ 23,00 0" at bounding box center [194, 196] width 98 height 51
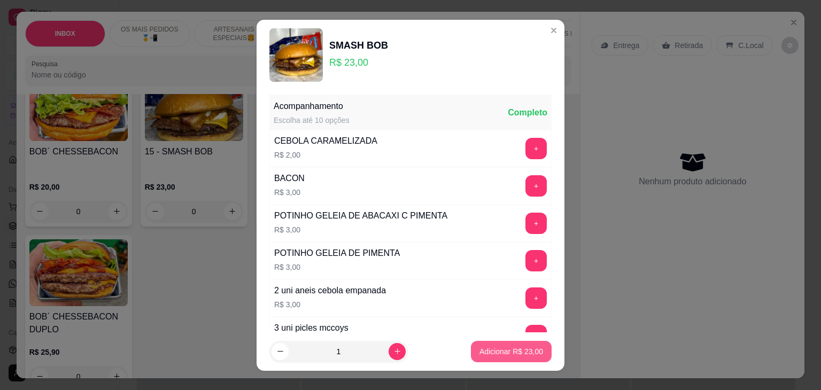
click at [505, 344] on button "Adicionar R$ 23,00" at bounding box center [511, 351] width 81 height 21
type input "1"
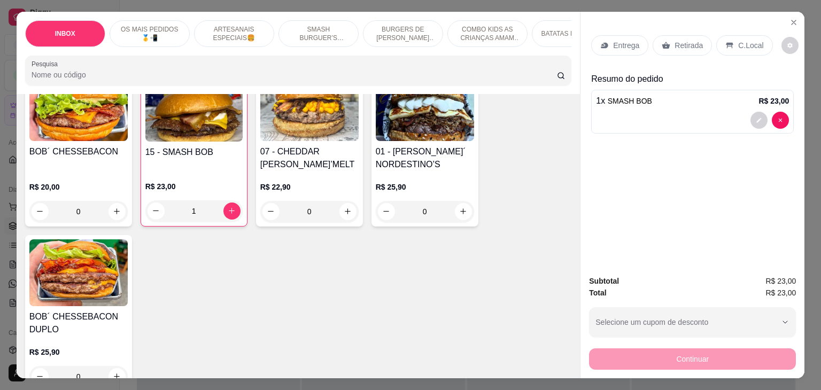
click at [335, 155] on h4 "07 - CHEDDAR [PERSON_NAME]’MELT" at bounding box center [309, 158] width 98 height 26
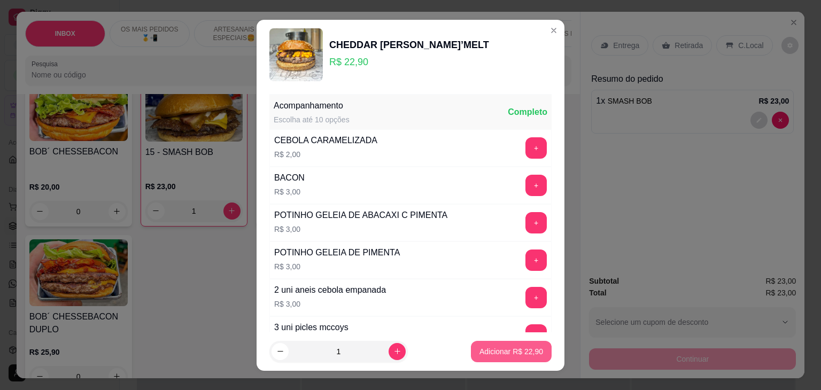
click at [527, 349] on p "Adicionar R$ 22,90" at bounding box center [511, 351] width 64 height 11
type input "1"
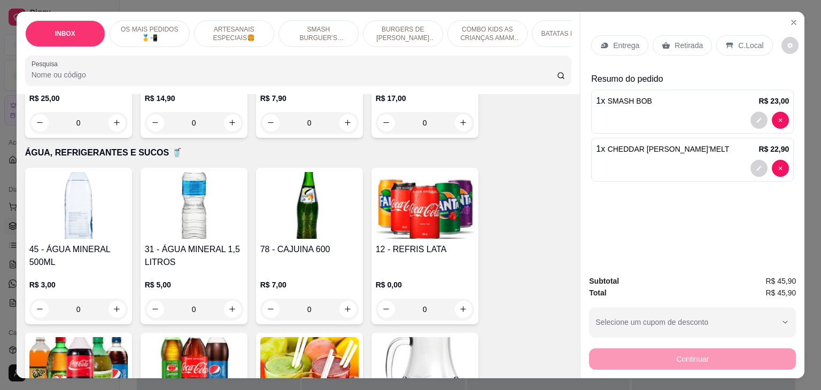
scroll to position [2084, 0]
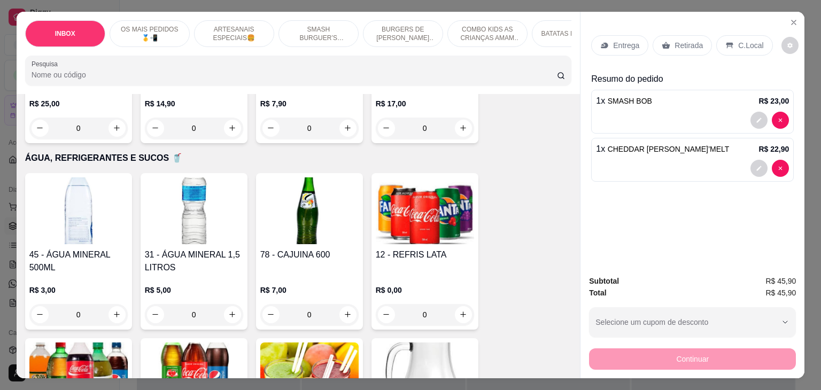
click at [342, 304] on div "0" at bounding box center [309, 314] width 98 height 21
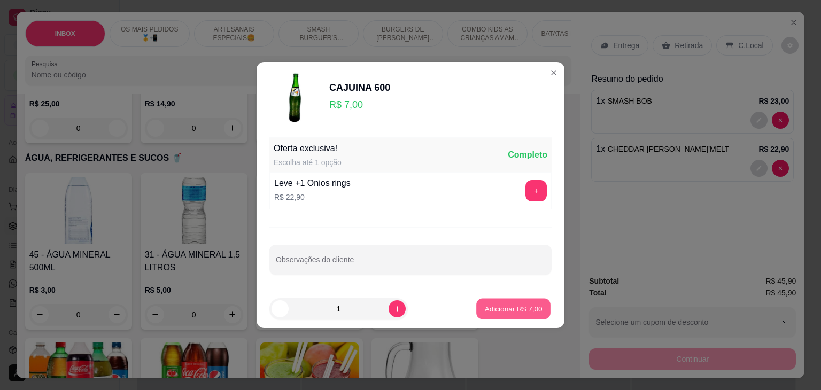
click at [528, 313] on p "Adicionar R$ 7,00" at bounding box center [513, 309] width 58 height 10
type input "1"
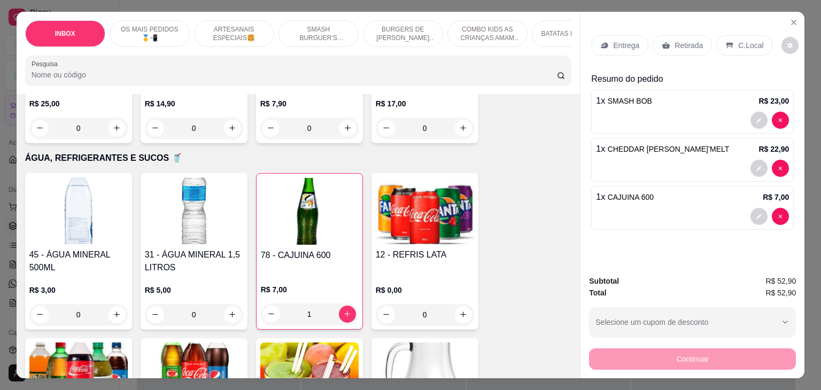
click at [726, 43] on icon at bounding box center [729, 46] width 7 height 6
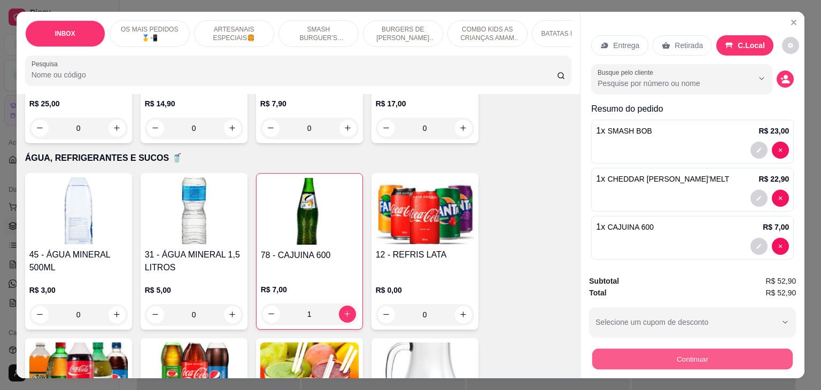
click at [673, 353] on button "Continuar" at bounding box center [692, 359] width 200 height 21
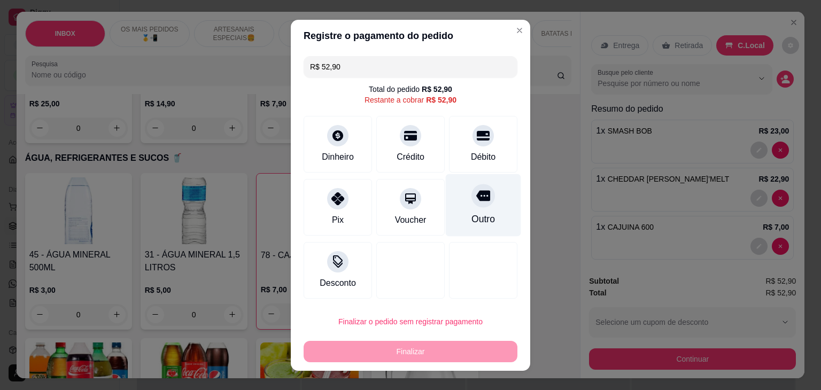
click at [471, 203] on div at bounding box center [483, 196] width 24 height 24
type input "R$ 0,00"
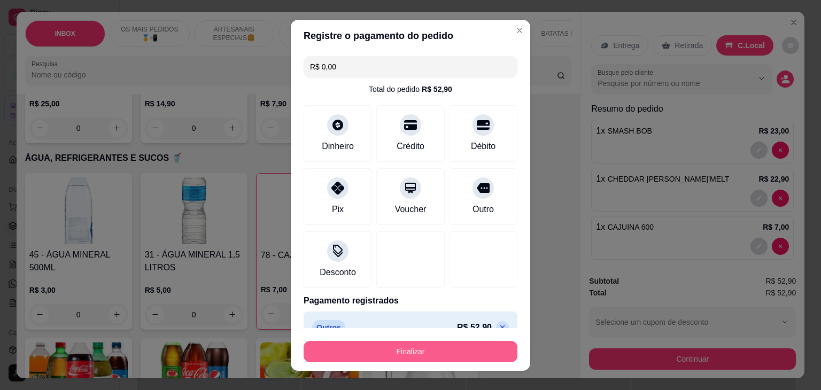
click at [430, 346] on button "Finalizar" at bounding box center [411, 351] width 214 height 21
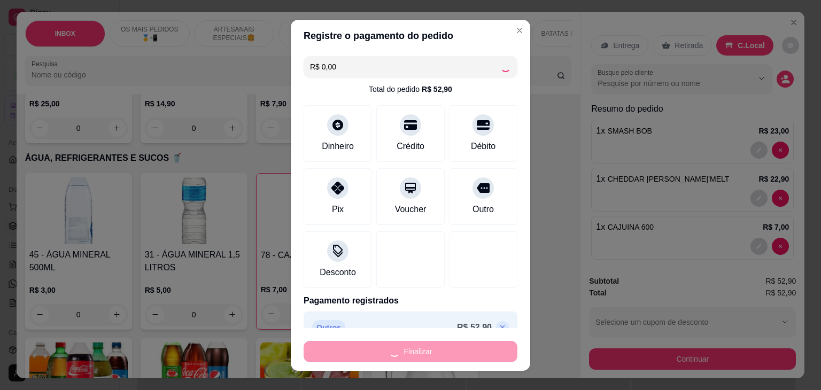
type input "0"
type input "-R$ 52,90"
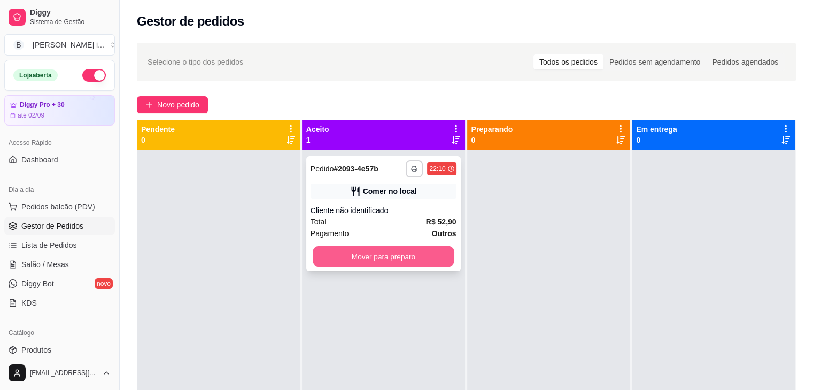
click at [441, 261] on button "Mover para preparo" at bounding box center [384, 256] width 142 height 21
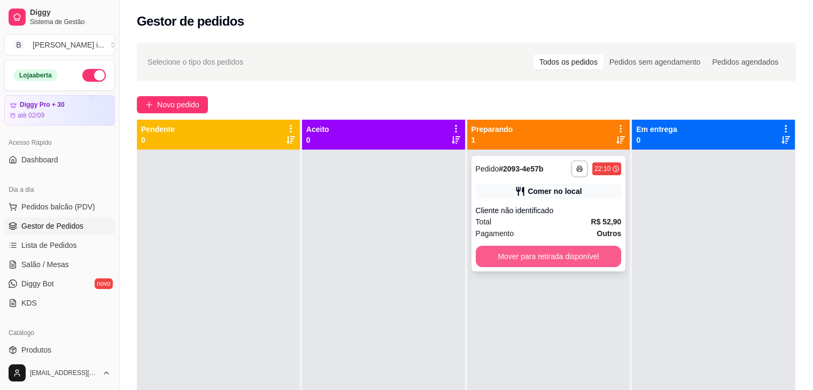
click at [567, 271] on div "**********" at bounding box center [548, 213] width 154 height 115
click at [590, 253] on button "Mover para retirada disponível" at bounding box center [549, 256] width 146 height 21
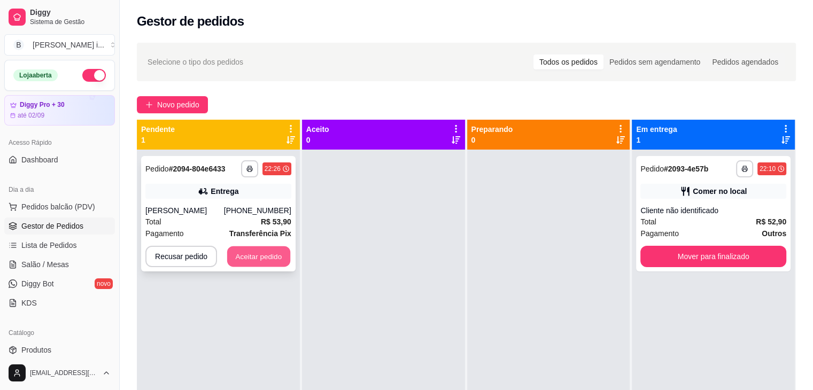
click at [256, 261] on button "Aceitar pedido" at bounding box center [258, 256] width 63 height 21
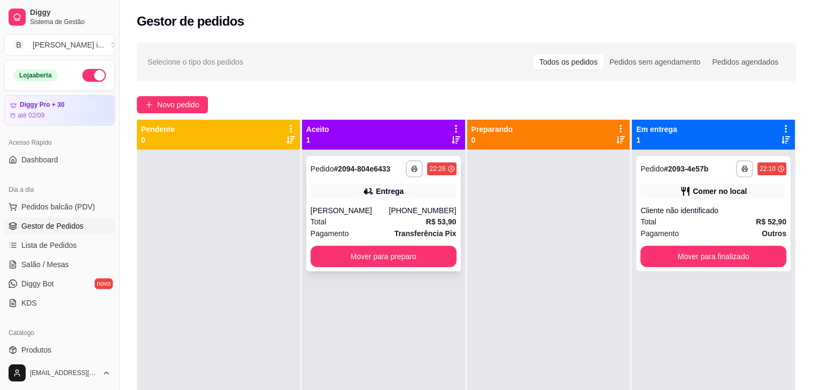
click at [368, 221] on div "Total R$ 53,90" at bounding box center [384, 222] width 146 height 12
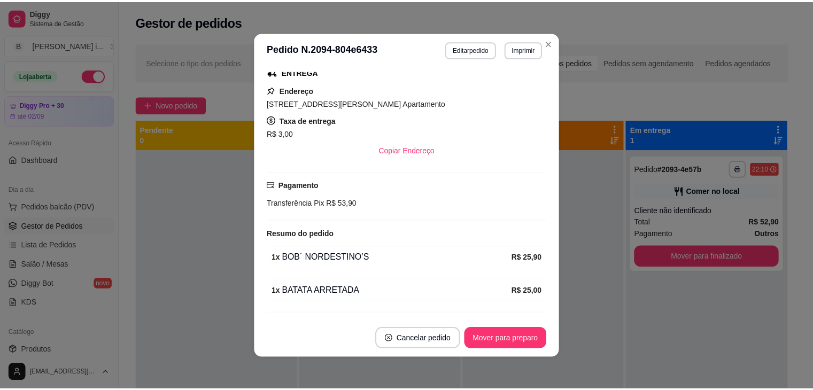
scroll to position [214, 0]
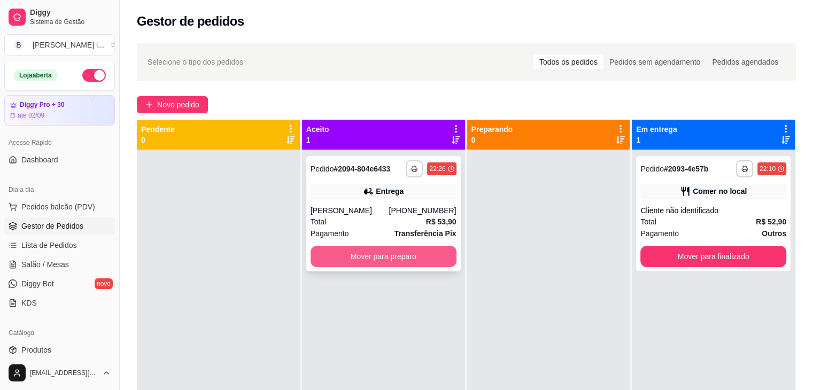
click at [423, 250] on button "Mover para preparo" at bounding box center [384, 256] width 146 height 21
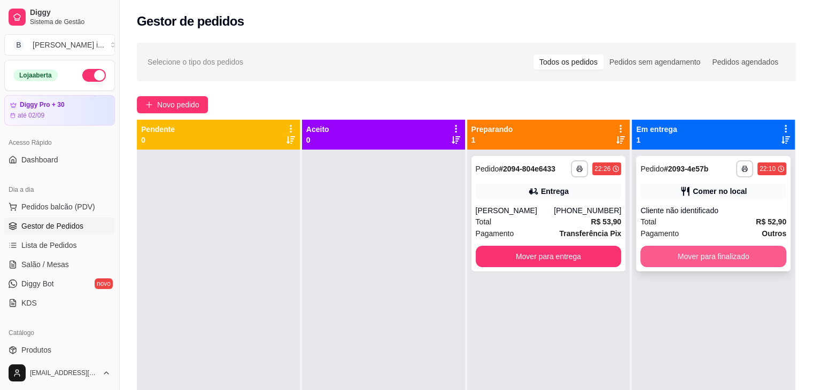
click at [660, 266] on button "Mover para finalizado" at bounding box center [713, 256] width 146 height 21
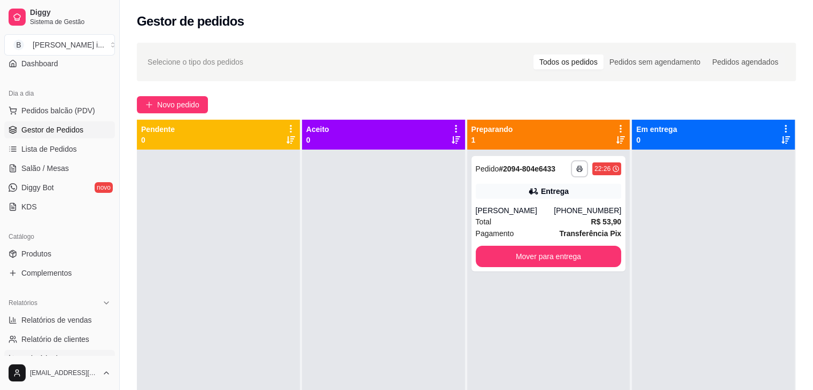
scroll to position [160, 0]
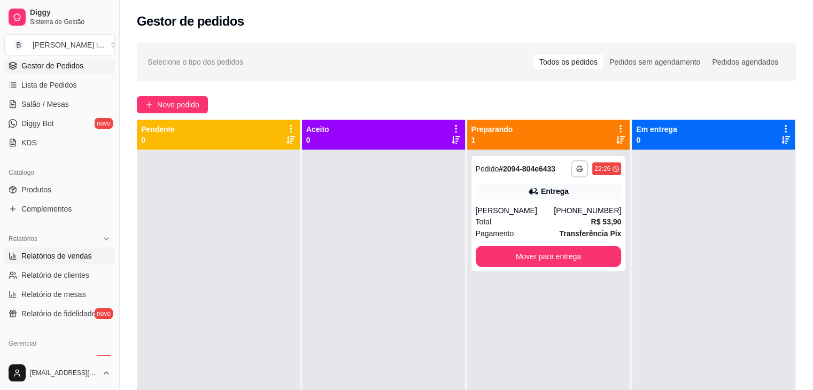
click at [59, 259] on span "Relatórios de vendas" at bounding box center [56, 256] width 71 height 11
select select "ALL"
select select "0"
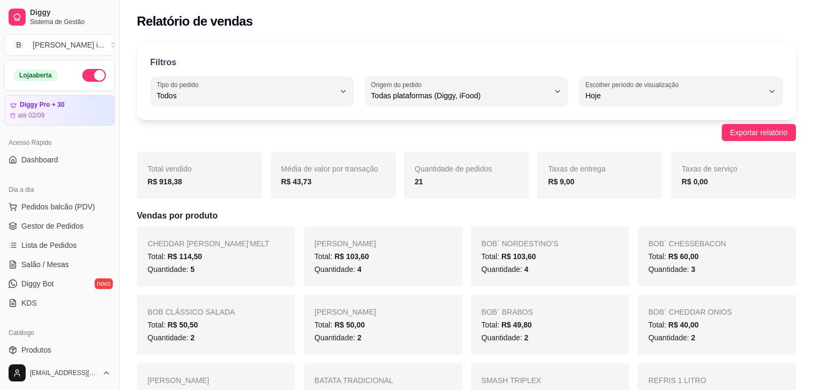
click at [90, 71] on button "button" at bounding box center [94, 75] width 24 height 13
click at [53, 226] on span "Gestor de Pedidos" at bounding box center [52, 226] width 62 height 11
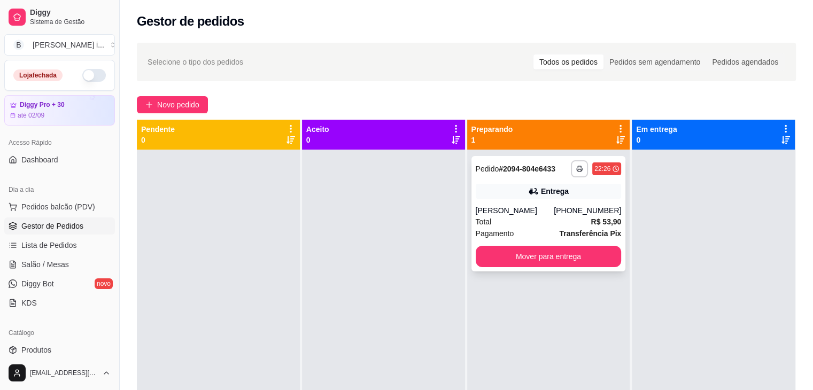
click at [555, 170] on div "**********" at bounding box center [549, 168] width 146 height 17
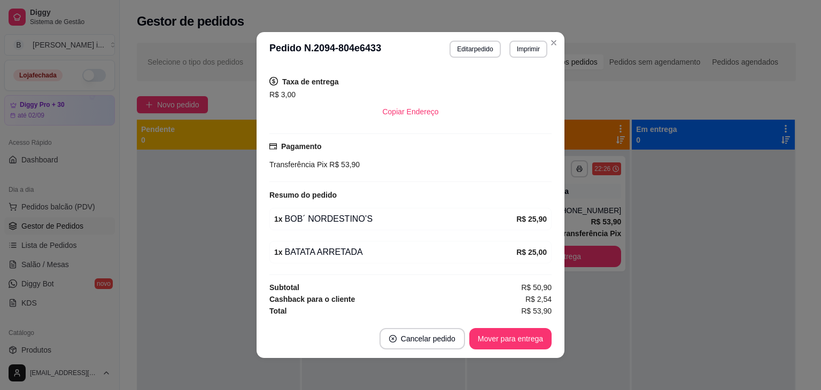
scroll to position [214, 0]
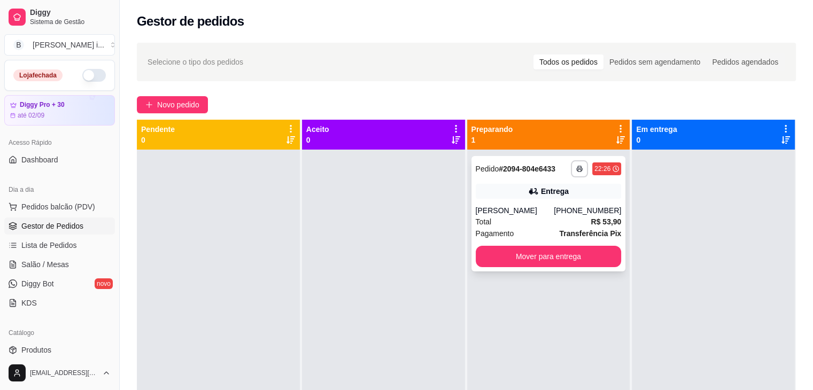
click at [513, 178] on div "**********" at bounding box center [548, 213] width 154 height 115
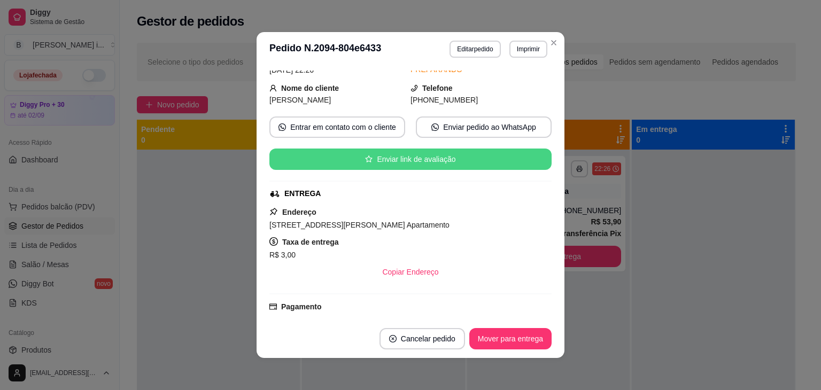
scroll to position [107, 0]
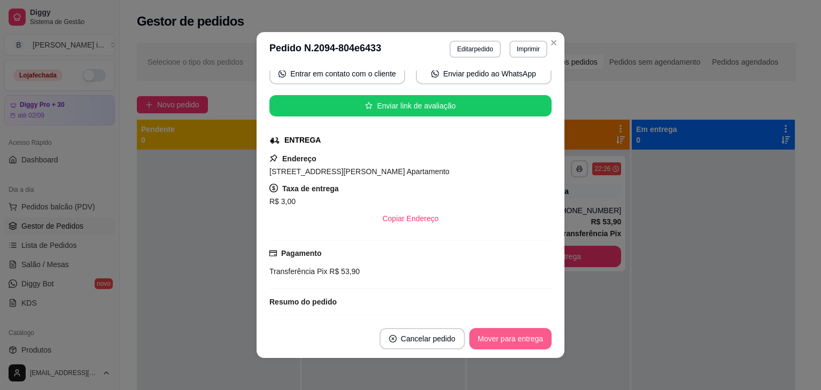
click at [491, 342] on button "Mover para entrega" at bounding box center [510, 338] width 82 height 21
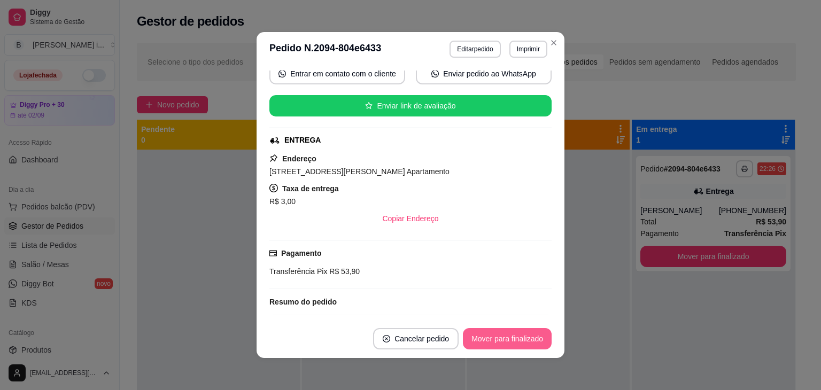
click at [491, 342] on button "Mover para finalizado" at bounding box center [507, 338] width 89 height 21
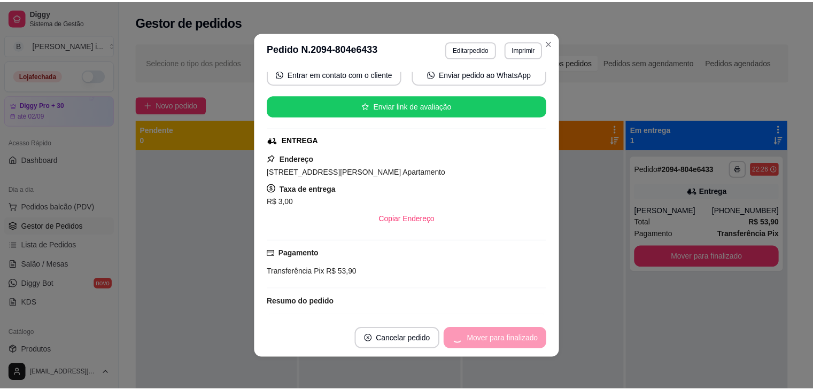
scroll to position [82, 0]
